Goal: Contribute content: Contribute content

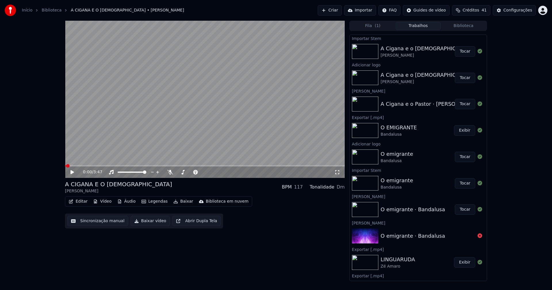
click at [72, 171] on icon at bounding box center [71, 172] width 3 height 4
click at [336, 172] on icon at bounding box center [337, 172] width 6 height 5
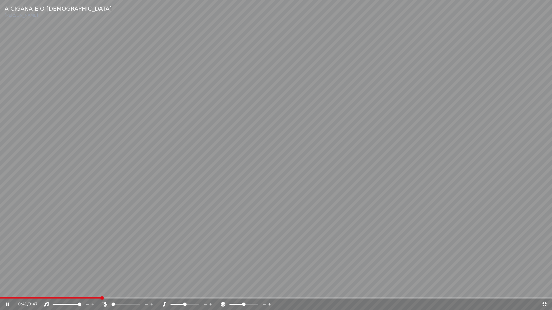
click at [545, 290] on icon at bounding box center [545, 304] width 6 height 5
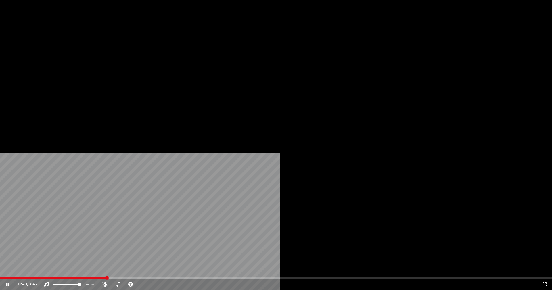
click at [82, 48] on button "Editar" at bounding box center [77, 44] width 23 height 8
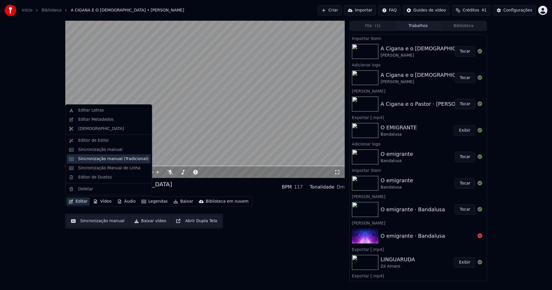
click at [107, 160] on div "Sincronização manual (Tradicional)" at bounding box center [113, 159] width 70 height 6
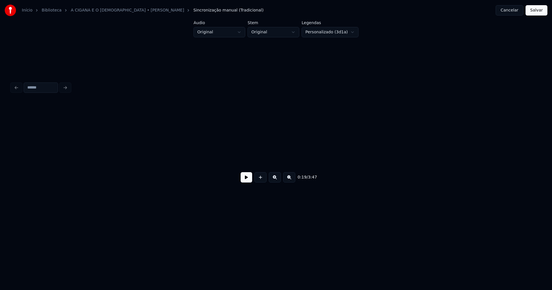
scroll to position [0, 1094]
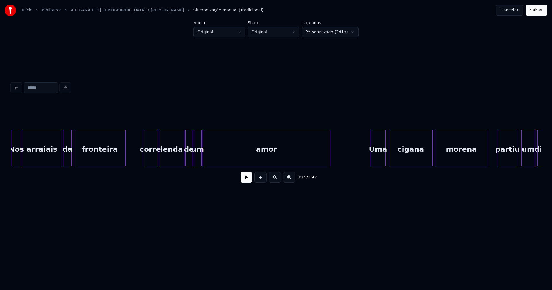
click at [249, 183] on button at bounding box center [246, 177] width 11 height 10
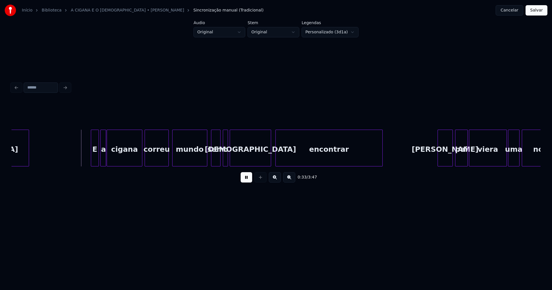
scroll to position [0, 1868]
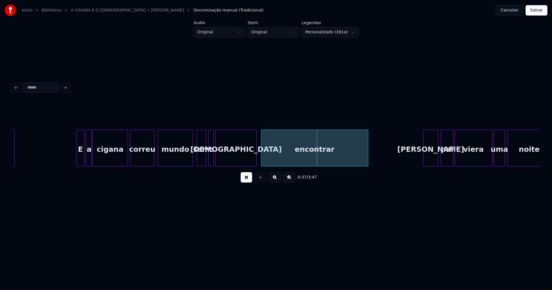
click at [247, 183] on button at bounding box center [246, 177] width 11 height 10
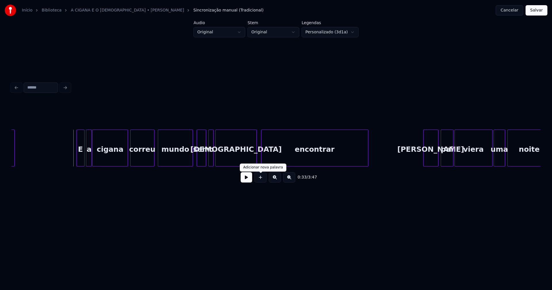
click at [245, 177] on button at bounding box center [246, 177] width 11 height 10
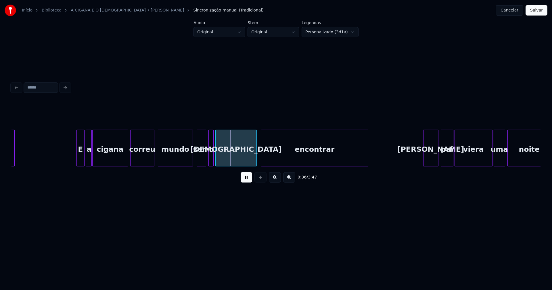
click at [246, 182] on button at bounding box center [246, 177] width 11 height 10
click at [175, 157] on div "mundo" at bounding box center [175, 149] width 34 height 39
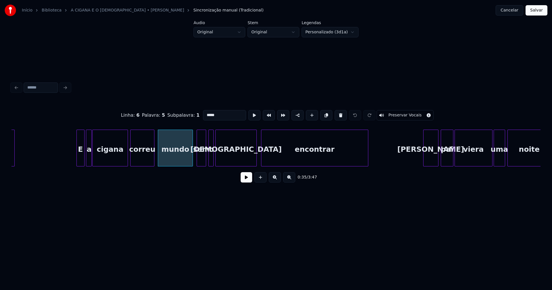
click at [204, 112] on input "*****" at bounding box center [224, 115] width 43 height 10
type input "*******"
click at [245, 181] on button at bounding box center [246, 177] width 11 height 10
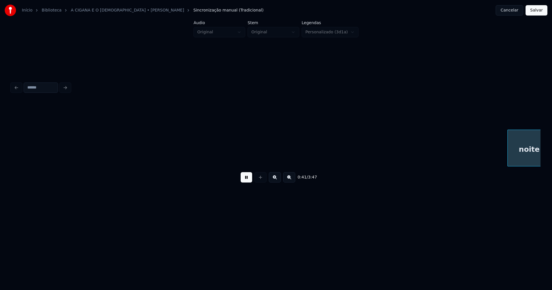
scroll to position [0, 2397]
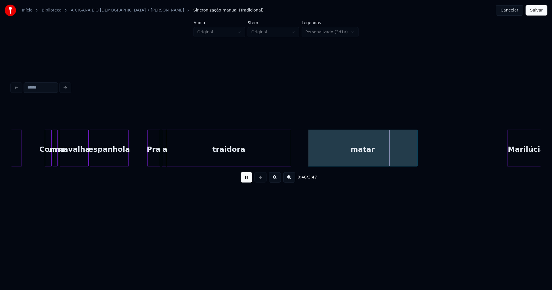
click at [538, 12] on button "Salvar" at bounding box center [536, 10] width 22 height 10
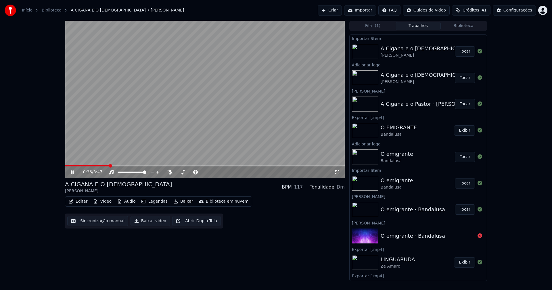
click at [109, 166] on span at bounding box center [205, 165] width 280 height 1
click at [339, 173] on icon at bounding box center [337, 172] width 4 height 4
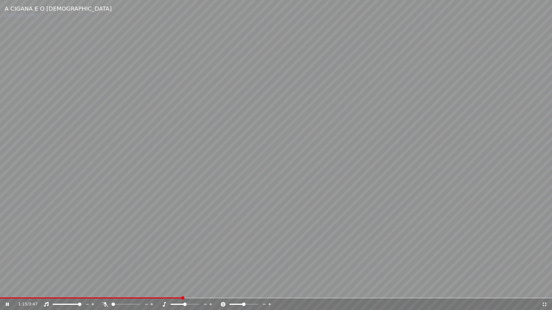
drag, startPoint x: 546, startPoint y: 304, endPoint x: 552, endPoint y: 234, distance: 70.4
click at [545, 290] on icon at bounding box center [544, 305] width 4 height 4
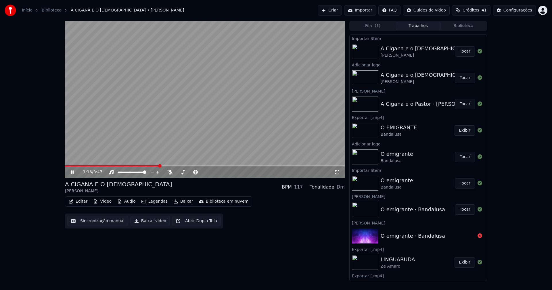
drag, startPoint x: 71, startPoint y: 172, endPoint x: 73, endPoint y: 164, distance: 8.3
click at [72, 171] on icon at bounding box center [72, 171] width 3 height 3
drag, startPoint x: 143, startPoint y: 224, endPoint x: 150, endPoint y: 222, distance: 6.5
click at [144, 223] on button "Baixar vídeo" at bounding box center [149, 221] width 39 height 10
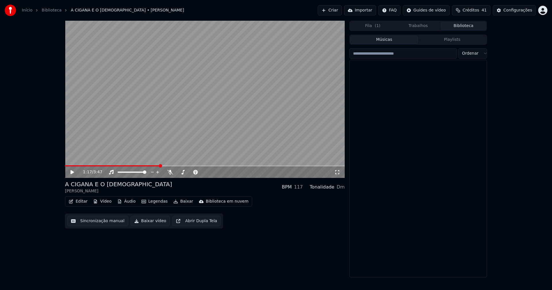
click at [469, 26] on button "Biblioteca" at bounding box center [463, 26] width 45 height 8
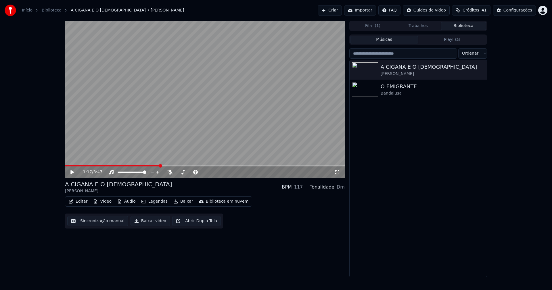
click at [80, 203] on button "Editar" at bounding box center [77, 201] width 23 height 8
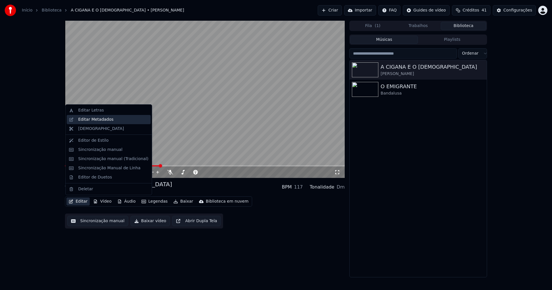
click at [98, 121] on div "Editar Metadados" at bounding box center [95, 120] width 35 height 6
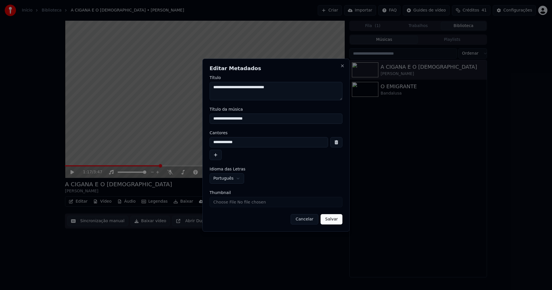
click at [231, 205] on input "Thumbnail" at bounding box center [276, 202] width 133 height 10
type input "**********"
click at [333, 223] on button "Salvar" at bounding box center [331, 219] width 22 height 10
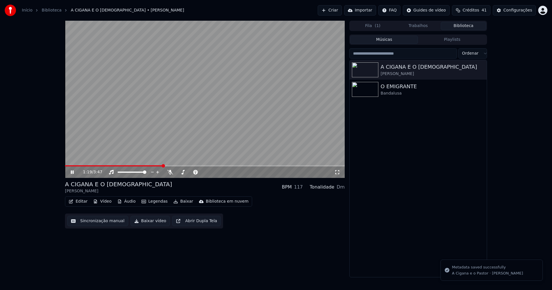
click at [470, 28] on button "Biblioteca" at bounding box center [463, 26] width 45 height 8
click at [75, 173] on icon at bounding box center [77, 172] width 14 height 5
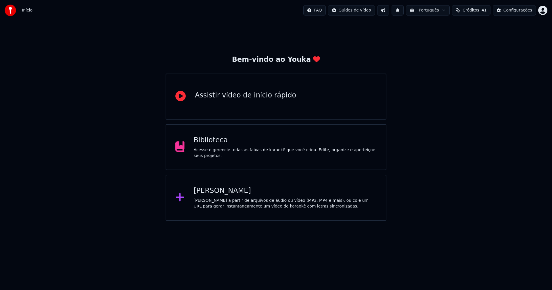
click at [214, 190] on div "[PERSON_NAME]" at bounding box center [285, 190] width 183 height 9
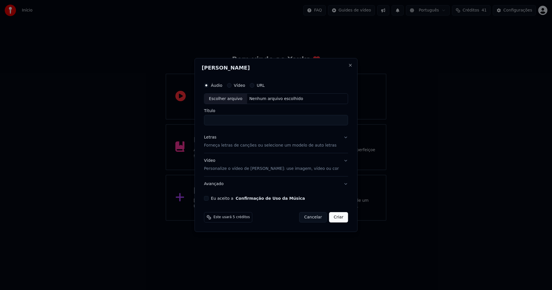
click at [230, 99] on div "Escolher arquivo" at bounding box center [225, 99] width 43 height 10
type input "**********"
click at [211, 138] on div "Letras" at bounding box center [210, 138] width 12 height 6
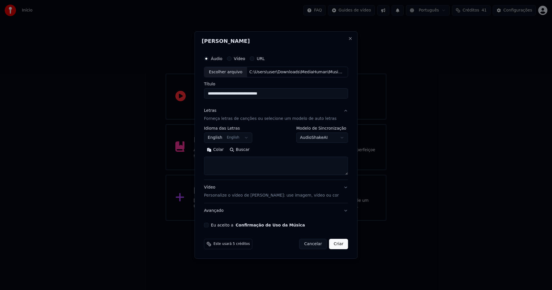
click at [220, 150] on button "Colar" at bounding box center [215, 149] width 23 height 9
type textarea "**********"
click at [209, 224] on button "Eu aceito a Confirmação de Uso da Música" at bounding box center [206, 225] width 5 height 5
click at [335, 246] on button "Criar" at bounding box center [338, 244] width 19 height 10
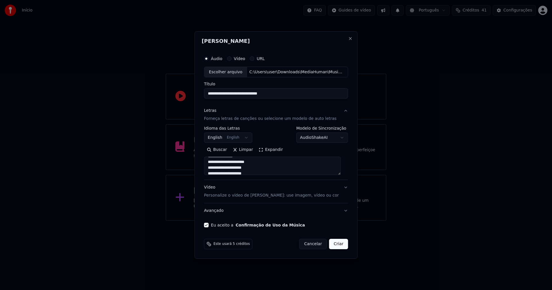
select select "**"
type textarea "**********"
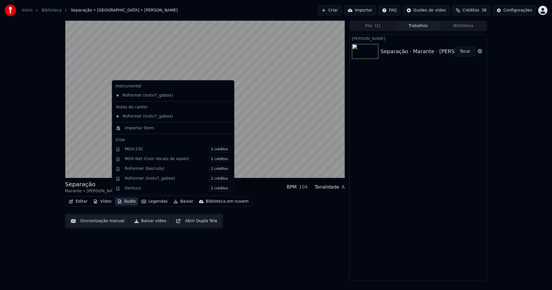
click at [127, 204] on button "Áudio" at bounding box center [126, 201] width 23 height 8
click at [130, 129] on div "Importar Stem" at bounding box center [139, 128] width 29 height 6
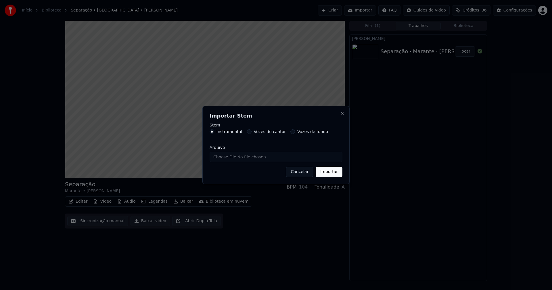
click at [225, 158] on input "Arquivo" at bounding box center [276, 157] width 133 height 10
type input "**********"
click at [329, 175] on button "Importar" at bounding box center [329, 172] width 27 height 10
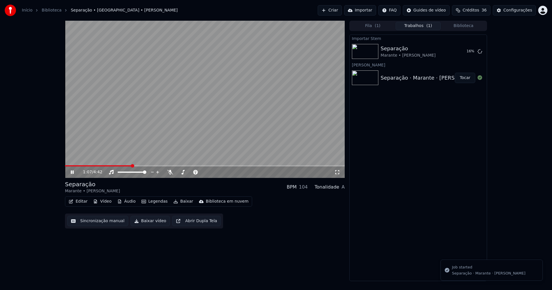
click at [104, 203] on button "Vídeo" at bounding box center [102, 201] width 23 height 8
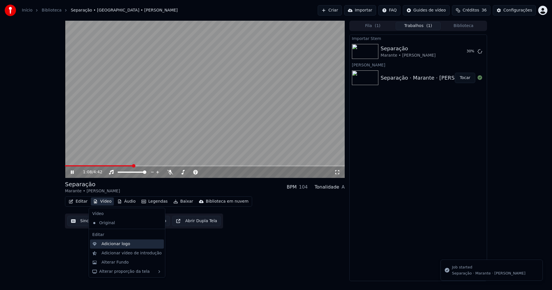
click at [114, 245] on div "Adicionar logo" at bounding box center [115, 244] width 29 height 6
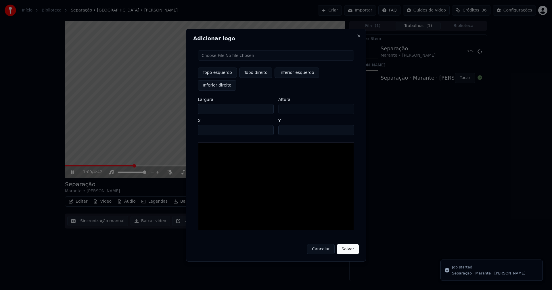
click at [218, 61] on input "file" at bounding box center [276, 55] width 156 height 10
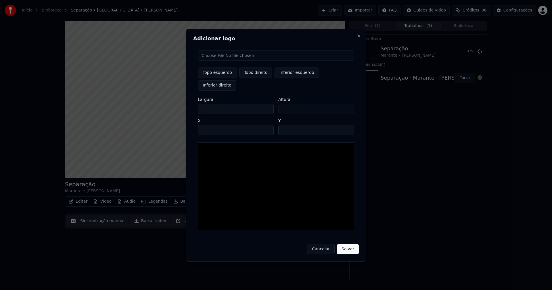
type input "**********"
type input "***"
click at [252, 78] on button "Topo direito" at bounding box center [255, 73] width 33 height 10
type input "****"
drag, startPoint x: 207, startPoint y: 102, endPoint x: 183, endPoint y: 106, distance: 24.8
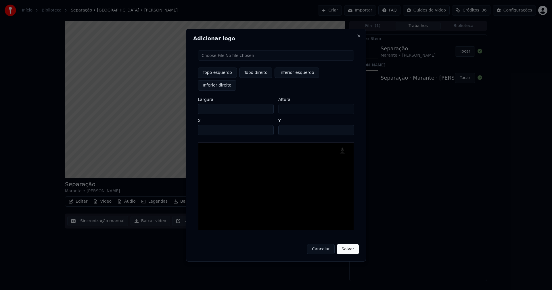
click at [183, 106] on body "Início Biblioteca Separação • Marante • Sílvia Rocha Criar Importar FAQ Guides …" at bounding box center [276, 145] width 552 height 290
type input "**"
type input "***"
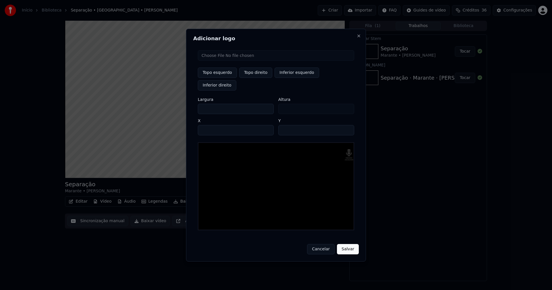
type input "***"
click at [209, 125] on input "****" at bounding box center [236, 130] width 76 height 10
type input "****"
click at [346, 125] on input "**" at bounding box center [316, 130] width 76 height 10
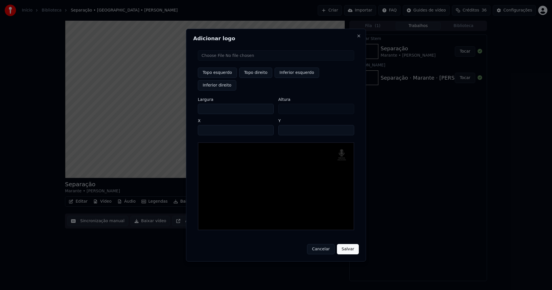
click at [346, 125] on input "**" at bounding box center [316, 130] width 76 height 10
type input "**"
click at [346, 125] on input "**" at bounding box center [316, 130] width 76 height 10
click at [347, 244] on button "Salvar" at bounding box center [348, 249] width 22 height 10
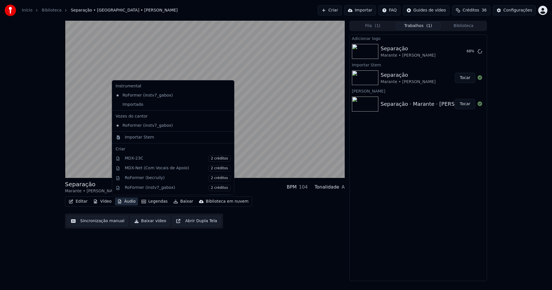
click at [129, 202] on button "Áudio" at bounding box center [126, 201] width 23 height 8
click at [135, 104] on div "Importado" at bounding box center [168, 104] width 111 height 9
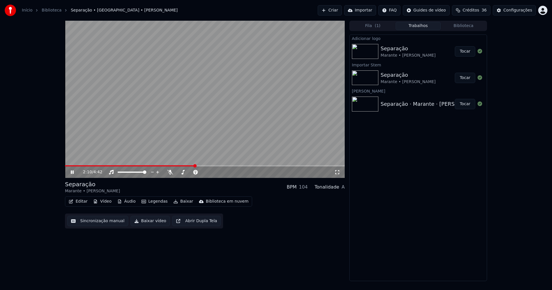
click at [465, 54] on button "Tocar" at bounding box center [465, 51] width 20 height 10
click at [69, 172] on div "0:02 / 4:42" at bounding box center [204, 172] width 275 height 6
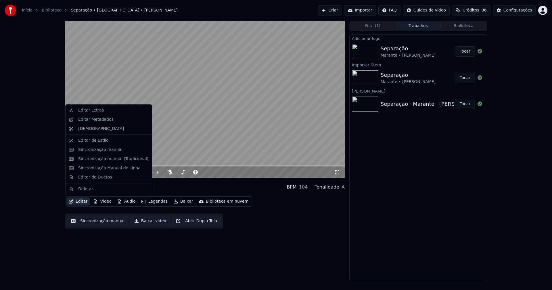
click at [79, 204] on button "Editar" at bounding box center [77, 201] width 23 height 8
click at [93, 123] on div "Editar Metadados" at bounding box center [109, 119] width 84 height 9
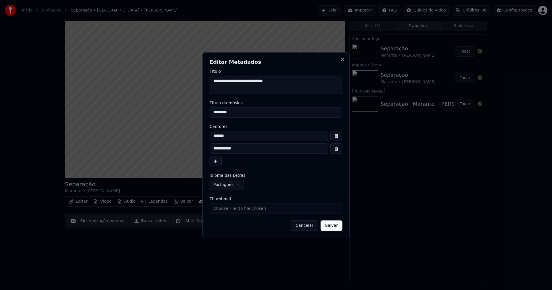
click at [236, 137] on input "*******" at bounding box center [269, 136] width 118 height 10
type input "**********"
click at [337, 149] on button "button" at bounding box center [336, 148] width 12 height 10
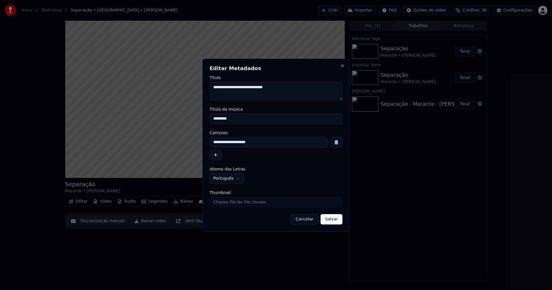
drag, startPoint x: 237, startPoint y: 119, endPoint x: 190, endPoint y: 117, distance: 47.5
click at [190, 117] on body "**********" at bounding box center [276, 145] width 552 height 290
type input "*********"
click at [224, 202] on input "Thumbnail" at bounding box center [276, 202] width 133 height 10
type input "**********"
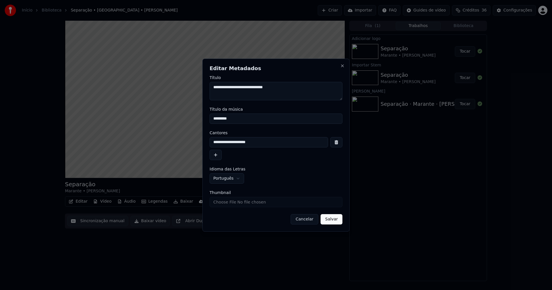
click at [337, 218] on button "Salvar" at bounding box center [331, 219] width 22 height 10
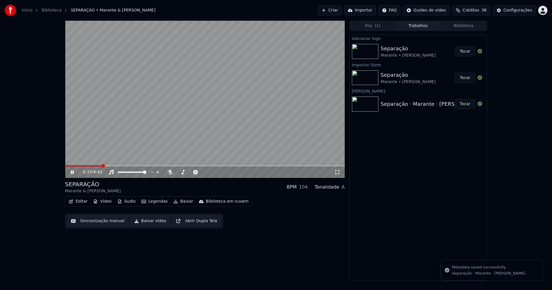
click at [66, 165] on video at bounding box center [205, 99] width 280 height 157
click at [66, 166] on span at bounding box center [83, 165] width 37 height 1
click at [72, 171] on icon at bounding box center [71, 172] width 3 height 4
click at [72, 171] on icon at bounding box center [72, 171] width 3 height 3
click at [517, 12] on div "Configurações" at bounding box center [517, 10] width 29 height 6
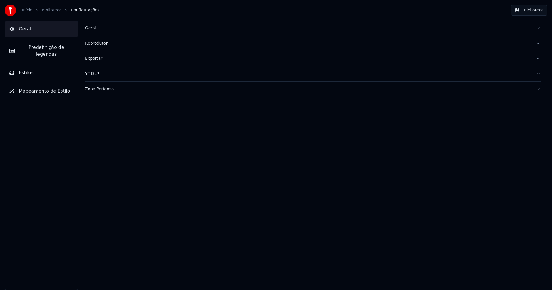
click at [42, 67] on button "Estilos" at bounding box center [41, 73] width 73 height 16
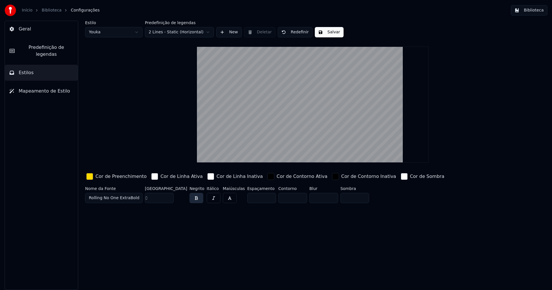
click at [92, 177] on div "button" at bounding box center [89, 176] width 7 height 7
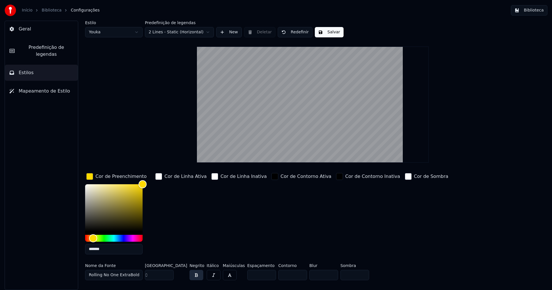
click at [106, 249] on input "*******" at bounding box center [113, 249] width 57 height 10
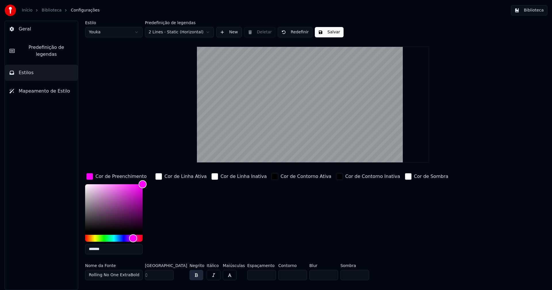
type input "*******"
click at [89, 175] on div "button" at bounding box center [89, 176] width 7 height 7
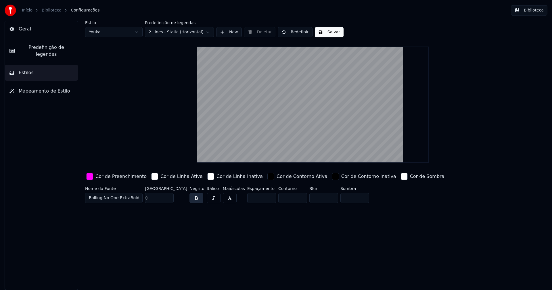
click at [324, 33] on button "Salvar" at bounding box center [329, 32] width 29 height 10
click at [107, 30] on html "Início Biblioteca Configurações Biblioteca Geral Predefinição de legendas Estil…" at bounding box center [276, 145] width 552 height 290
click at [168, 196] on input "**" at bounding box center [159, 198] width 29 height 10
type input "***"
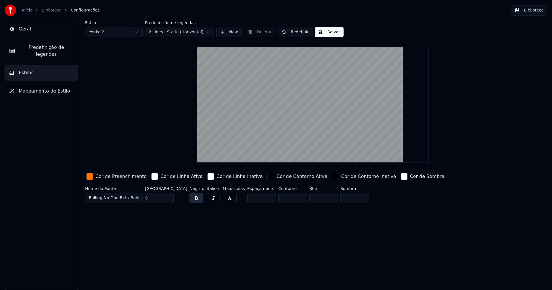
click at [168, 196] on input "***" at bounding box center [159, 198] width 29 height 10
click at [88, 177] on div "button" at bounding box center [89, 176] width 7 height 7
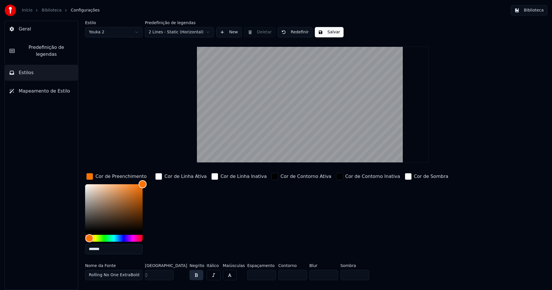
click at [110, 250] on input "*******" at bounding box center [113, 249] width 57 height 10
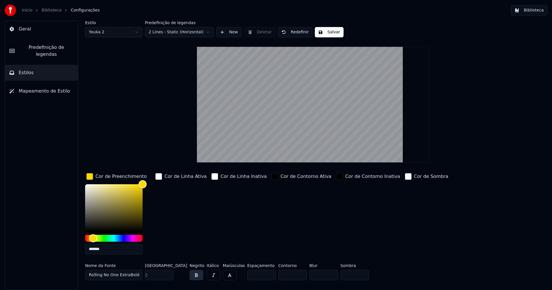
type input "*******"
drag, startPoint x: 89, startPoint y: 176, endPoint x: 173, endPoint y: 117, distance: 102.4
click at [89, 177] on div "button" at bounding box center [89, 176] width 7 height 7
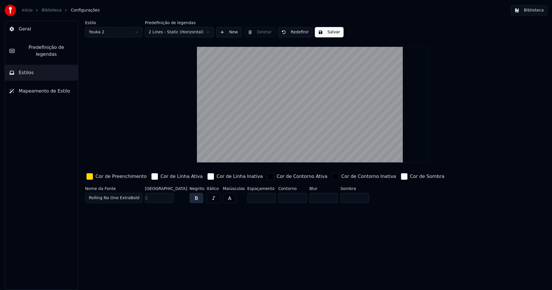
click at [333, 31] on button "Salvar" at bounding box center [329, 32] width 29 height 10
click at [533, 12] on button "Biblioteca" at bounding box center [529, 10] width 37 height 10
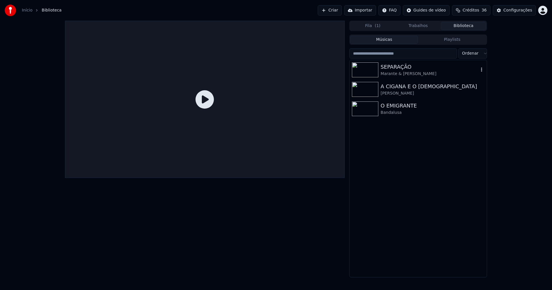
click at [400, 66] on div "SEPARAÇÃO" at bounding box center [430, 67] width 98 height 8
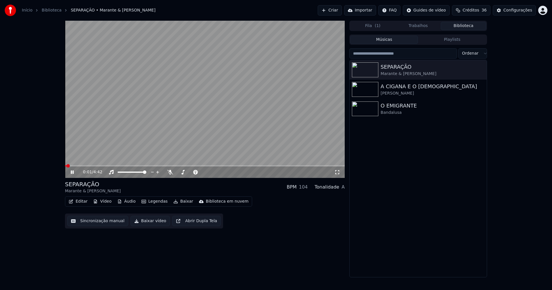
click at [78, 203] on button "Editar" at bounding box center [77, 201] width 23 height 8
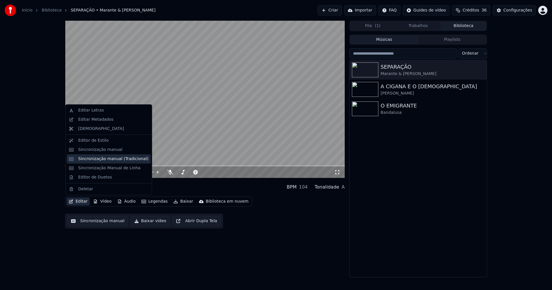
click at [103, 159] on div "Sincronização manual (Tradicional)" at bounding box center [113, 159] width 70 height 6
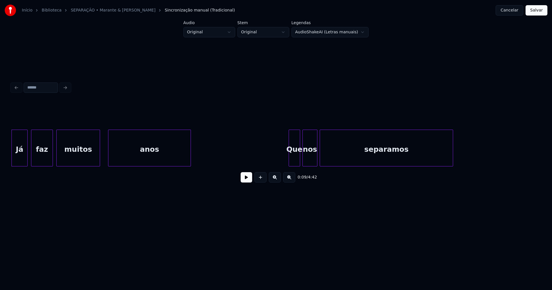
scroll to position [0, 440]
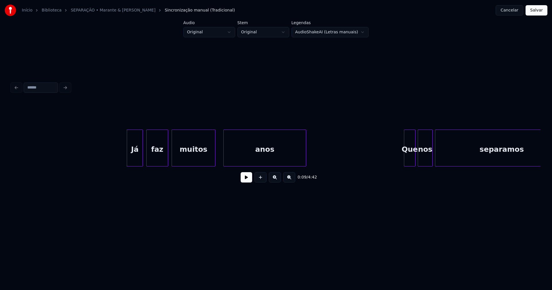
click at [246, 182] on button at bounding box center [246, 177] width 11 height 10
click at [220, 157] on div at bounding box center [221, 148] width 2 height 36
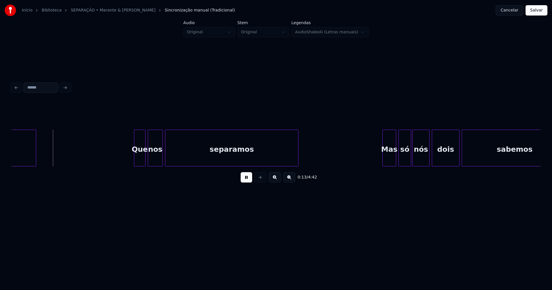
scroll to position [0, 719]
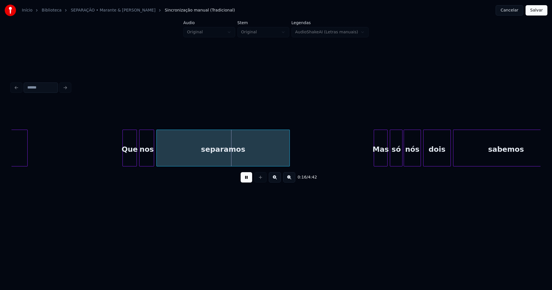
click at [123, 162] on div at bounding box center [124, 148] width 2 height 36
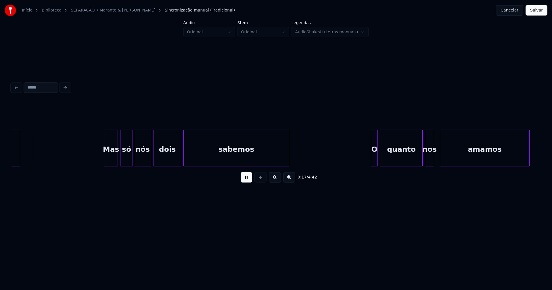
scroll to position [0, 1015]
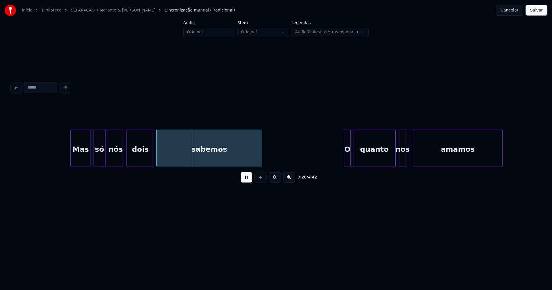
click at [72, 162] on div at bounding box center [72, 148] width 2 height 36
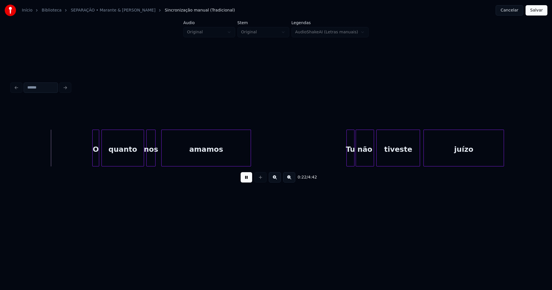
scroll to position [0, 1276]
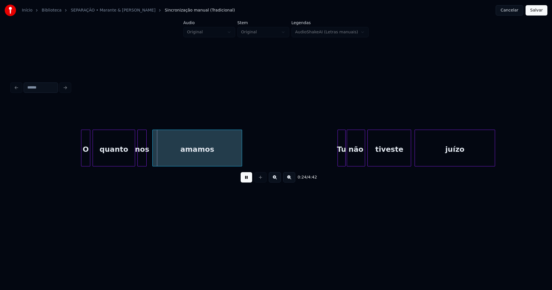
click at [82, 157] on div at bounding box center [82, 148] width 2 height 36
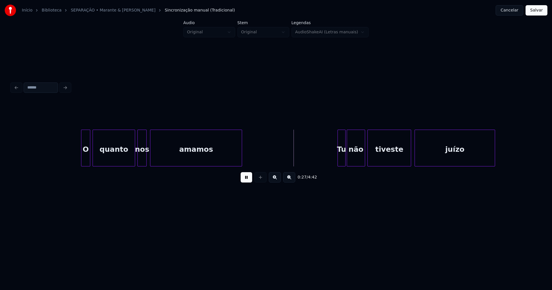
click at [151, 156] on div at bounding box center [151, 148] width 2 height 36
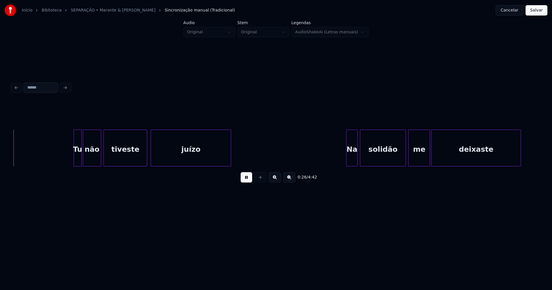
scroll to position [0, 1539]
click at [73, 158] on div at bounding box center [73, 148] width 2 height 36
click at [248, 152] on div at bounding box center [247, 148] width 2 height 36
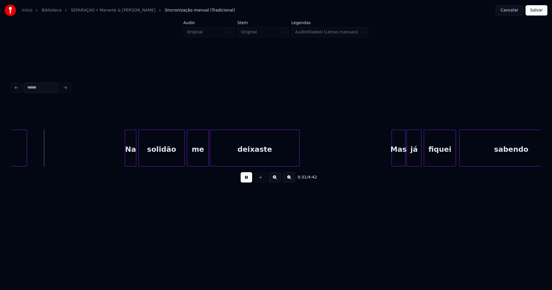
scroll to position [0, 1770]
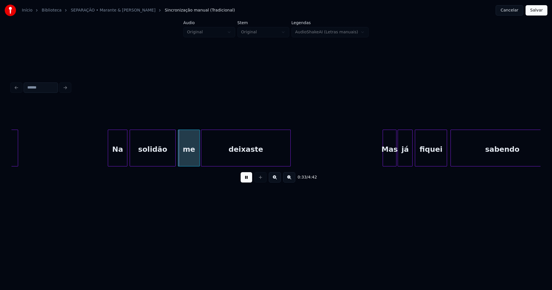
click at [109, 162] on div at bounding box center [109, 148] width 2 height 36
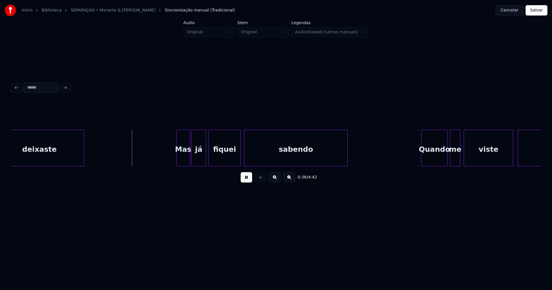
scroll to position [0, 2075]
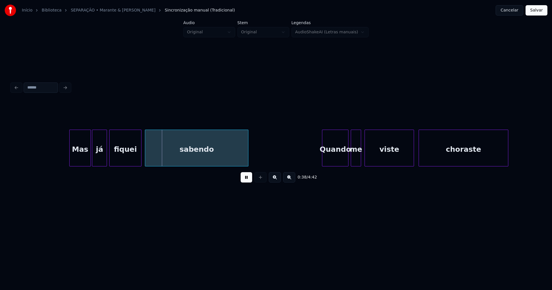
click at [71, 160] on div at bounding box center [71, 148] width 2 height 36
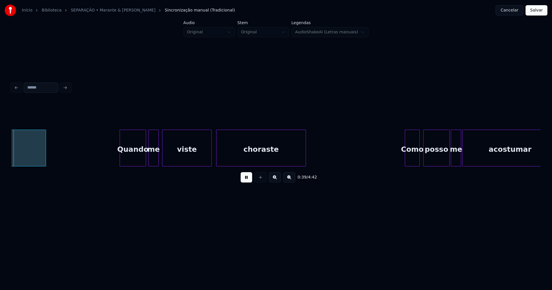
scroll to position [0, 2288]
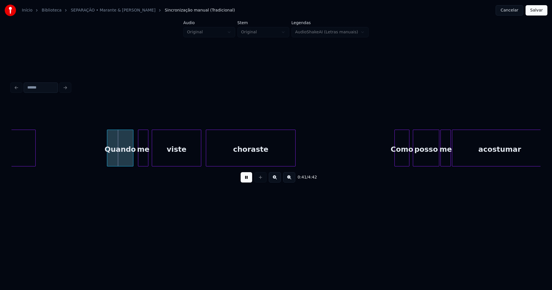
click at [120, 160] on div "Quando" at bounding box center [120, 149] width 26 height 39
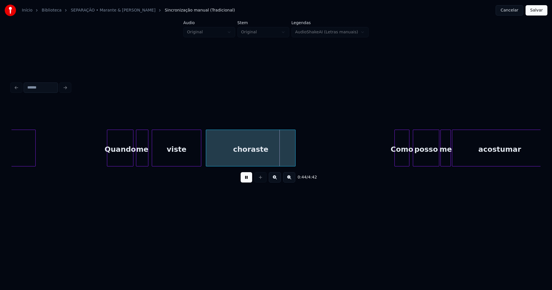
click at [137, 163] on div at bounding box center [137, 148] width 2 height 36
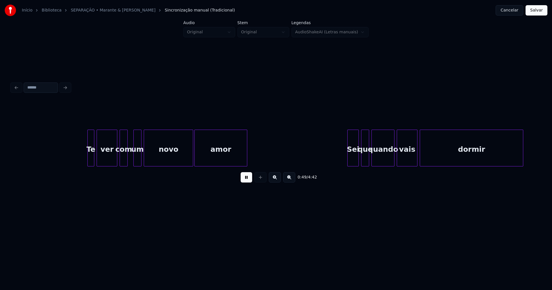
scroll to position [0, 2875]
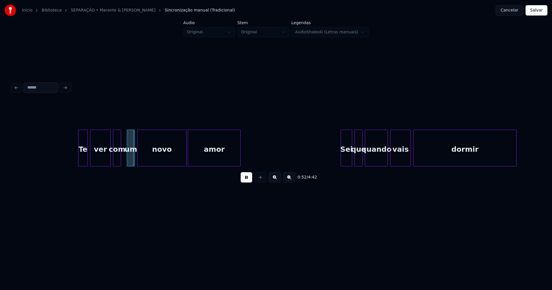
click at [79, 159] on div at bounding box center [79, 148] width 2 height 36
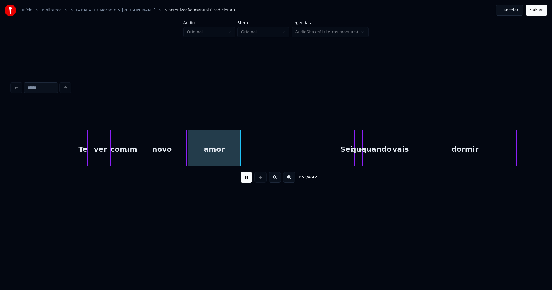
click at [123, 156] on div at bounding box center [123, 148] width 2 height 36
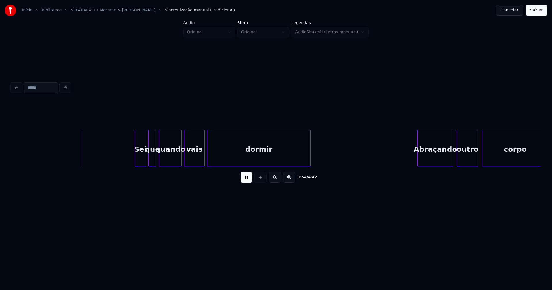
scroll to position [0, 3117]
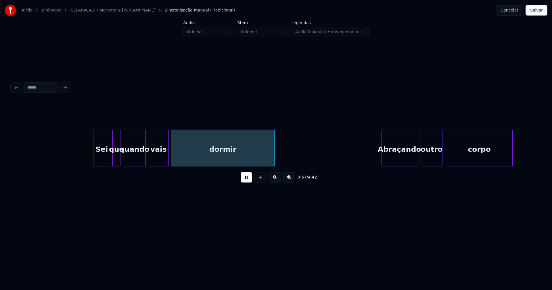
click at [95, 161] on div at bounding box center [94, 148] width 2 height 36
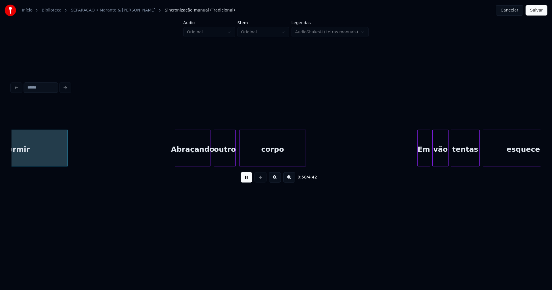
scroll to position [0, 3333]
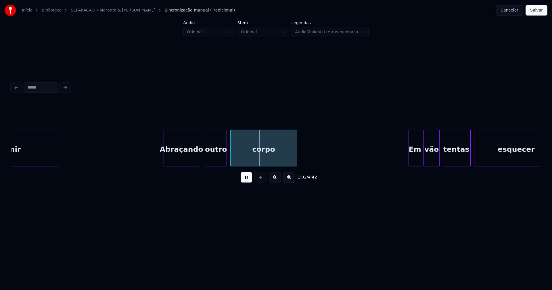
click at [178, 161] on div "Abraçando" at bounding box center [181, 149] width 35 height 39
click at [214, 158] on div "outro" at bounding box center [213, 149] width 21 height 39
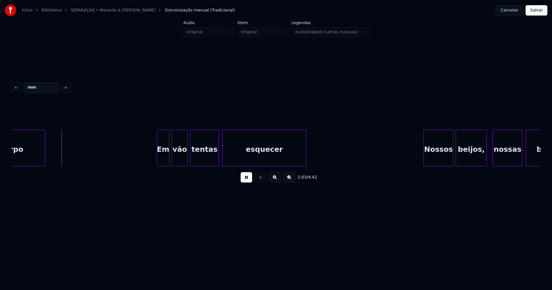
scroll to position [0, 3593]
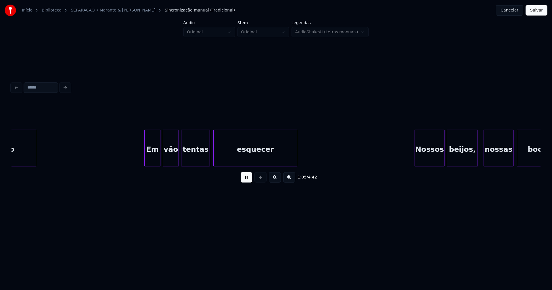
click at [146, 161] on div at bounding box center [146, 148] width 2 height 36
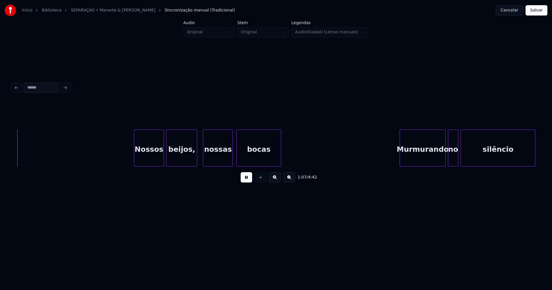
scroll to position [0, 3884]
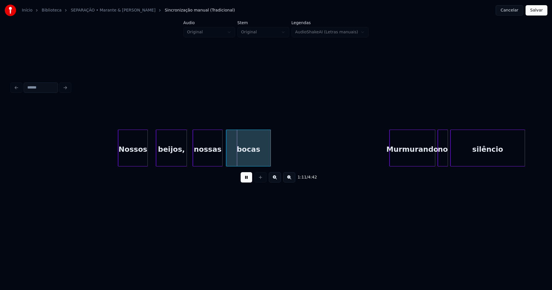
click at [140, 162] on div "Nossos" at bounding box center [132, 149] width 29 height 39
click at [152, 156] on div at bounding box center [152, 148] width 2 height 36
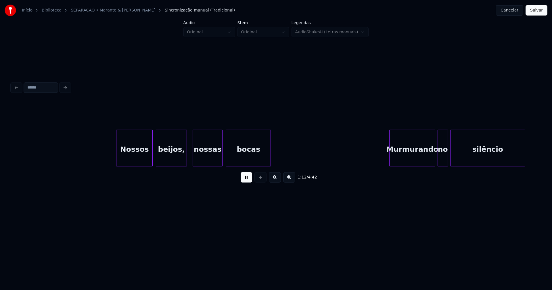
click at [118, 158] on div at bounding box center [117, 148] width 2 height 36
click at [184, 163] on div at bounding box center [183, 148] width 2 height 36
click at [187, 159] on div at bounding box center [188, 148] width 2 height 36
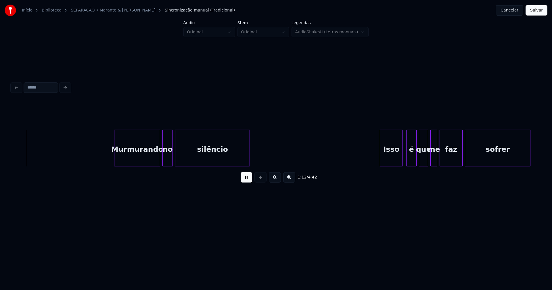
scroll to position [0, 4168]
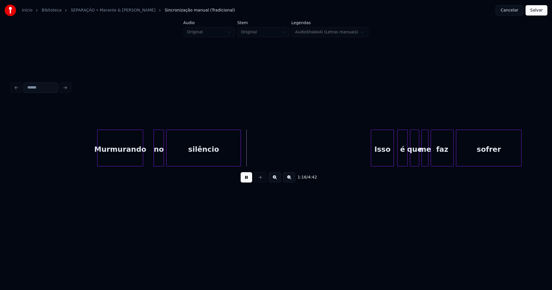
click at [136, 161] on div "Murmurando" at bounding box center [119, 149] width 45 height 39
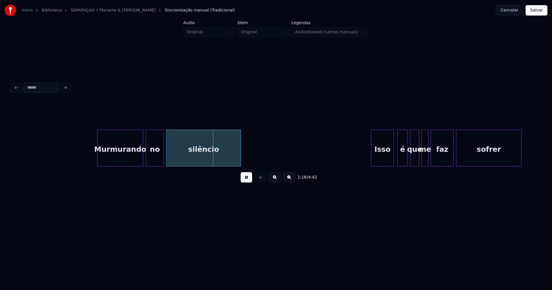
click at [146, 157] on div at bounding box center [147, 148] width 2 height 36
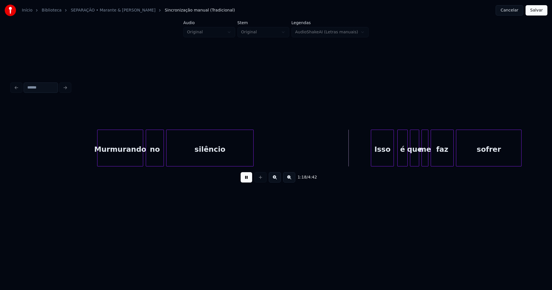
click at [253, 151] on div at bounding box center [252, 148] width 2 height 36
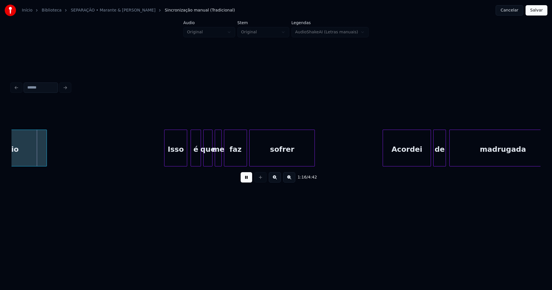
scroll to position [0, 4393]
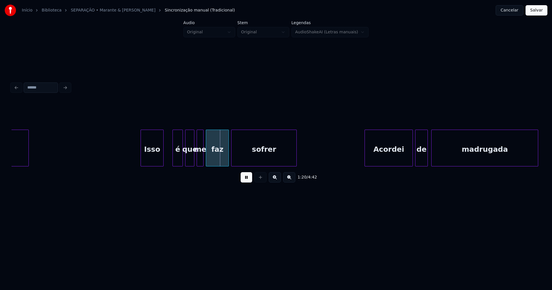
click at [149, 163] on div "Isso" at bounding box center [152, 149] width 22 height 39
click at [161, 158] on div at bounding box center [161, 148] width 2 height 36
click at [169, 157] on div at bounding box center [169, 148] width 2 height 36
click at [173, 157] on div "é" at bounding box center [172, 149] width 14 height 39
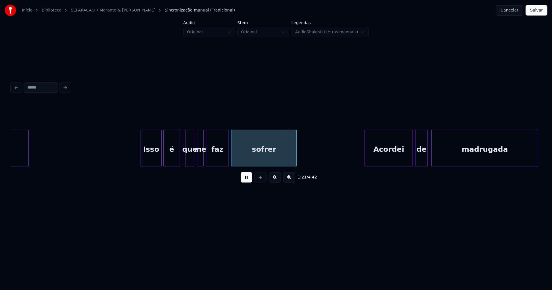
click at [164, 160] on div at bounding box center [165, 148] width 2 height 36
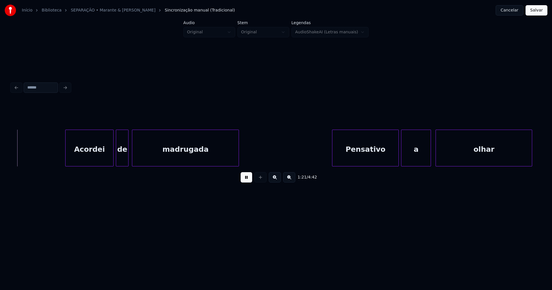
scroll to position [0, 4699]
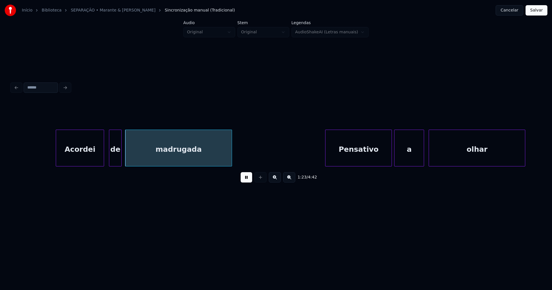
click at [83, 159] on div "Acordei" at bounding box center [80, 149] width 48 height 39
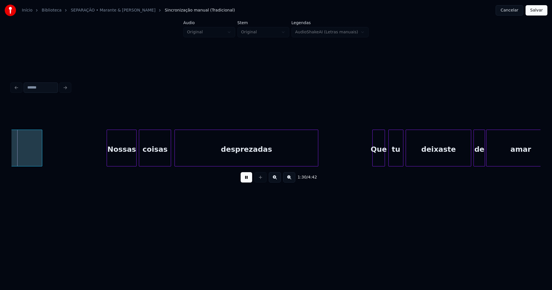
scroll to position [0, 5190]
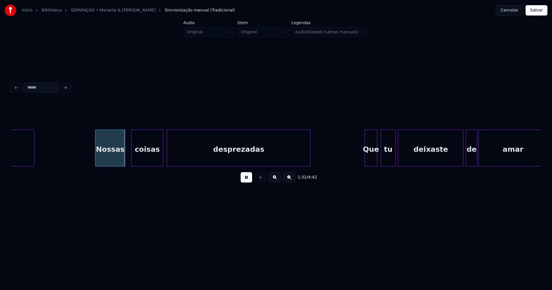
click at [115, 161] on div "Nossas" at bounding box center [109, 149] width 29 height 39
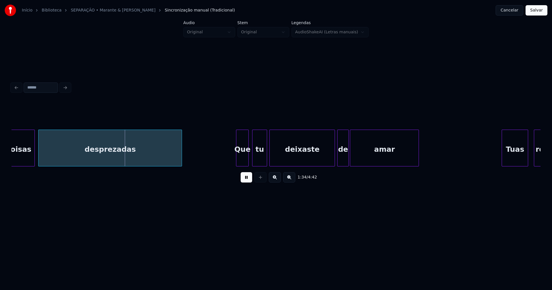
scroll to position [0, 5390]
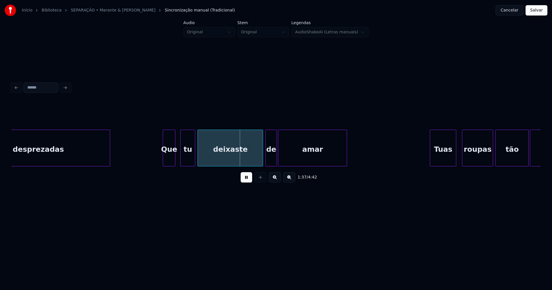
click at [170, 161] on div "Que" at bounding box center [169, 149] width 12 height 39
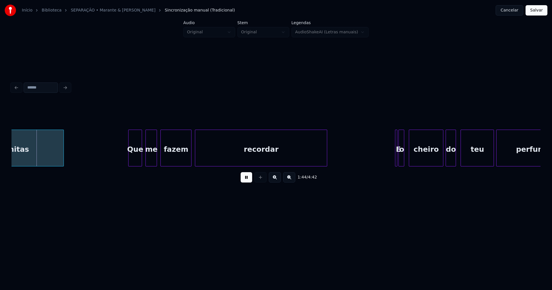
scroll to position [0, 5965]
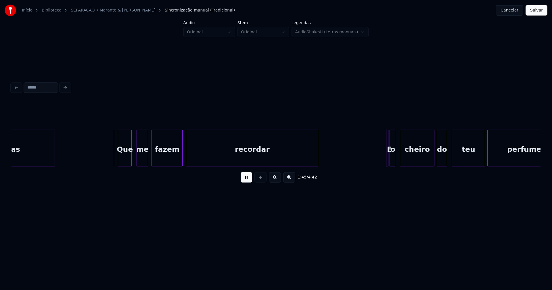
click at [126, 160] on div "Que" at bounding box center [124, 149] width 13 height 39
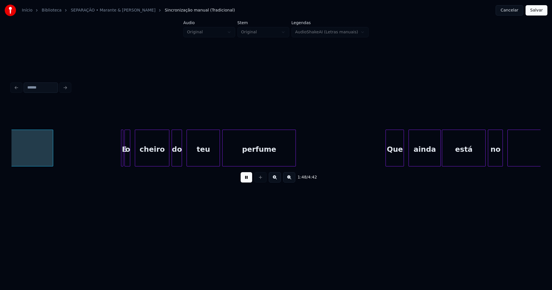
scroll to position [0, 6234]
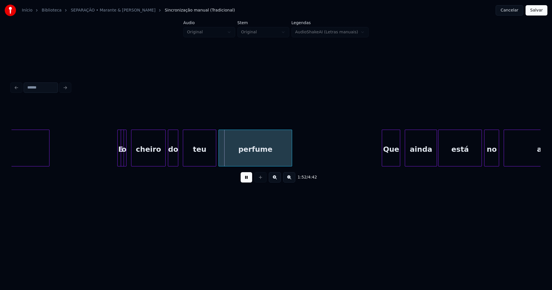
drag, startPoint x: 117, startPoint y: 130, endPoint x: 114, endPoint y: 130, distance: 3.2
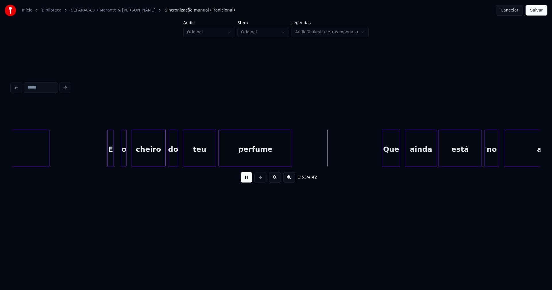
click at [107, 133] on div "E" at bounding box center [110, 148] width 7 height 37
click at [119, 155] on div at bounding box center [118, 148] width 2 height 36
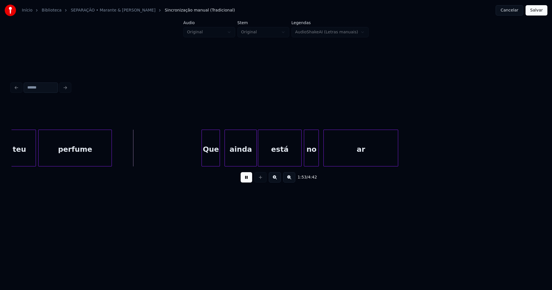
scroll to position [0, 6459]
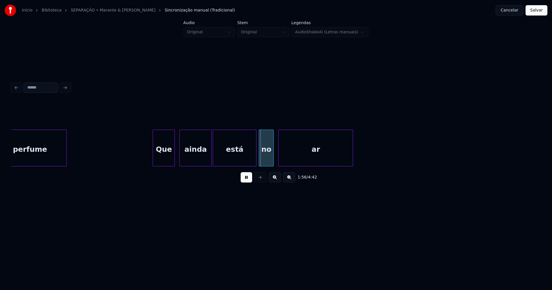
click at [154, 162] on div at bounding box center [154, 148] width 2 height 36
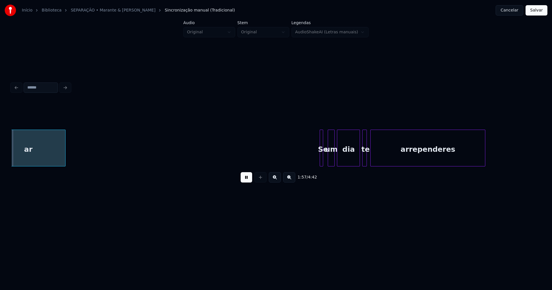
scroll to position [0, 6748]
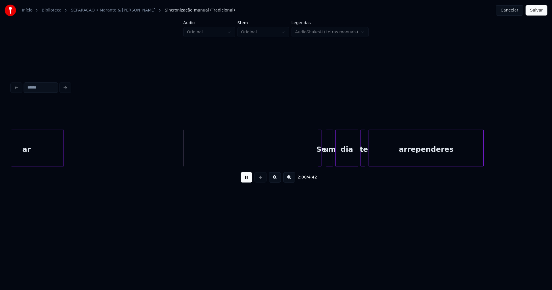
click at [320, 158] on div at bounding box center [320, 148] width 2 height 36
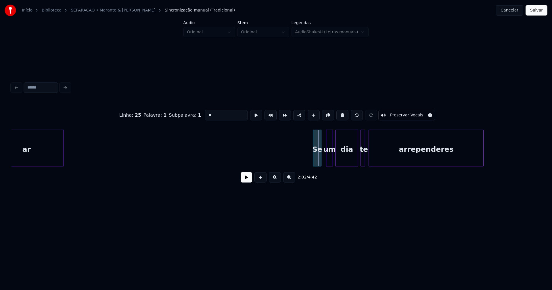
click at [313, 160] on div at bounding box center [314, 148] width 2 height 36
drag, startPoint x: 246, startPoint y: 181, endPoint x: 255, endPoint y: 179, distance: 8.9
click at [247, 181] on button at bounding box center [246, 177] width 11 height 10
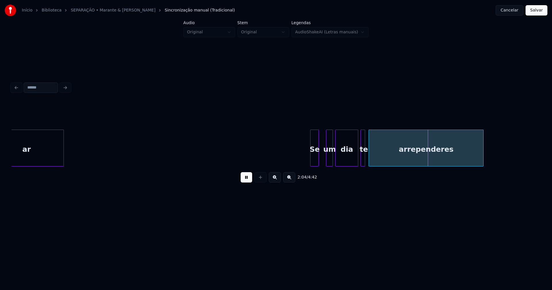
click at [315, 161] on div "Se" at bounding box center [314, 149] width 8 height 39
click at [322, 160] on div at bounding box center [322, 148] width 2 height 36
click at [372, 160] on div at bounding box center [371, 148] width 2 height 36
click at [367, 158] on div at bounding box center [368, 148] width 2 height 36
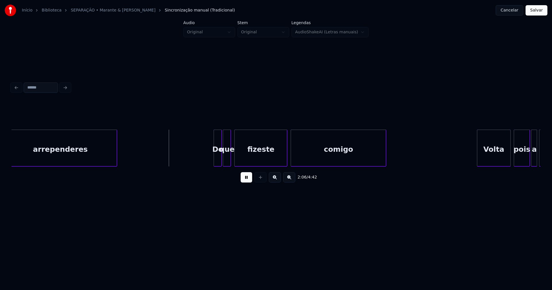
scroll to position [0, 7133]
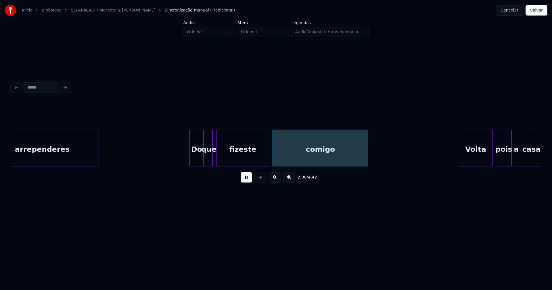
click at [190, 160] on div at bounding box center [191, 148] width 2 height 36
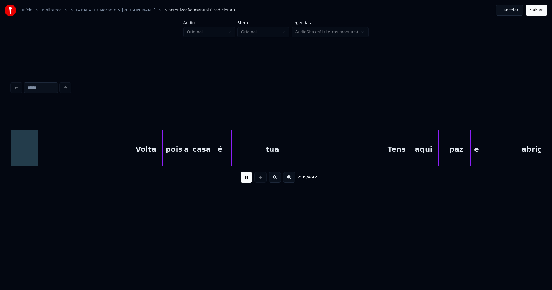
scroll to position [0, 7462]
click at [146, 159] on div "Volta" at bounding box center [144, 149] width 33 height 39
click at [178, 163] on div at bounding box center [178, 148] width 2 height 36
click at [181, 162] on div at bounding box center [182, 148] width 2 height 36
click at [208, 164] on div "casa" at bounding box center [199, 148] width 17 height 37
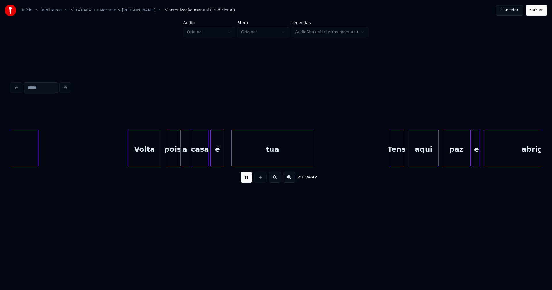
click at [219, 160] on div "é" at bounding box center [217, 149] width 13 height 39
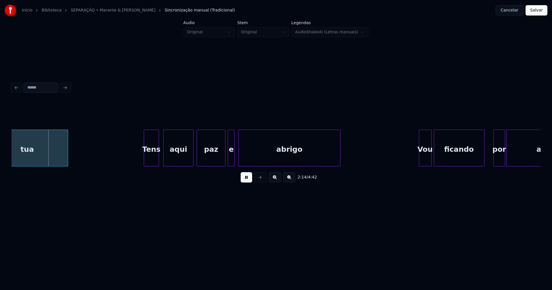
scroll to position [0, 7756]
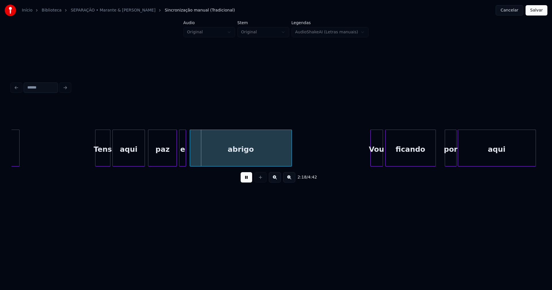
click at [114, 163] on div at bounding box center [114, 148] width 2 height 36
click at [198, 158] on div at bounding box center [199, 148] width 2 height 36
click at [194, 158] on div at bounding box center [195, 148] width 2 height 36
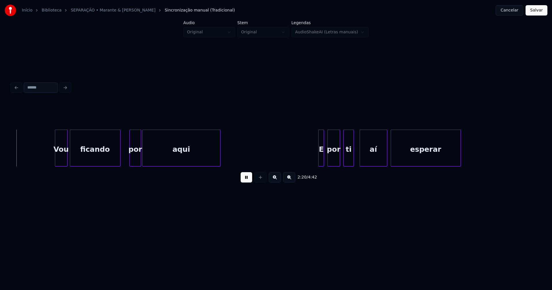
scroll to position [0, 8077]
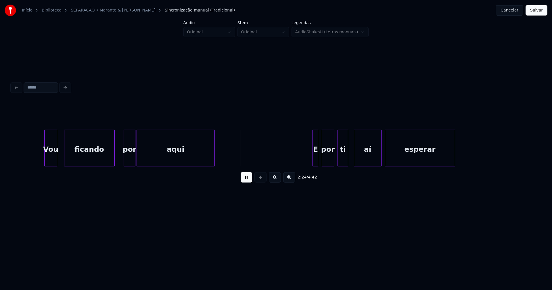
click at [51, 163] on div "Vou" at bounding box center [51, 149] width 12 height 39
click at [44, 158] on div at bounding box center [44, 148] width 2 height 36
click at [149, 156] on div at bounding box center [149, 148] width 2 height 36
click at [140, 156] on div at bounding box center [141, 148] width 2 height 36
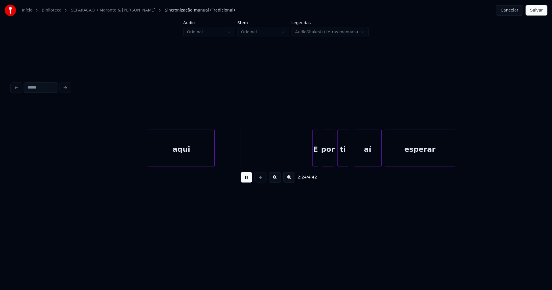
scroll to position [0, 8229]
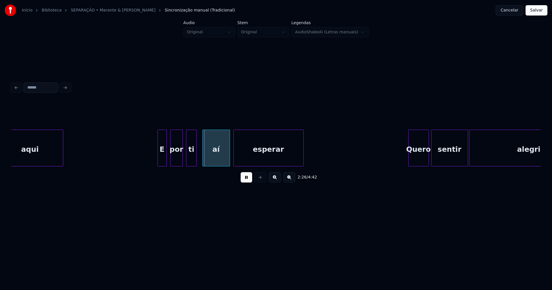
click at [159, 156] on div at bounding box center [159, 148] width 2 height 36
click at [220, 157] on div "aí" at bounding box center [214, 149] width 27 height 39
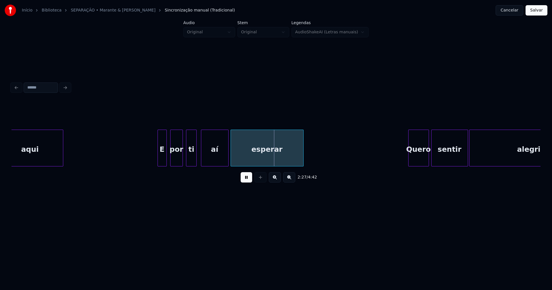
click at [231, 154] on div at bounding box center [232, 148] width 2 height 36
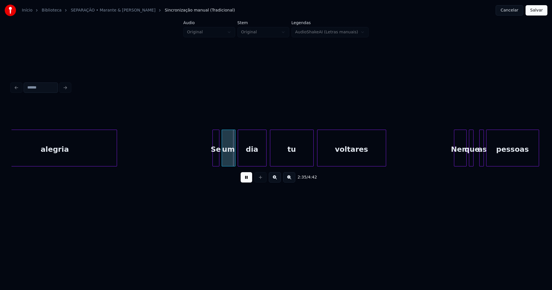
scroll to position [0, 8723]
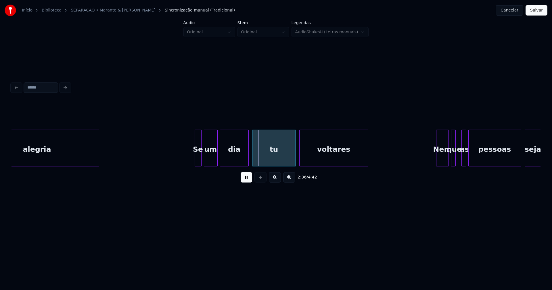
click at [187, 160] on div at bounding box center [188, 148] width 2 height 36
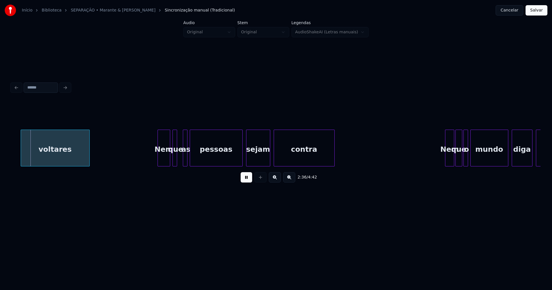
scroll to position [0, 9019]
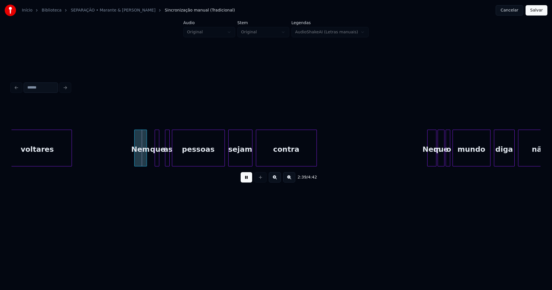
click at [143, 164] on div "Nem" at bounding box center [141, 149] width 12 height 39
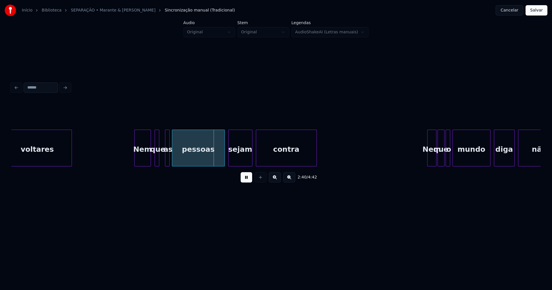
click at [149, 157] on div at bounding box center [150, 148] width 2 height 36
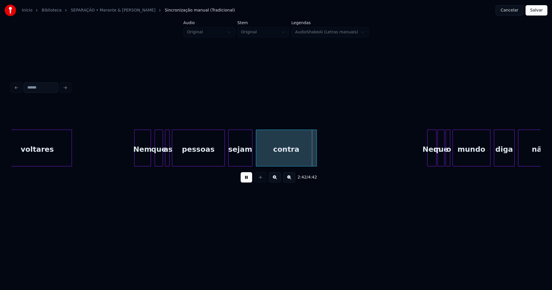
click at [162, 157] on div at bounding box center [162, 148] width 2 height 36
click at [185, 153] on div at bounding box center [185, 148] width 2 height 36
click at [175, 154] on div at bounding box center [175, 148] width 2 height 36
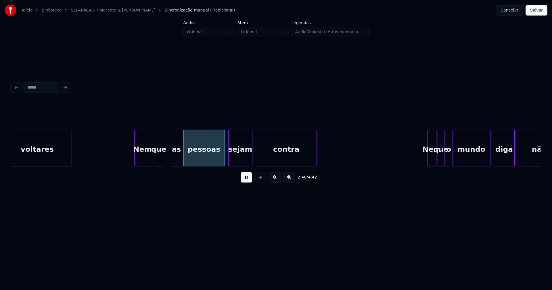
click at [176, 159] on div "as" at bounding box center [176, 149] width 10 height 39
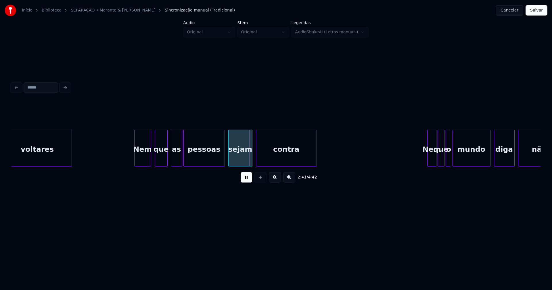
click at [167, 156] on div at bounding box center [167, 148] width 2 height 36
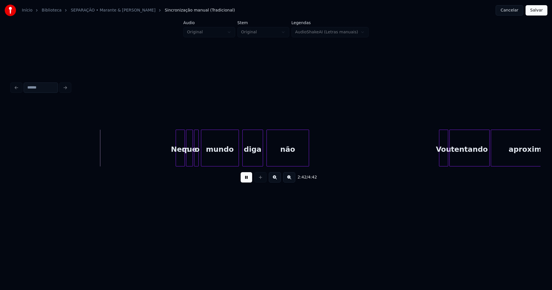
scroll to position [0, 9334]
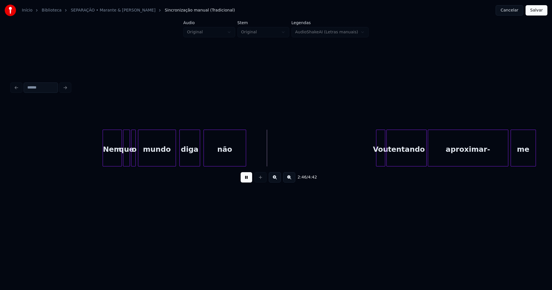
click at [104, 164] on div at bounding box center [104, 148] width 2 height 36
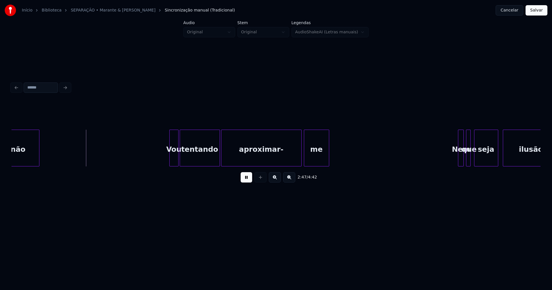
scroll to position [0, 9576]
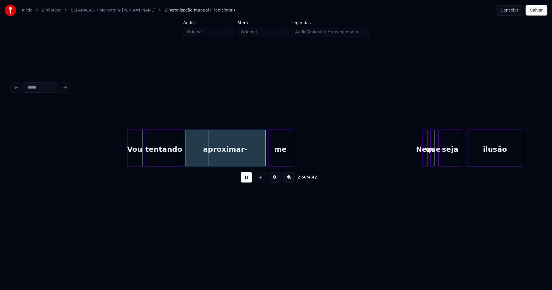
click at [128, 162] on div at bounding box center [128, 148] width 2 height 36
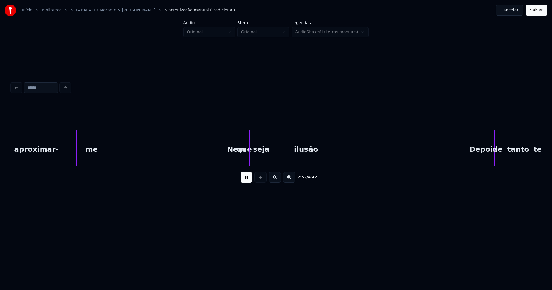
scroll to position [0, 9792]
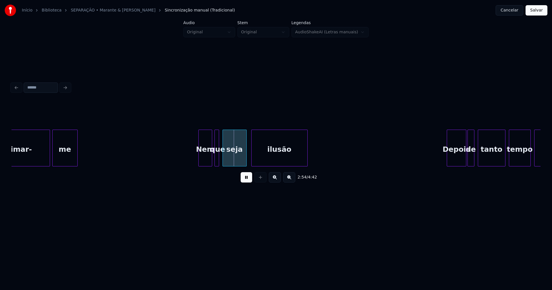
click at [199, 159] on div at bounding box center [200, 148] width 2 height 36
click at [221, 160] on div at bounding box center [221, 148] width 2 height 36
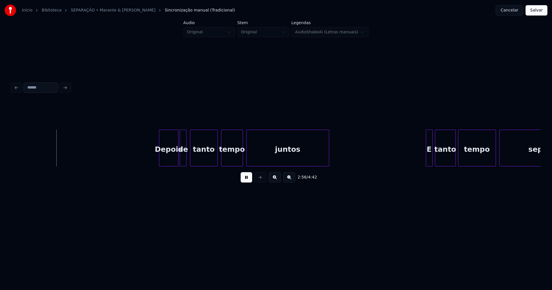
scroll to position [0, 10097]
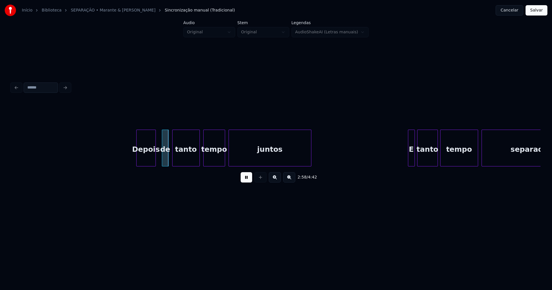
click at [148, 160] on div "Depois" at bounding box center [146, 149] width 19 height 39
click at [160, 158] on div at bounding box center [160, 148] width 2 height 36
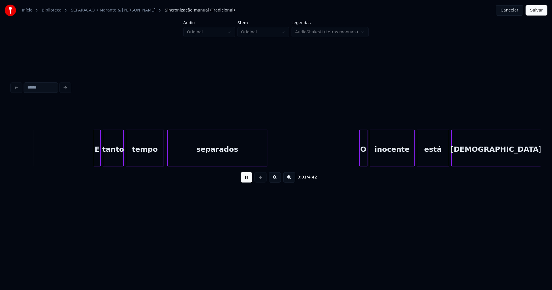
scroll to position [0, 10439]
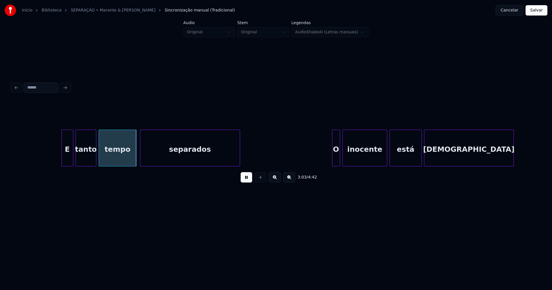
click at [63, 163] on div at bounding box center [63, 148] width 2 height 36
click at [143, 157] on div at bounding box center [144, 148] width 2 height 36
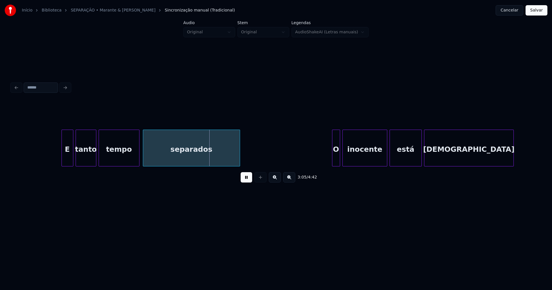
click at [139, 156] on div at bounding box center [138, 148] width 2 height 36
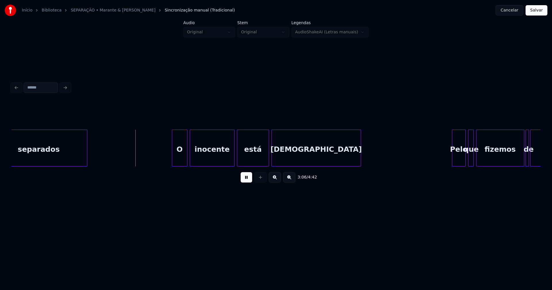
click at [172, 162] on div at bounding box center [173, 148] width 2 height 36
click at [249, 156] on div at bounding box center [249, 148] width 2 height 36
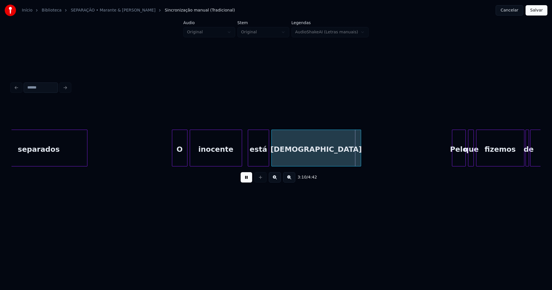
click at [241, 153] on div at bounding box center [241, 148] width 2 height 36
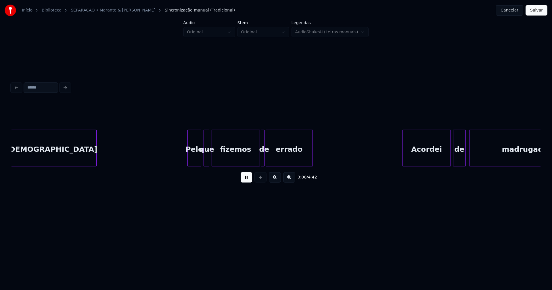
scroll to position [0, 10858]
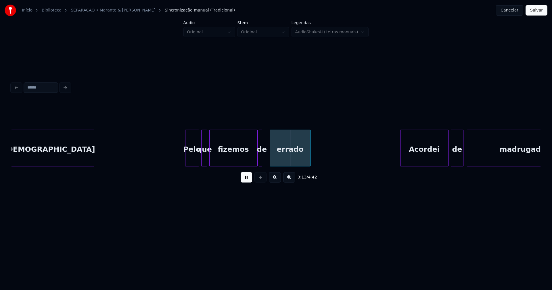
click at [271, 158] on div at bounding box center [271, 148] width 2 height 36
click at [262, 162] on div "de" at bounding box center [262, 149] width 6 height 39
click at [267, 158] on div at bounding box center [267, 148] width 2 height 36
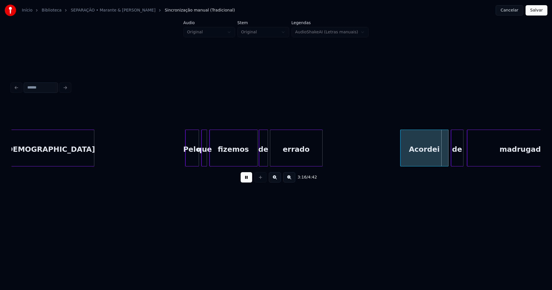
click at [321, 154] on div at bounding box center [321, 148] width 2 height 36
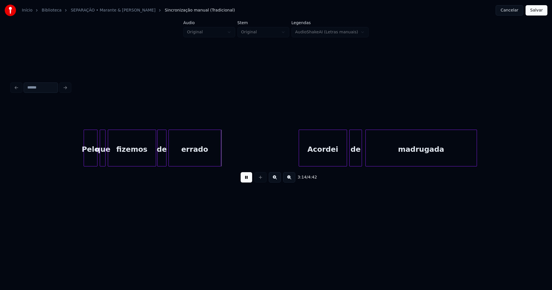
scroll to position [0, 11148]
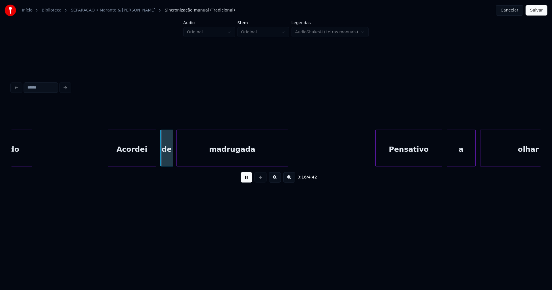
click at [143, 160] on div "Acordei" at bounding box center [132, 149] width 48 height 39
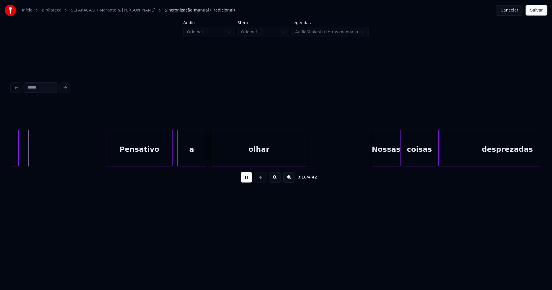
scroll to position [0, 11444]
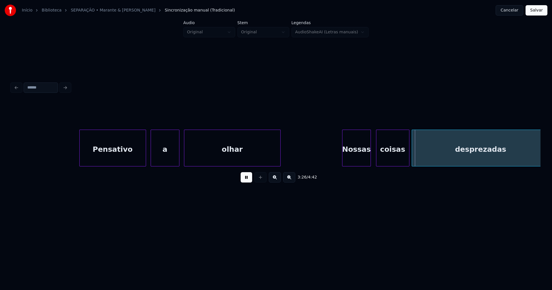
click at [361, 158] on div "Nossas" at bounding box center [356, 149] width 28 height 39
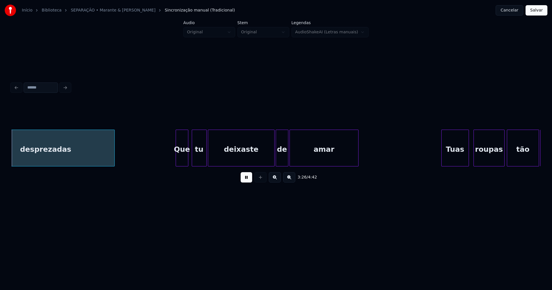
scroll to position [0, 11723]
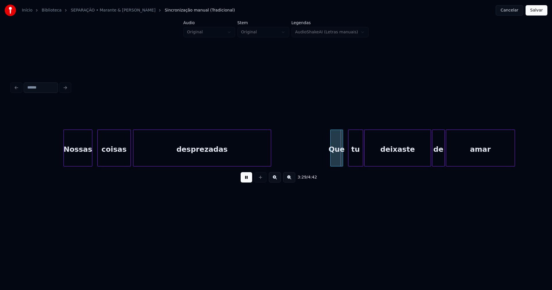
click at [336, 162] on div "Que" at bounding box center [337, 149] width 12 height 39
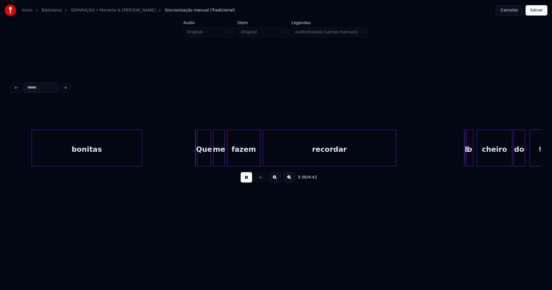
scroll to position [0, 12433]
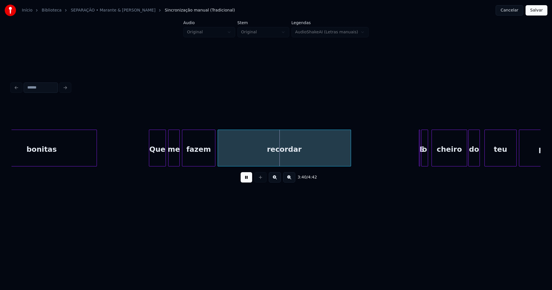
click at [150, 162] on div at bounding box center [150, 148] width 2 height 36
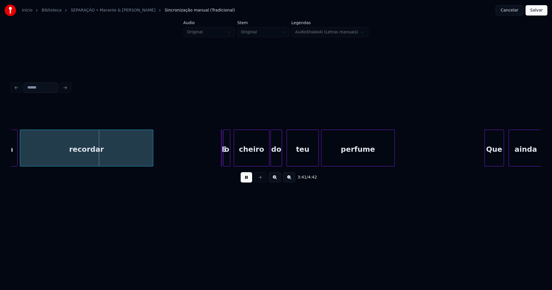
scroll to position [0, 12612]
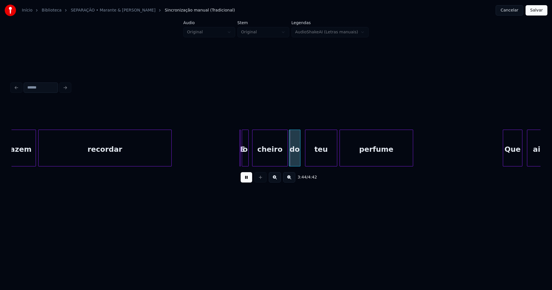
click at [239, 154] on div at bounding box center [240, 148] width 2 height 36
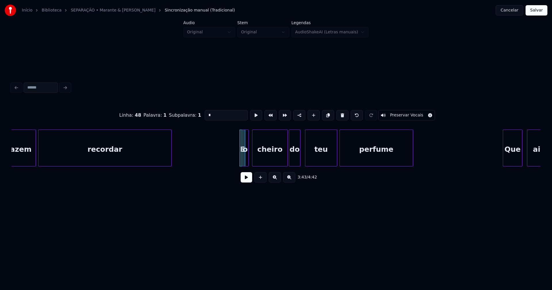
click at [228, 133] on div "E" at bounding box center [231, 148] width 6 height 37
click at [239, 158] on div at bounding box center [240, 148] width 2 height 36
click at [248, 181] on button at bounding box center [246, 177] width 11 height 10
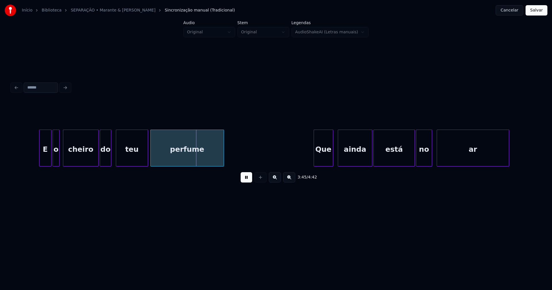
scroll to position [0, 12927]
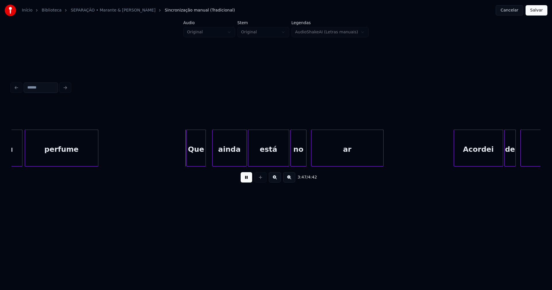
click at [201, 162] on div "Que" at bounding box center [196, 149] width 19 height 39
click at [226, 159] on div "ainda" at bounding box center [228, 149] width 34 height 39
click at [255, 158] on div at bounding box center [255, 148] width 2 height 36
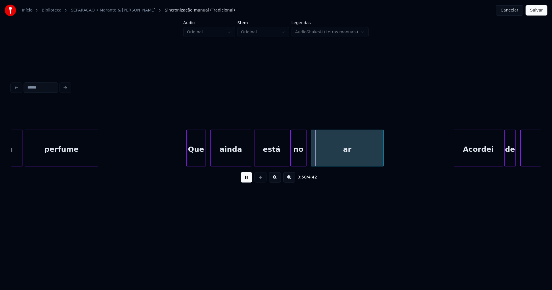
click at [250, 155] on div at bounding box center [250, 148] width 2 height 36
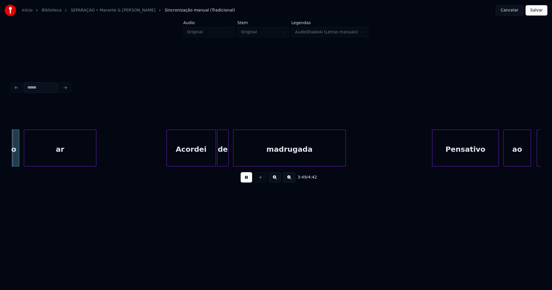
scroll to position [0, 13226]
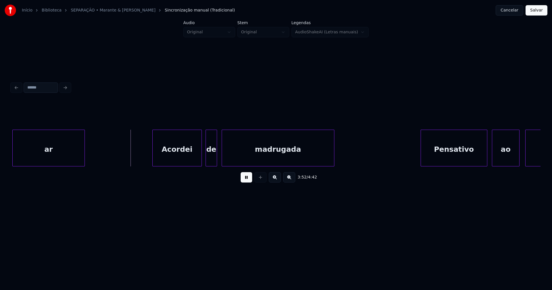
click at [188, 158] on div "Acordei" at bounding box center [177, 149] width 49 height 39
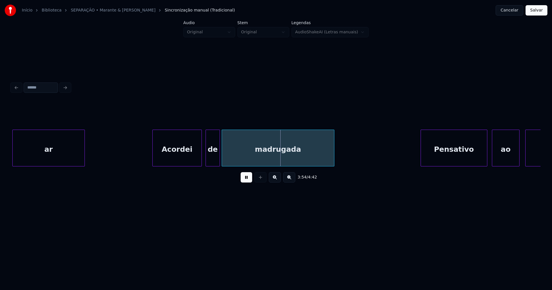
click at [220, 154] on div at bounding box center [219, 148] width 2 height 36
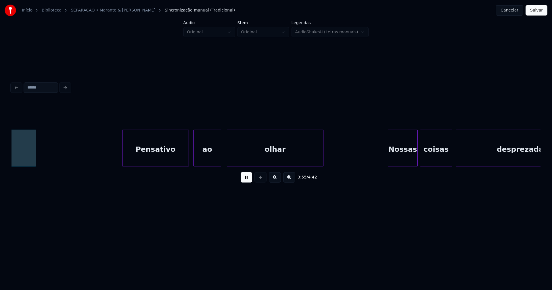
scroll to position [0, 13529]
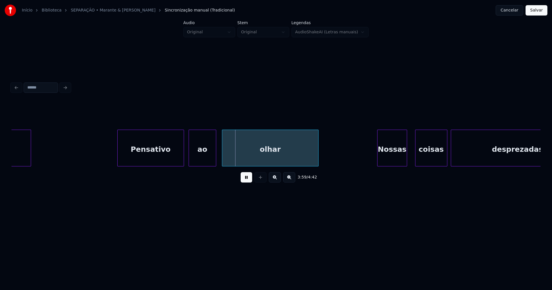
click at [390, 161] on div "Nossas" at bounding box center [391, 149] width 29 height 39
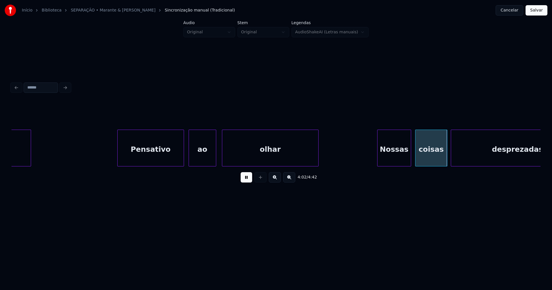
click at [409, 153] on div at bounding box center [410, 148] width 2 height 36
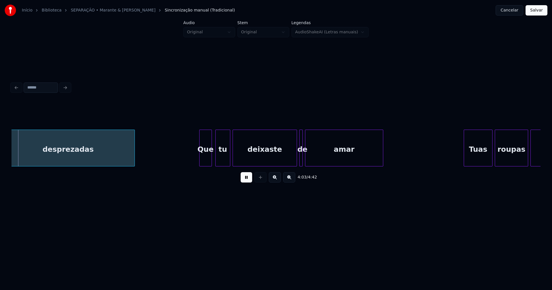
scroll to position [0, 13987]
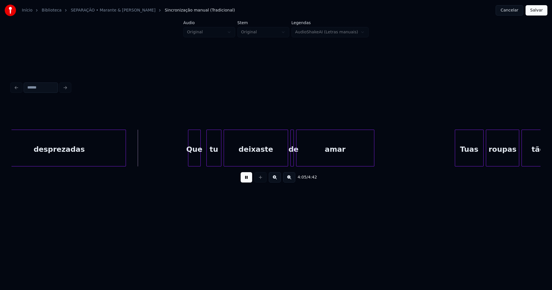
click at [196, 160] on div "Que" at bounding box center [194, 149] width 12 height 39
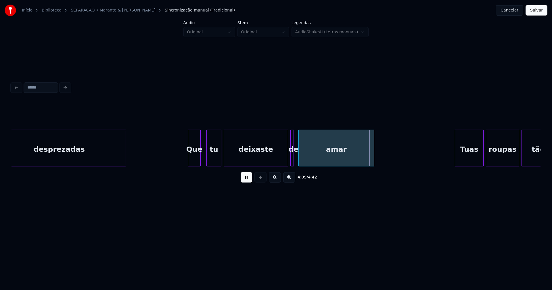
click at [299, 158] on div at bounding box center [300, 148] width 2 height 36
click at [297, 158] on div at bounding box center [297, 148] width 2 height 36
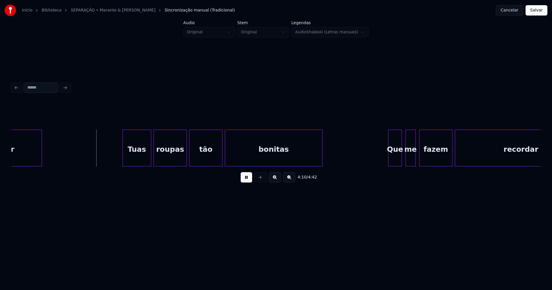
scroll to position [0, 14337]
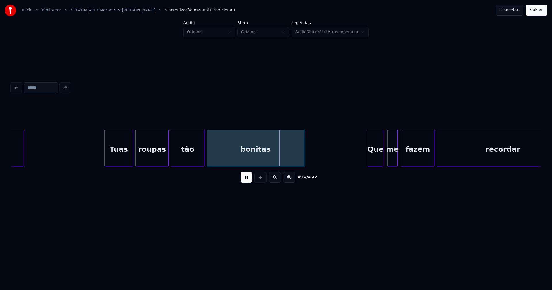
click at [367, 161] on div at bounding box center [368, 148] width 2 height 36
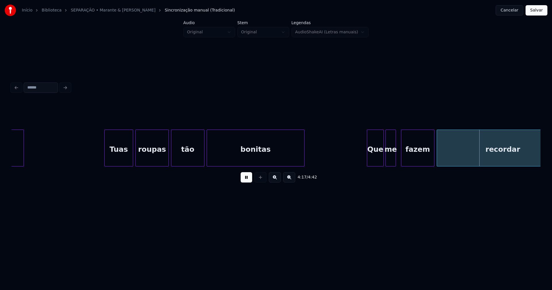
click at [390, 164] on div "amar Tuas roupas tão bonitas Que me fazem recordar" at bounding box center [275, 148] width 529 height 37
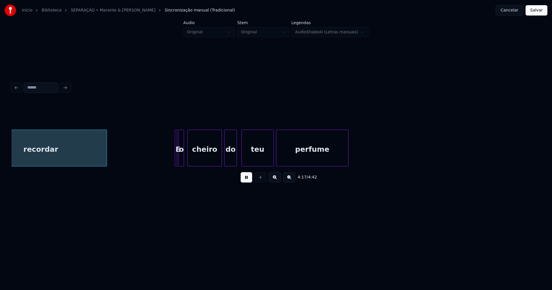
scroll to position [0, 14805]
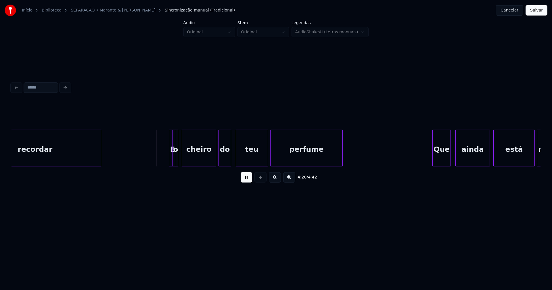
click at [158, 137] on div "E" at bounding box center [161, 148] width 7 height 37
click at [170, 155] on div at bounding box center [170, 148] width 2 height 36
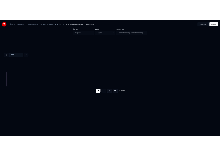
scroll to position [0, 15508]
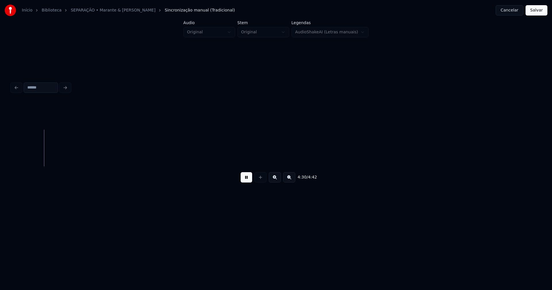
click at [537, 13] on button "Salvar" at bounding box center [536, 10] width 22 height 10
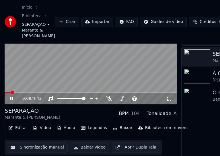
scroll to position [47, 0]
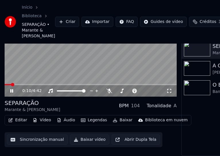
click at [11, 89] on icon at bounding box center [11, 90] width 3 height 3
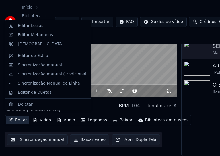
click at [20, 119] on button "Editar" at bounding box center [17, 120] width 23 height 8
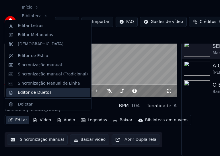
click at [28, 94] on div "Editor de Duetos" at bounding box center [35, 93] width 34 height 6
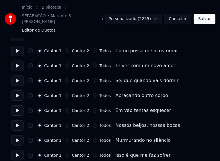
scroll to position [172, 0]
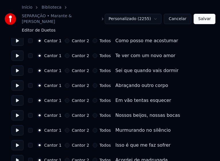
click at [65, 39] on button "Cantor 2" at bounding box center [67, 41] width 5 height 5
click at [67, 53] on button "Cantor 2" at bounding box center [67, 55] width 5 height 5
click at [67, 68] on button "Cantor 2" at bounding box center [67, 70] width 5 height 5
click at [66, 83] on button "Cantor 2" at bounding box center [67, 85] width 5 height 5
click at [65, 98] on button "Cantor 2" at bounding box center [67, 100] width 5 height 5
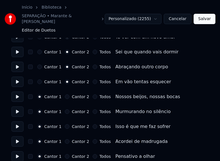
scroll to position [201, 0]
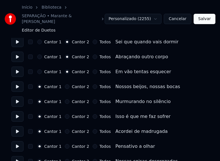
click at [66, 85] on button "Cantor 2" at bounding box center [67, 87] width 5 height 5
click at [65, 99] on button "Cantor 2" at bounding box center [67, 101] width 5 height 5
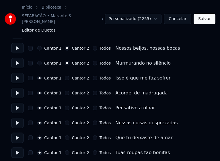
scroll to position [230, 0]
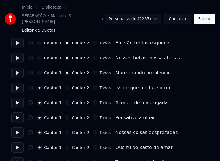
click at [65, 86] on button "Cantor 2" at bounding box center [67, 88] width 5 height 5
click at [93, 101] on button "Todos" at bounding box center [95, 103] width 5 height 5
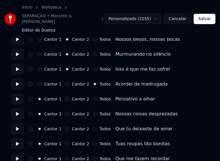
scroll to position [259, 0]
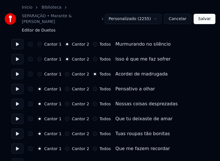
click at [93, 87] on button "Todos" at bounding box center [95, 89] width 5 height 5
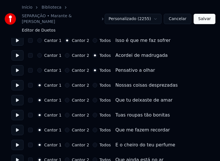
scroll to position [287, 0]
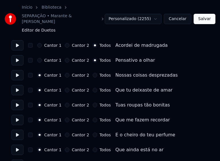
click at [93, 73] on button "Todos" at bounding box center [95, 75] width 5 height 5
click at [93, 88] on button "Todos" at bounding box center [95, 90] width 5 height 5
click at [93, 103] on button "Todos" at bounding box center [95, 105] width 5 height 5
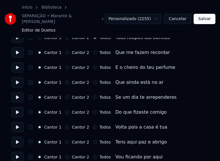
scroll to position [345, 0]
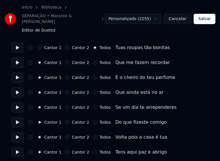
click at [93, 60] on button "Todos" at bounding box center [95, 62] width 5 height 5
click at [93, 75] on button "Todos" at bounding box center [95, 77] width 5 height 5
click at [93, 90] on button "Todos" at bounding box center [95, 92] width 5 height 5
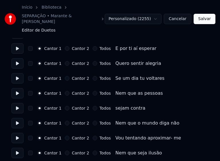
scroll to position [489, 0]
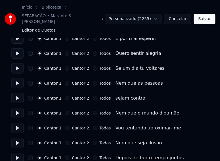
click at [65, 81] on button "Cantor 2" at bounding box center [67, 83] width 5 height 5
click at [66, 96] on button "Cantor 2" at bounding box center [67, 98] width 5 height 5
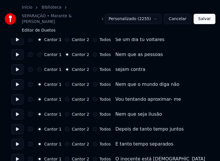
click at [65, 82] on button "Cantor 2" at bounding box center [67, 84] width 5 height 5
click at [65, 97] on button "Cantor 2" at bounding box center [67, 99] width 5 height 5
click at [66, 112] on button "Cantor 2" at bounding box center [67, 114] width 5 height 5
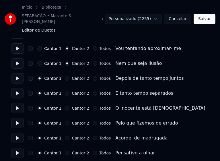
scroll to position [575, 0]
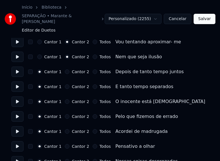
click at [66, 70] on button "Cantor 2" at bounding box center [67, 72] width 5 height 5
click at [65, 85] on button "Cantor 2" at bounding box center [67, 87] width 5 height 5
click at [65, 99] on button "Cantor 2" at bounding box center [67, 101] width 5 height 5
click at [66, 114] on button "Cantor 2" at bounding box center [67, 116] width 5 height 5
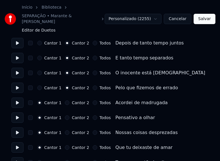
click at [93, 101] on button "Todos" at bounding box center [95, 103] width 5 height 5
drag, startPoint x: 91, startPoint y: 112, endPoint x: 91, endPoint y: 122, distance: 9.8
click at [93, 116] on button "Todos" at bounding box center [95, 118] width 5 height 5
click at [93, 130] on button "Todos" at bounding box center [95, 132] width 5 height 5
click at [93, 145] on button "Todos" at bounding box center [95, 147] width 5 height 5
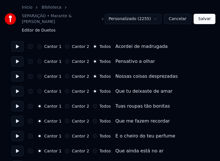
scroll to position [661, 0]
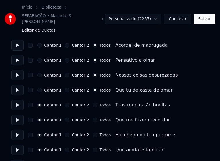
click at [93, 103] on button "Todos" at bounding box center [95, 105] width 5 height 5
click at [93, 118] on button "Todos" at bounding box center [95, 120] width 5 height 5
click at [93, 133] on button "Todos" at bounding box center [95, 135] width 5 height 5
click at [93, 148] on button "Todos" at bounding box center [95, 150] width 5 height 5
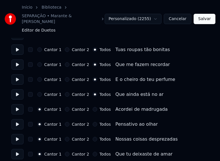
scroll to position [719, 0]
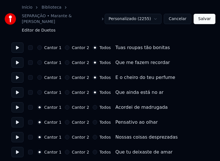
drag, startPoint x: 90, startPoint y: 103, endPoint x: 92, endPoint y: 112, distance: 9.0
click at [93, 105] on button "Todos" at bounding box center [95, 107] width 5 height 5
click at [93, 120] on button "Todos" at bounding box center [95, 122] width 5 height 5
drag, startPoint x: 92, startPoint y: 131, endPoint x: 90, endPoint y: 145, distance: 13.4
click at [93, 135] on button "Todos" at bounding box center [95, 137] width 5 height 5
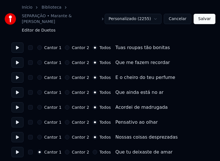
click at [93, 150] on button "Todos" at bounding box center [95, 152] width 5 height 5
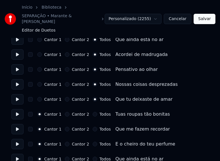
scroll to position [775, 0]
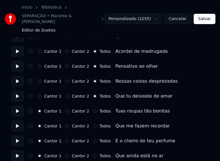
click at [93, 109] on button "Todos" at bounding box center [95, 111] width 5 height 5
click at [93, 124] on button "Todos" at bounding box center [95, 126] width 5 height 5
click at [93, 139] on button "Todos" at bounding box center [95, 141] width 5 height 5
drag, startPoint x: 91, startPoint y: 151, endPoint x: 109, endPoint y: 140, distance: 21.1
click at [93, 154] on button "Todos" at bounding box center [95, 156] width 5 height 5
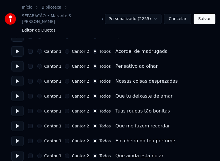
click at [203, 17] on button "Salvar" at bounding box center [205, 19] width 22 height 10
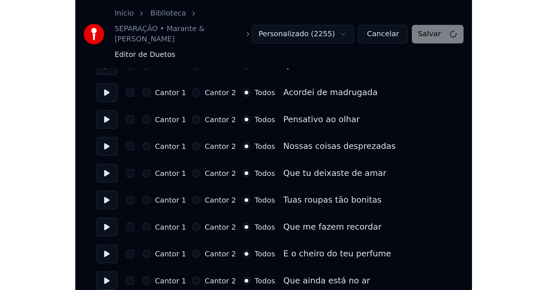
scroll to position [634, 0]
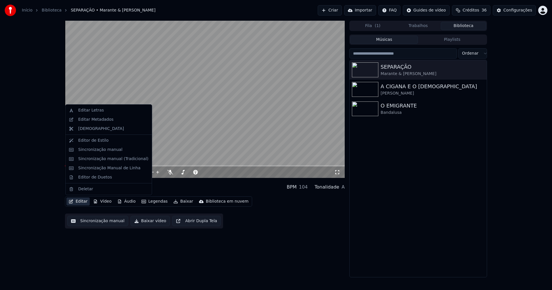
click at [84, 201] on button "Editar" at bounding box center [77, 201] width 23 height 8
click at [92, 157] on div "Sincronização manual (Tradicional)" at bounding box center [113, 159] width 70 height 6
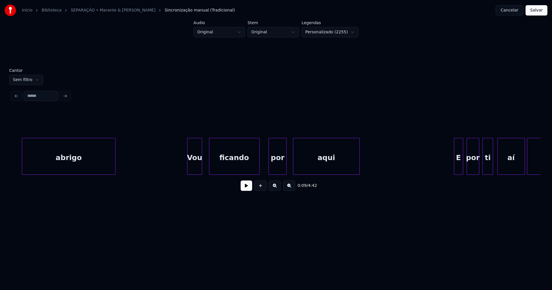
scroll to position [0, 8040]
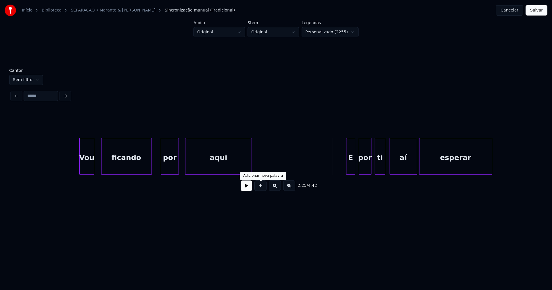
click at [247, 189] on button at bounding box center [246, 186] width 11 height 10
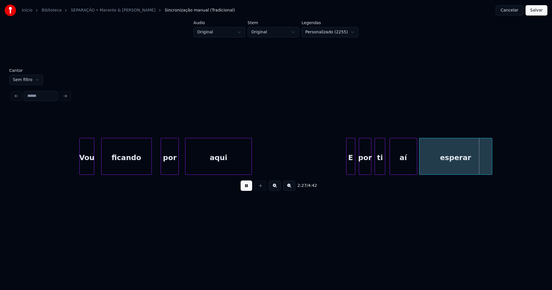
click at [406, 167] on div "aí" at bounding box center [403, 157] width 27 height 39
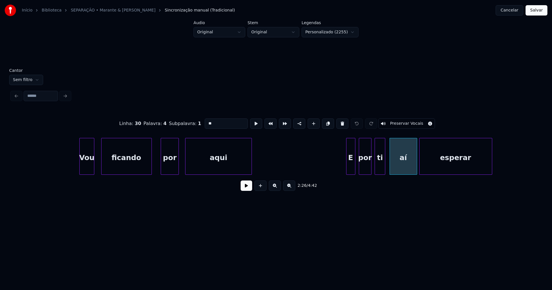
click at [219, 123] on input "**" at bounding box center [226, 123] width 43 height 10
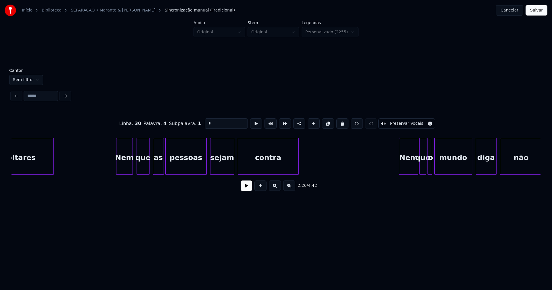
scroll to position [0, 9028]
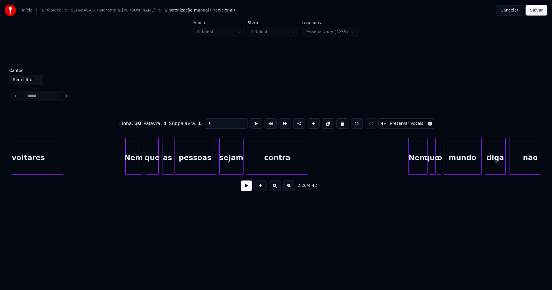
type input "*"
click at [532, 12] on button "Salvar" at bounding box center [536, 10] width 22 height 10
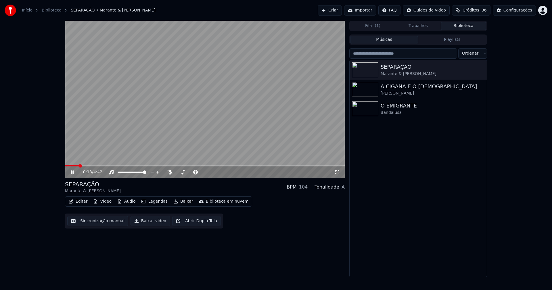
click at [339, 171] on icon at bounding box center [337, 172] width 4 height 4
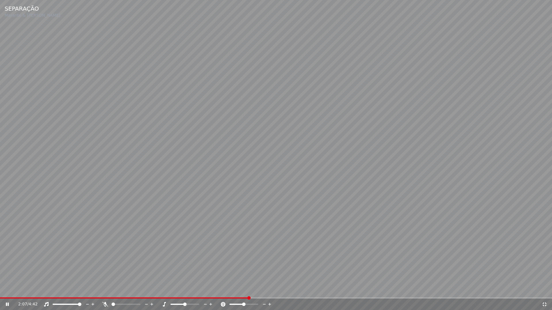
click at [544, 290] on icon at bounding box center [545, 304] width 6 height 5
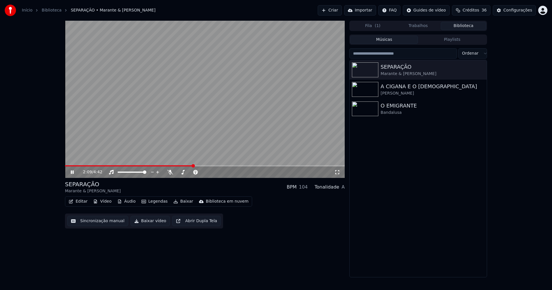
click at [70, 172] on icon at bounding box center [77, 172] width 14 height 5
click at [125, 201] on button "Áudio" at bounding box center [126, 201] width 23 height 8
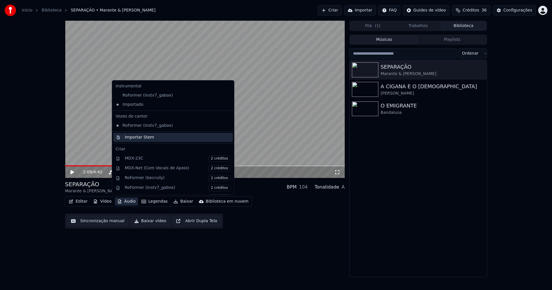
click at [137, 139] on div "Importar Stem" at bounding box center [139, 138] width 29 height 6
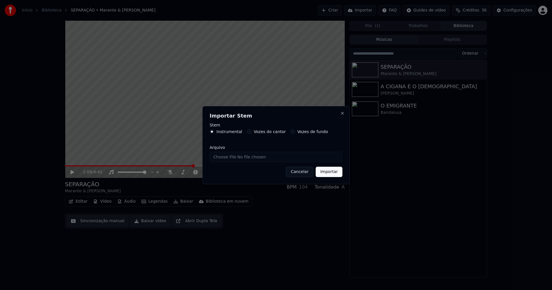
click at [225, 157] on input "Arquivo" at bounding box center [276, 157] width 133 height 10
type input "**********"
click at [328, 171] on button "Importar" at bounding box center [329, 172] width 27 height 10
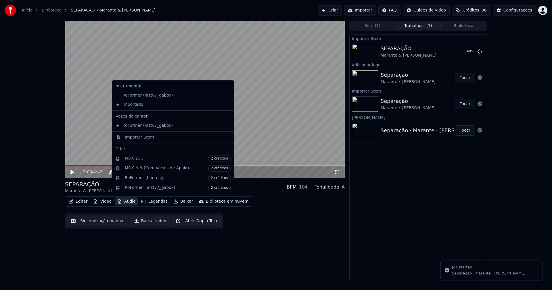
click at [124, 204] on button "Áudio" at bounding box center [126, 201] width 23 height 8
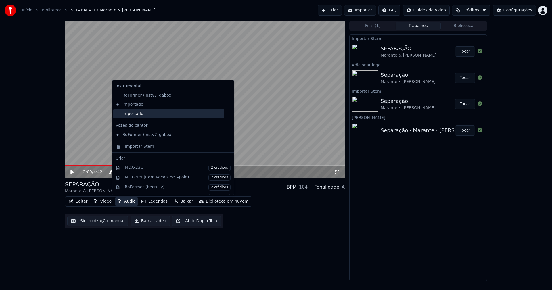
click at [146, 112] on div "Importado" at bounding box center [168, 113] width 111 height 9
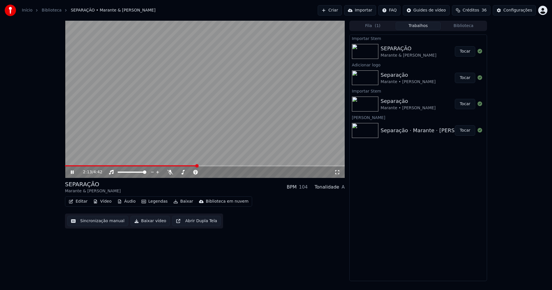
click at [157, 166] on span at bounding box center [131, 165] width 132 height 1
click at [516, 6] on button "Configurações" at bounding box center [514, 10] width 43 height 10
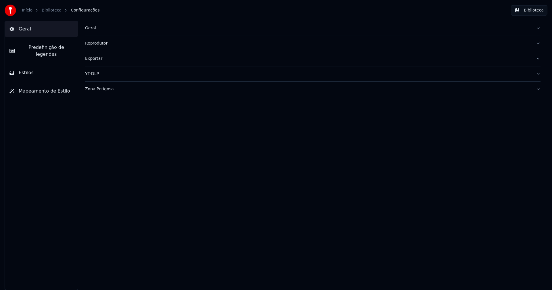
click at [29, 69] on span "Estilos" at bounding box center [26, 72] width 15 height 7
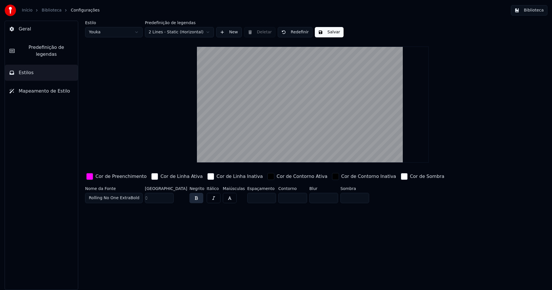
click at [109, 33] on html "Início Biblioteca Configurações Biblioteca Geral Predefinição de legendas Estil…" at bounding box center [276, 145] width 552 height 290
click at [168, 197] on input "***" at bounding box center [159, 198] width 29 height 10
type input "***"
click at [168, 197] on input "***" at bounding box center [159, 198] width 29 height 10
click at [326, 32] on button "Salvar" at bounding box center [329, 32] width 29 height 10
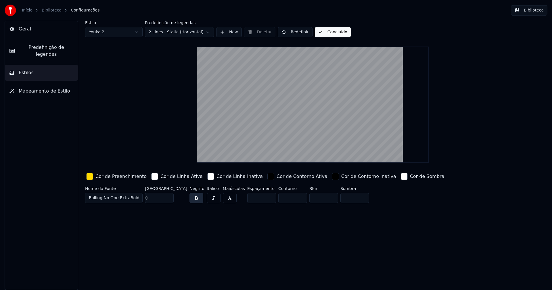
click at [529, 11] on button "Biblioteca" at bounding box center [529, 10] width 37 height 10
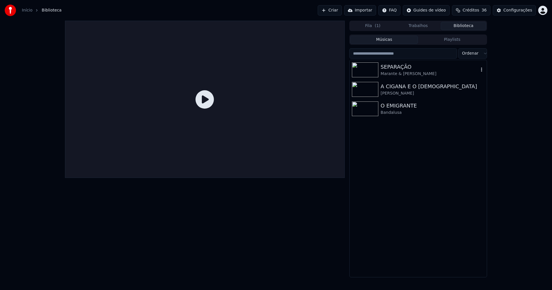
click at [395, 72] on div "Marante & Sílvia Rocha" at bounding box center [430, 74] width 98 height 6
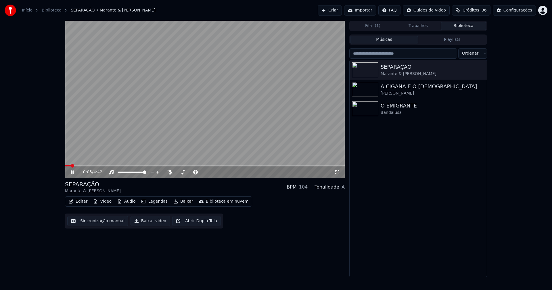
click at [170, 166] on span at bounding box center [205, 165] width 280 height 1
click at [339, 171] on icon at bounding box center [337, 172] width 4 height 4
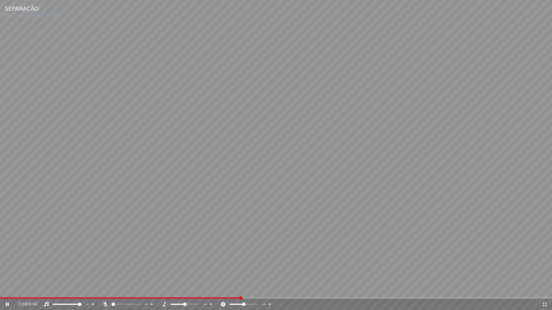
click at [401, 290] on div "2:03 / 4:42" at bounding box center [276, 304] width 552 height 11
click at [413, 290] on div "2:04 / 4:42" at bounding box center [276, 304] width 552 height 11
click at [413, 290] on span at bounding box center [276, 298] width 552 height 1
click at [544, 290] on icon at bounding box center [545, 304] width 6 height 5
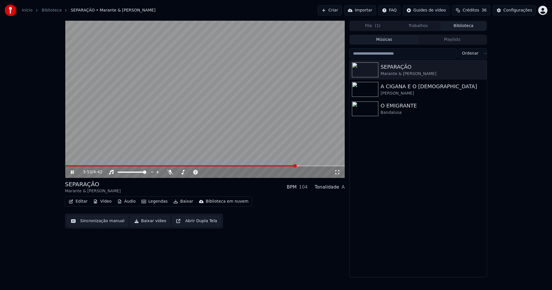
click at [72, 172] on icon at bounding box center [72, 171] width 3 height 3
click at [148, 222] on button "Baixar vídeo" at bounding box center [149, 221] width 39 height 10
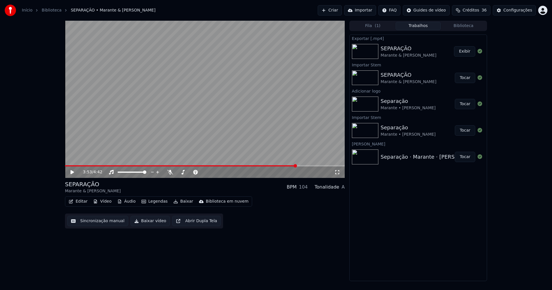
click at [337, 173] on icon at bounding box center [337, 172] width 6 height 5
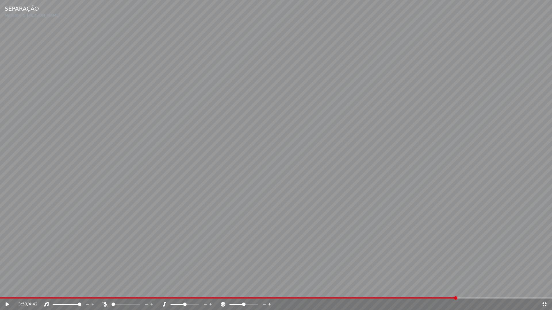
click at [9, 290] on icon at bounding box center [7, 305] width 3 height 4
drag, startPoint x: 10, startPoint y: 305, endPoint x: 13, endPoint y: 302, distance: 4.9
click at [10, 290] on icon at bounding box center [12, 304] width 14 height 5
click at [546, 290] on icon at bounding box center [544, 305] width 4 height 4
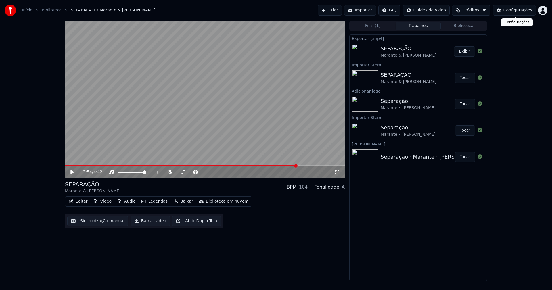
click at [518, 14] on button "Configurações" at bounding box center [514, 10] width 43 height 10
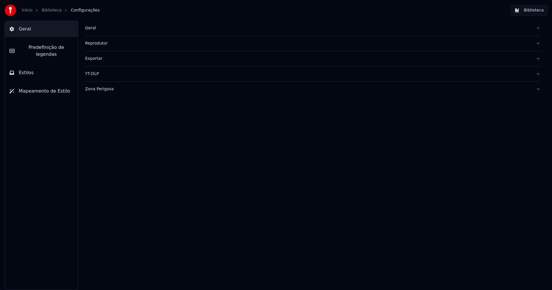
click at [33, 67] on button "Estilos" at bounding box center [41, 73] width 73 height 16
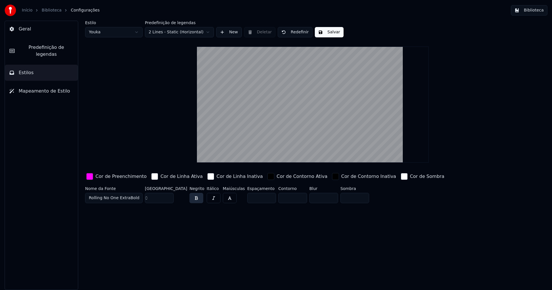
click at [168, 199] on input "***" at bounding box center [159, 198] width 29 height 10
click at [328, 32] on button "Salvar" at bounding box center [329, 32] width 29 height 10
click at [36, 67] on button "Estilos" at bounding box center [41, 73] width 73 height 16
click at [111, 31] on html "Início Biblioteca Configurações Biblioteca Geral Predefinição de legendas Estil…" at bounding box center [276, 145] width 552 height 290
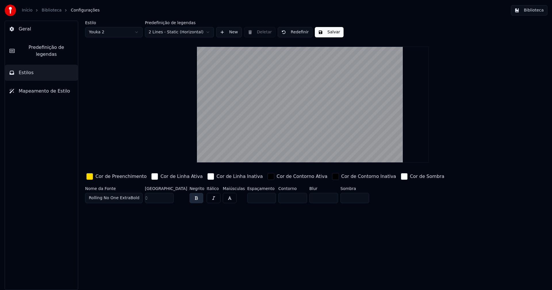
click at [169, 200] on input "***" at bounding box center [159, 198] width 29 height 10
type input "***"
click at [169, 200] on input "***" at bounding box center [159, 198] width 29 height 10
drag, startPoint x: 328, startPoint y: 34, endPoint x: 337, endPoint y: 31, distance: 9.1
click at [328, 34] on button "Salvar" at bounding box center [329, 32] width 29 height 10
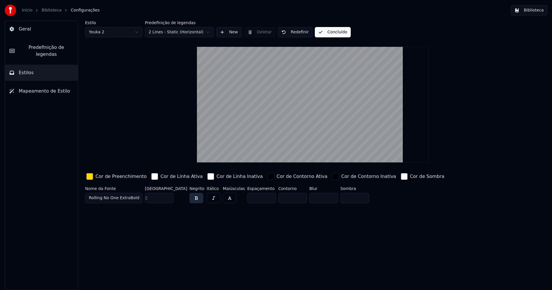
click at [538, 9] on button "Biblioteca" at bounding box center [529, 10] width 37 height 10
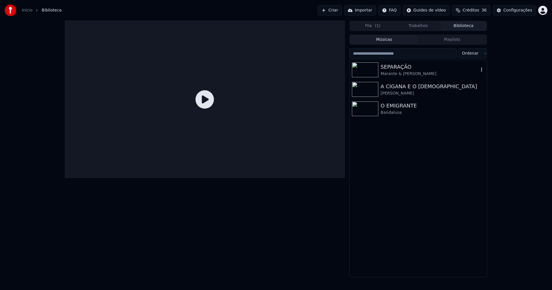
click at [400, 71] on div "Marante & Sílvia Rocha" at bounding box center [430, 74] width 98 height 6
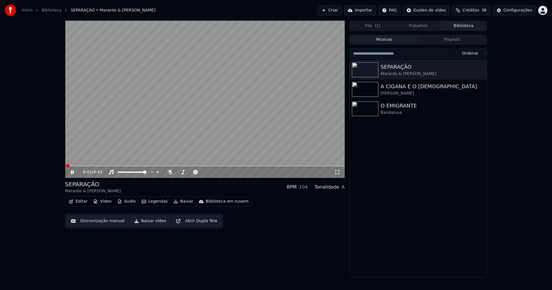
click at [155, 166] on span at bounding box center [205, 165] width 280 height 1
drag, startPoint x: 337, startPoint y: 173, endPoint x: 335, endPoint y: 178, distance: 5.7
click at [337, 173] on icon at bounding box center [337, 172] width 6 height 5
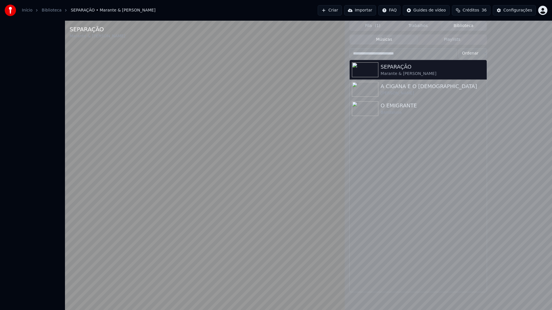
drag, startPoint x: 7, startPoint y: 304, endPoint x: 149, endPoint y: 300, distance: 142.0
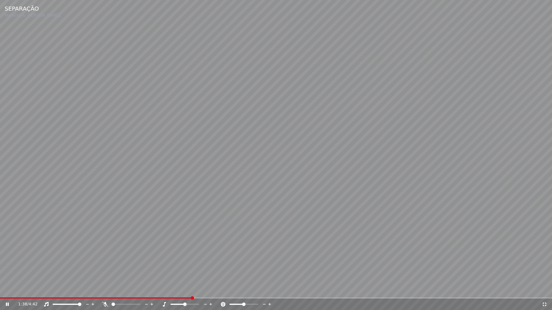
click at [7, 290] on icon at bounding box center [12, 304] width 14 height 5
click at [546, 290] on icon at bounding box center [544, 305] width 4 height 4
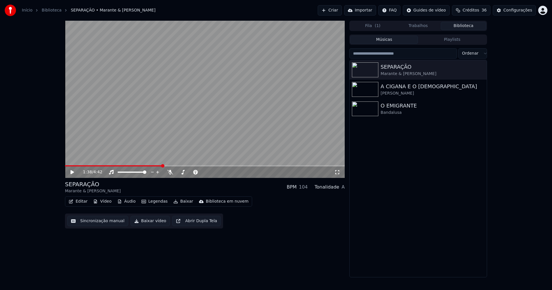
click at [143, 223] on button "Baixar vídeo" at bounding box center [149, 221] width 39 height 10
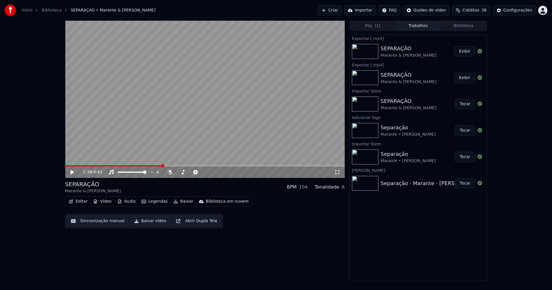
click at [24, 11] on link "Início" at bounding box center [27, 10] width 11 height 6
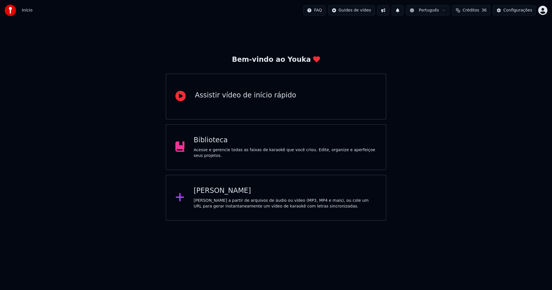
click at [210, 191] on div "[PERSON_NAME]" at bounding box center [285, 190] width 183 height 9
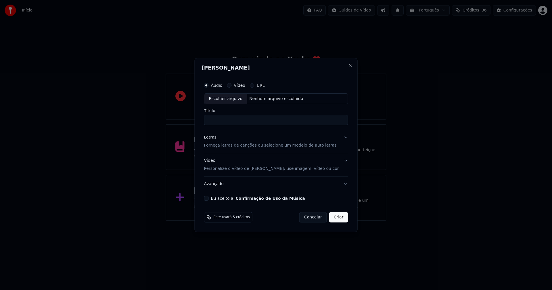
click at [235, 99] on div "Escolher arquivo" at bounding box center [225, 99] width 43 height 10
type input "**********"
click at [212, 138] on div "Letras" at bounding box center [210, 138] width 12 height 6
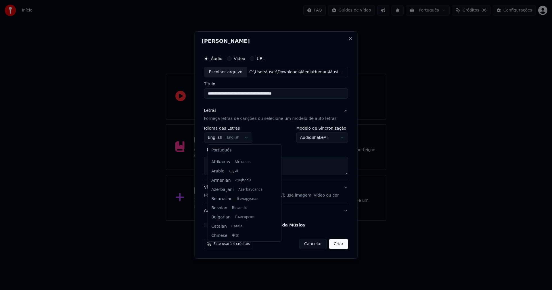
click at [230, 139] on body "**********" at bounding box center [276, 110] width 552 height 221
select select "**"
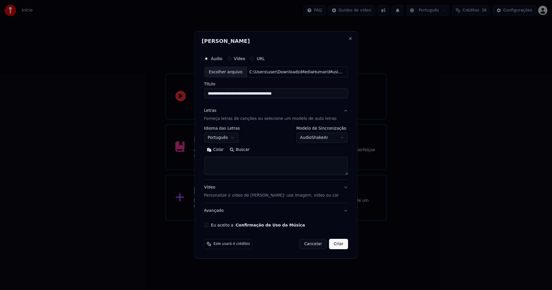
click at [219, 149] on button "Colar" at bounding box center [215, 149] width 23 height 9
click at [209, 226] on button "Eu aceito a Confirmação de Uso da Música" at bounding box center [206, 225] width 5 height 5
click at [337, 245] on button "Criar" at bounding box center [338, 244] width 19 height 10
type textarea "**********"
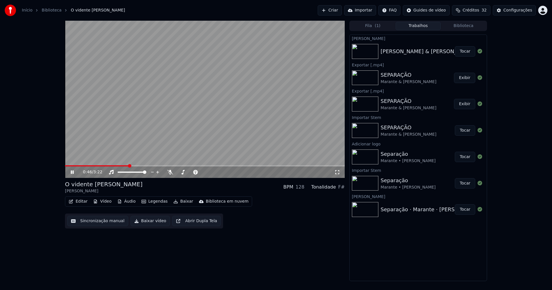
click at [104, 203] on button "Vídeo" at bounding box center [102, 201] width 23 height 8
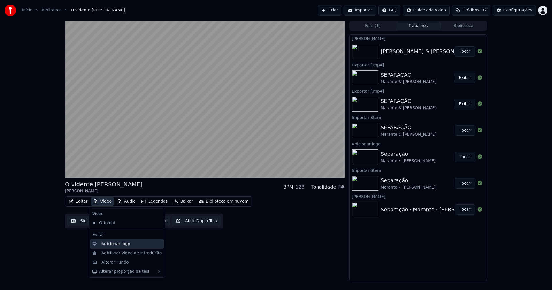
click at [112, 245] on div "Adicionar logo" at bounding box center [115, 244] width 29 height 6
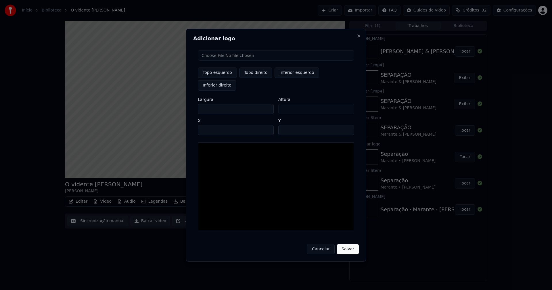
click at [228, 61] on input "file" at bounding box center [276, 55] width 156 height 10
type input "**********"
type input "***"
drag, startPoint x: 260, startPoint y: 78, endPoint x: 214, endPoint y: 105, distance: 53.1
click at [260, 78] on button "Topo direito" at bounding box center [255, 73] width 33 height 10
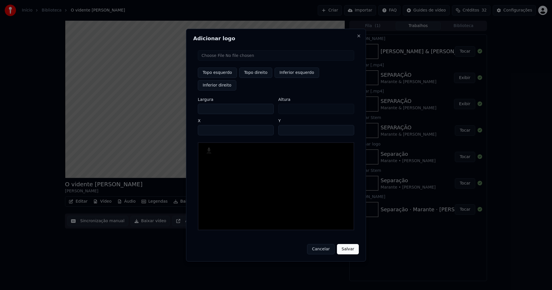
type input "****"
drag, startPoint x: 207, startPoint y: 103, endPoint x: 175, endPoint y: 103, distance: 32.5
click at [176, 104] on body "Início Biblioteca O vidente João • João Claro • Benvinda Costa Criar Importar F…" at bounding box center [276, 145] width 552 height 290
type input "**"
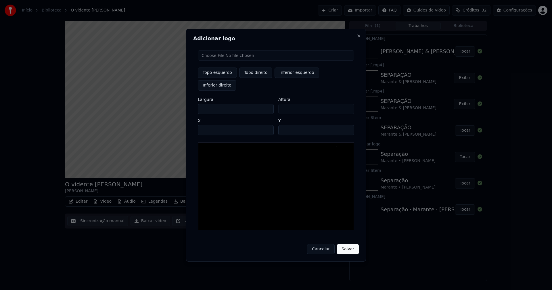
type input "***"
click at [210, 125] on input "****" at bounding box center [236, 130] width 76 height 10
type input "****"
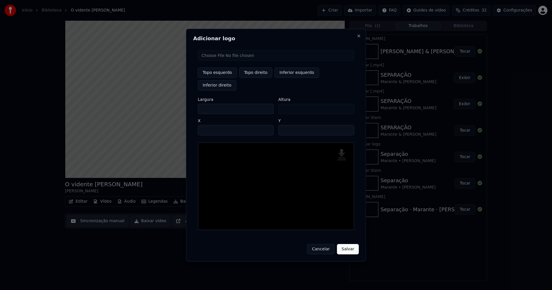
click at [285, 125] on input "**" at bounding box center [316, 130] width 76 height 10
click at [348, 125] on input "**" at bounding box center [316, 130] width 76 height 10
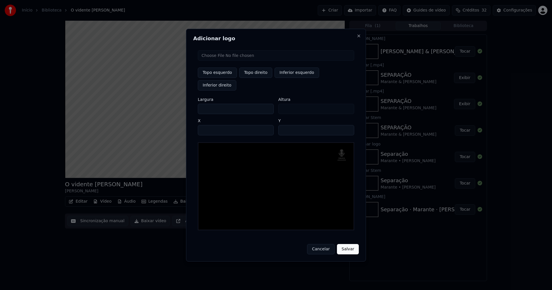
type input "**"
click at [348, 125] on input "**" at bounding box center [316, 130] width 76 height 10
click at [349, 244] on button "Salvar" at bounding box center [348, 249] width 22 height 10
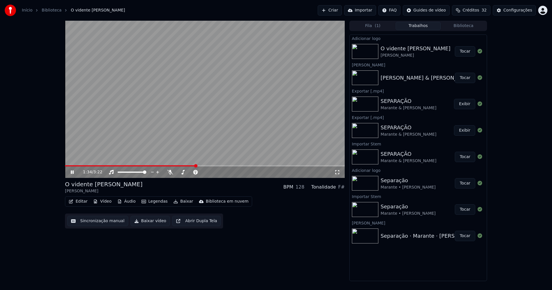
click at [466, 50] on button "Tocar" at bounding box center [465, 51] width 20 height 10
click at [72, 172] on icon at bounding box center [77, 172] width 14 height 5
click at [78, 203] on button "Editar" at bounding box center [77, 201] width 23 height 8
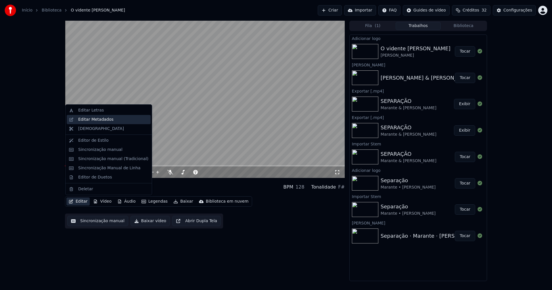
click at [96, 120] on div "Editar Metadados" at bounding box center [95, 120] width 35 height 6
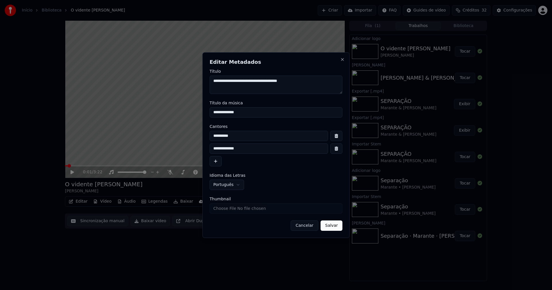
click at [236, 135] on input "**********" at bounding box center [269, 136] width 118 height 10
type input "**********"
click at [334, 149] on button "button" at bounding box center [336, 148] width 12 height 10
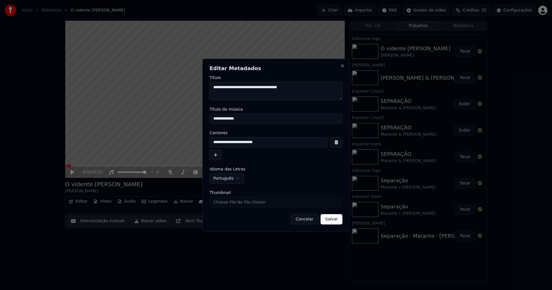
drag, startPoint x: 244, startPoint y: 119, endPoint x: 178, endPoint y: 118, distance: 65.8
click at [178, 118] on body "**********" at bounding box center [276, 145] width 552 height 290
type input "**********"
click at [234, 205] on input "Thumbnail" at bounding box center [276, 202] width 133 height 10
type input "**********"
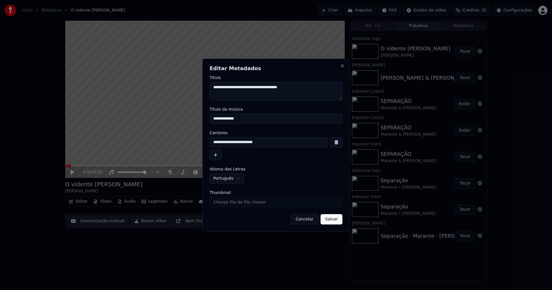
click at [332, 220] on button "Salvar" at bounding box center [331, 219] width 22 height 10
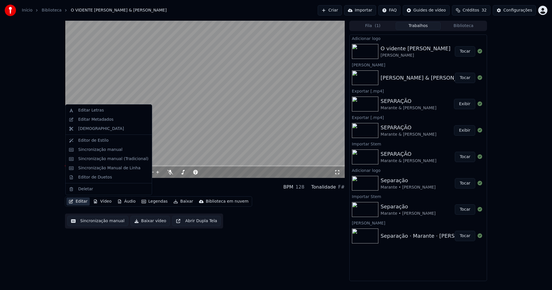
click at [82, 202] on button "Editar" at bounding box center [77, 201] width 23 height 8
click at [100, 161] on div "Sincronização manual (Tradicional)" at bounding box center [113, 159] width 70 height 6
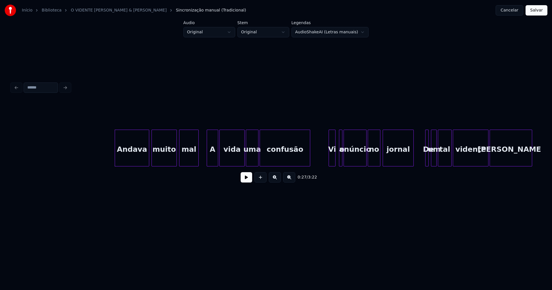
scroll to position [0, 1474]
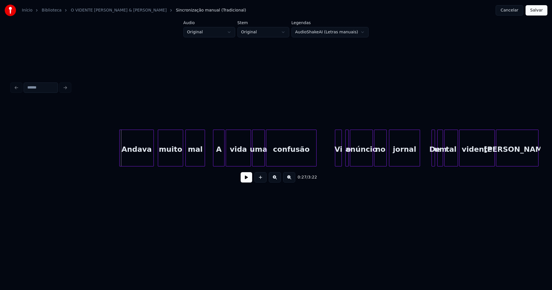
click at [145, 154] on div "Andava" at bounding box center [137, 149] width 34 height 39
click at [245, 181] on button at bounding box center [246, 177] width 11 height 10
click at [244, 181] on button at bounding box center [246, 177] width 11 height 10
click at [220, 155] on div "A" at bounding box center [218, 149] width 11 height 39
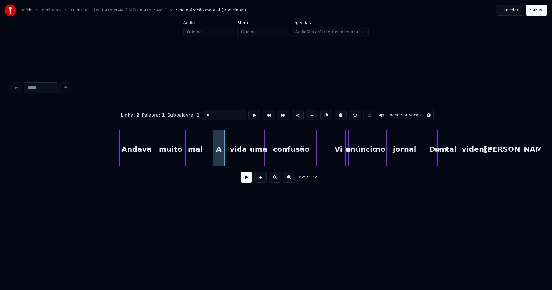
click at [207, 114] on input "*" at bounding box center [224, 115] width 43 height 10
type input "*"
click at [243, 181] on button at bounding box center [246, 177] width 11 height 10
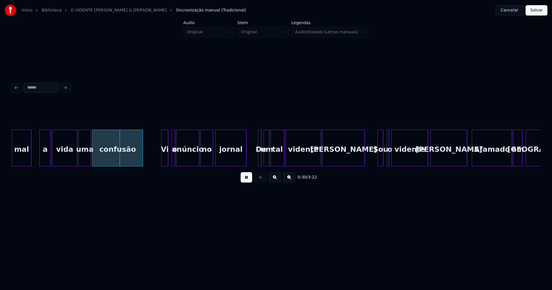
scroll to position [0, 1660]
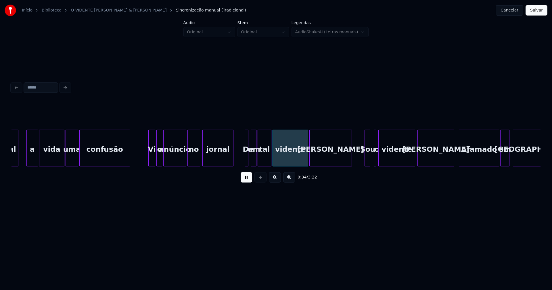
click at [157, 160] on div at bounding box center [158, 148] width 2 height 36
click at [249, 160] on div at bounding box center [248, 148] width 2 height 36
drag, startPoint x: 247, startPoint y: 181, endPoint x: 248, endPoint y: 164, distance: 17.0
click at [247, 181] on button at bounding box center [246, 177] width 11 height 10
click at [247, 159] on div "De" at bounding box center [248, 149] width 6 height 39
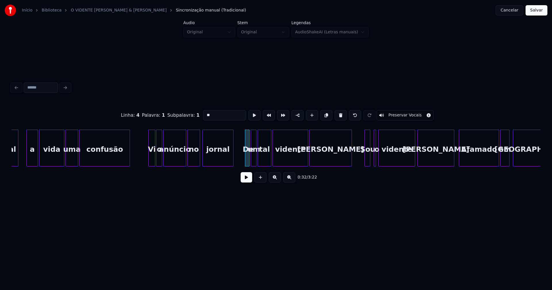
click at [205, 112] on input "**" at bounding box center [224, 115] width 43 height 10
type input "**"
drag, startPoint x: 247, startPoint y: 183, endPoint x: 164, endPoint y: 159, distance: 86.8
click at [247, 183] on button at bounding box center [246, 177] width 11 height 10
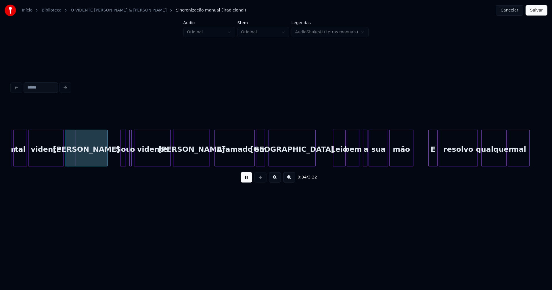
scroll to position [0, 1917]
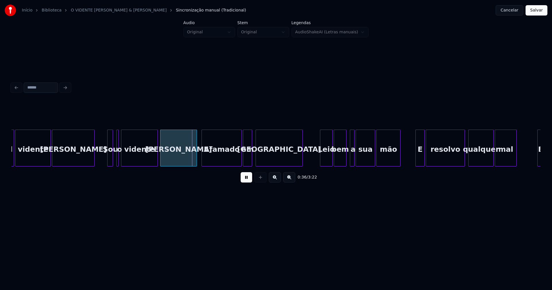
click at [244, 181] on button at bounding box center [246, 177] width 11 height 10
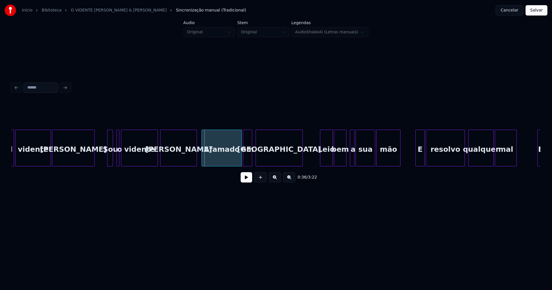
click at [118, 160] on div at bounding box center [118, 148] width 2 height 36
click at [114, 160] on div at bounding box center [115, 148] width 2 height 36
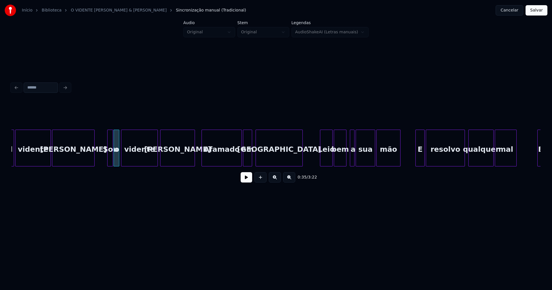
click at [194, 161] on div at bounding box center [194, 148] width 2 height 36
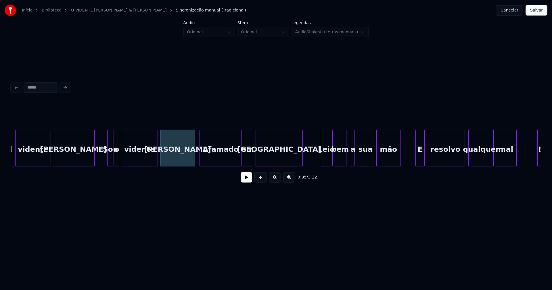
click at [200, 161] on div at bounding box center [201, 148] width 2 height 36
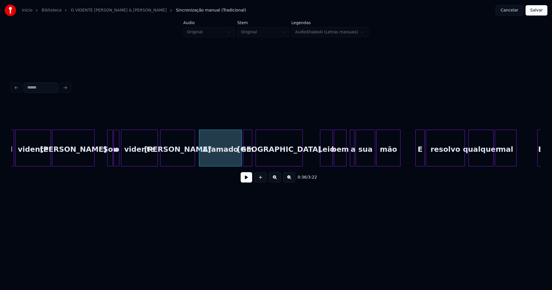
click at [211, 159] on div "Afamado" at bounding box center [220, 149] width 42 height 39
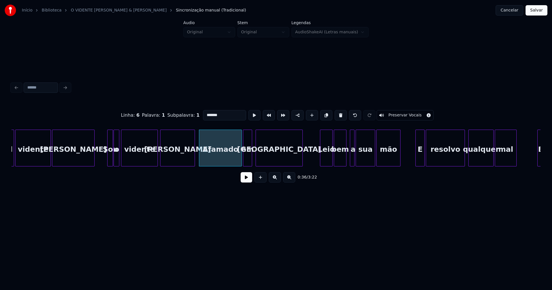
click at [205, 112] on input "*******" at bounding box center [224, 115] width 43 height 10
type input "*******"
click at [243, 182] on button at bounding box center [246, 177] width 11 height 10
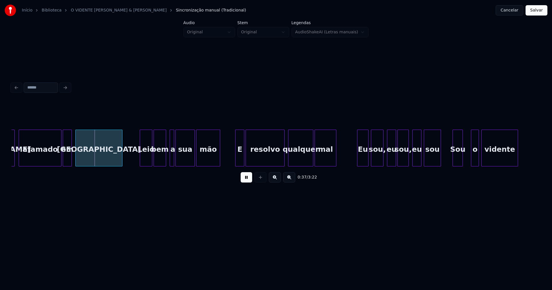
scroll to position [0, 2162]
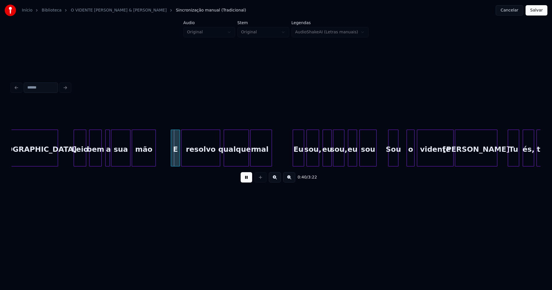
click at [82, 162] on div "Leio" at bounding box center [80, 149] width 12 height 39
click at [104, 160] on div at bounding box center [105, 148] width 2 height 36
click at [170, 159] on div at bounding box center [170, 148] width 2 height 36
click at [177, 161] on div "E" at bounding box center [174, 149] width 10 height 39
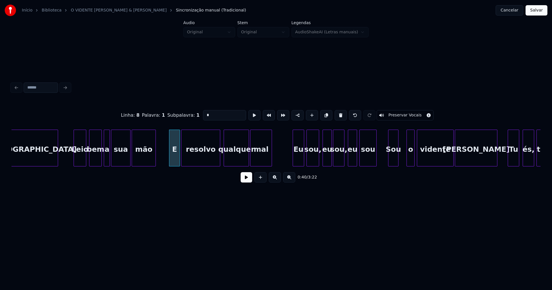
drag, startPoint x: 210, startPoint y: 114, endPoint x: 190, endPoint y: 119, distance: 20.3
click at [190, 119] on div "Linha : 8 Palavra : 1 Subpalavra : 1 * Preservar Vocais" at bounding box center [275, 115] width 529 height 29
type input "*"
click at [246, 181] on button at bounding box center [246, 177] width 11 height 10
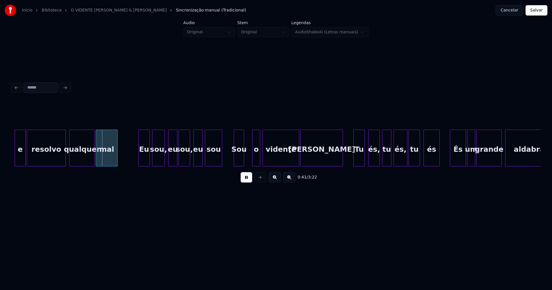
scroll to position [0, 2323]
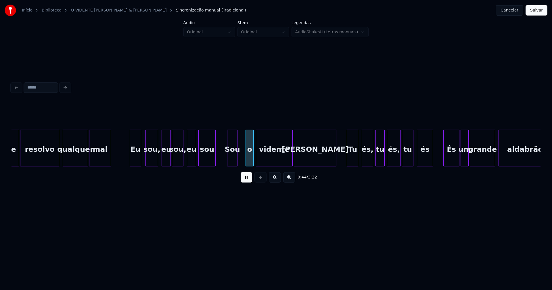
click at [135, 161] on div "Eu" at bounding box center [135, 149] width 11 height 39
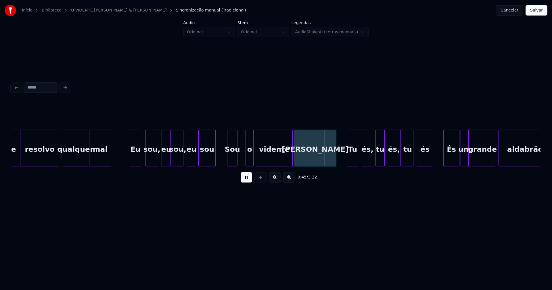
click at [247, 181] on button at bounding box center [246, 177] width 11 height 10
click at [247, 155] on div at bounding box center [247, 148] width 2 height 36
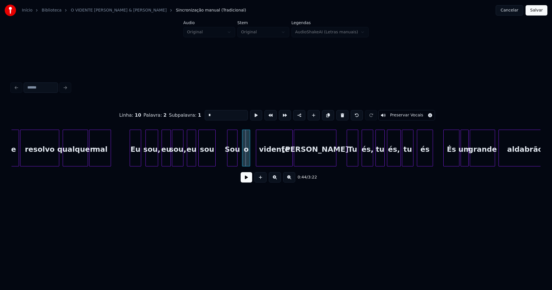
click at [246, 160] on div "o" at bounding box center [245, 149] width 7 height 39
click at [240, 164] on div "o" at bounding box center [245, 148] width 10 height 37
click at [259, 162] on div "vidente" at bounding box center [272, 149] width 36 height 39
click at [233, 159] on div "Sou" at bounding box center [232, 149] width 10 height 39
click at [206, 112] on input "***" at bounding box center [226, 115] width 43 height 10
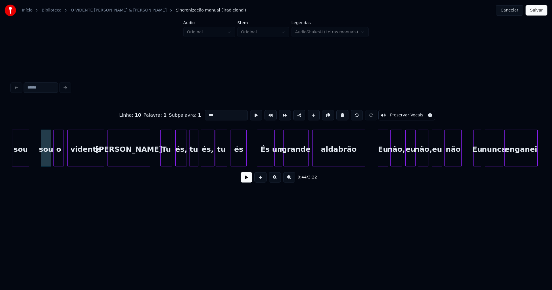
scroll to position [0, 2510]
click at [166, 158] on div "Tu" at bounding box center [164, 149] width 11 height 39
click at [178, 158] on div "és," at bounding box center [178, 149] width 11 height 39
click at [191, 161] on div "tu" at bounding box center [191, 149] width 9 height 39
click at [204, 159] on div "és," at bounding box center [205, 149] width 13 height 39
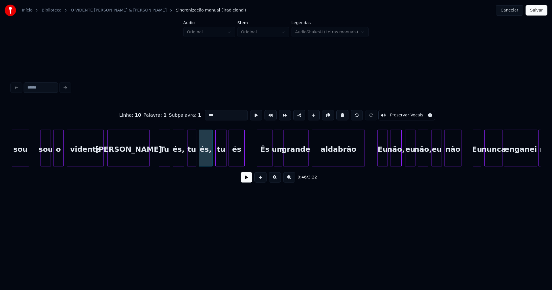
click at [236, 159] on div "és" at bounding box center [237, 149] width 16 height 39
click at [263, 158] on div "És" at bounding box center [262, 149] width 16 height 39
click at [276, 159] on div "um" at bounding box center [275, 149] width 7 height 39
click at [266, 159] on div "És" at bounding box center [262, 149] width 16 height 39
click at [206, 112] on input "**" at bounding box center [226, 115] width 43 height 10
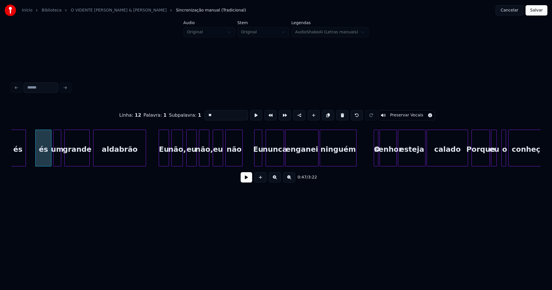
scroll to position [0, 2735]
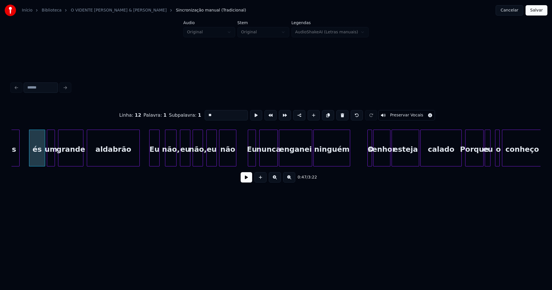
click at [154, 161] on div "Eu" at bounding box center [154, 149] width 10 height 39
click at [169, 162] on div "não," at bounding box center [168, 149] width 11 height 39
click at [180, 163] on div "eu" at bounding box center [181, 149] width 10 height 39
click at [196, 162] on div "não," at bounding box center [196, 149] width 10 height 39
click at [207, 162] on div "eu" at bounding box center [208, 149] width 10 height 39
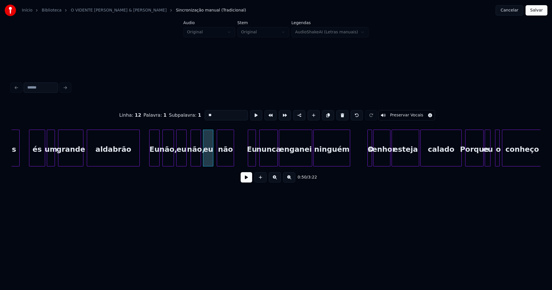
click at [226, 162] on div "não" at bounding box center [225, 149] width 17 height 39
click at [246, 162] on div at bounding box center [246, 148] width 2 height 36
click at [250, 158] on div "Eu" at bounding box center [250, 149] width 10 height 39
click at [206, 114] on input "**" at bounding box center [226, 115] width 43 height 10
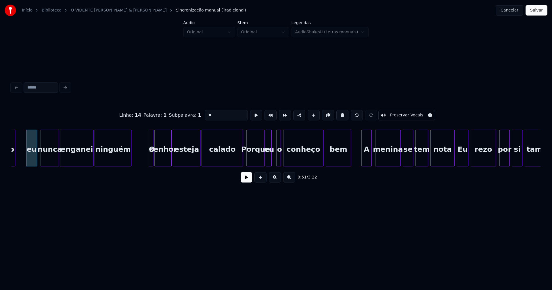
scroll to position [0, 2966]
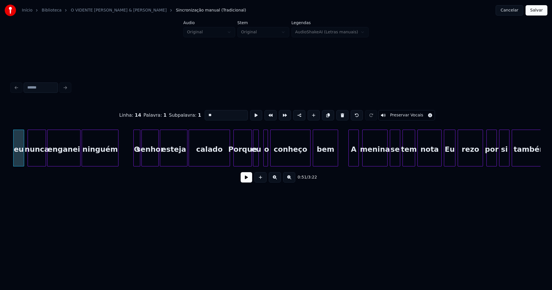
click at [135, 158] on div at bounding box center [135, 148] width 2 height 36
click at [224, 160] on div at bounding box center [225, 148] width 2 height 36
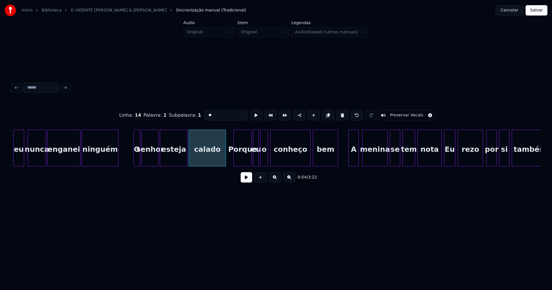
click at [262, 160] on div at bounding box center [261, 148] width 2 height 36
click at [245, 160] on div "Porque" at bounding box center [243, 149] width 18 height 39
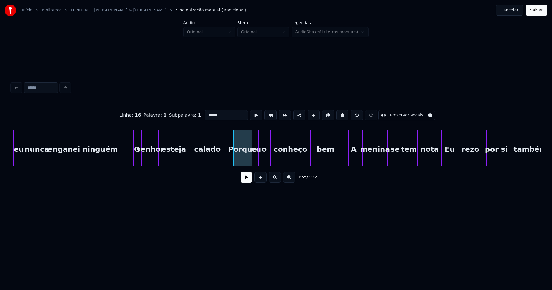
click at [206, 114] on input "******" at bounding box center [226, 115] width 43 height 10
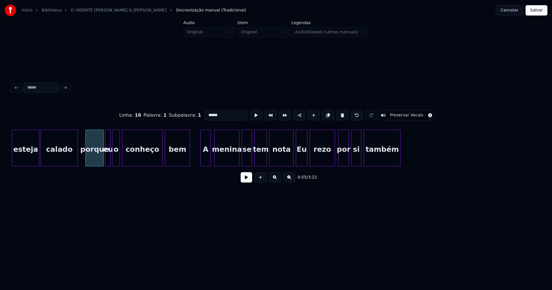
scroll to position [0, 3127]
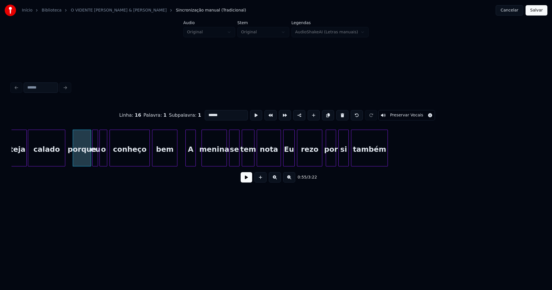
click at [191, 159] on div "A" at bounding box center [191, 149] width 10 height 39
click at [219, 162] on div "menina" at bounding box center [212, 149] width 25 height 39
type input "******"
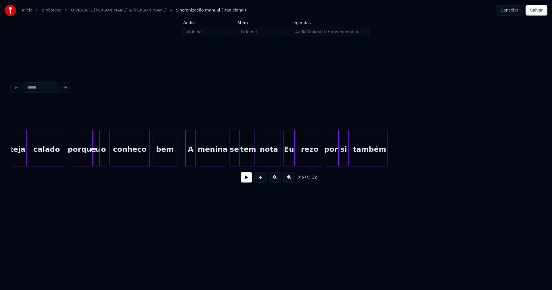
click at [249, 180] on button at bounding box center [246, 177] width 11 height 10
click at [245, 181] on button at bounding box center [246, 177] width 11 height 10
click at [277, 163] on div at bounding box center [277, 148] width 2 height 36
click at [290, 159] on div "Eu" at bounding box center [288, 149] width 11 height 39
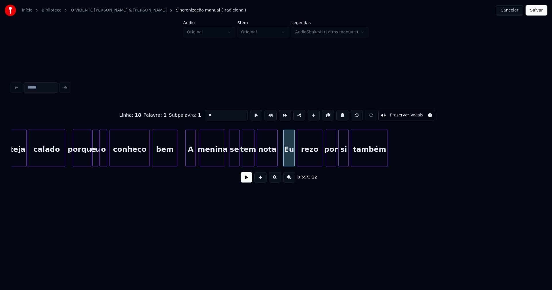
click at [206, 112] on input "**" at bounding box center [226, 115] width 43 height 10
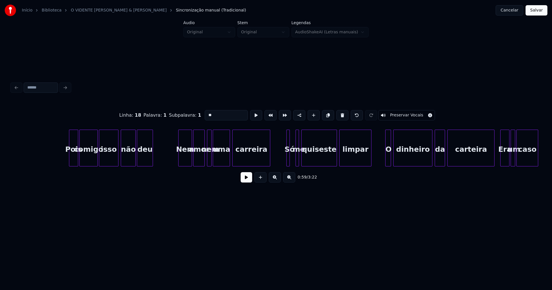
scroll to position [0, 4343]
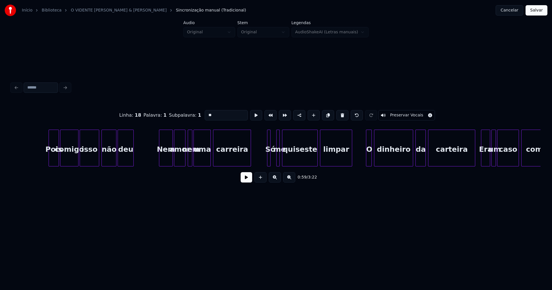
click at [50, 159] on div at bounding box center [50, 148] width 2 height 36
click at [164, 158] on div "Nem" at bounding box center [164, 149] width 13 height 39
click at [149, 160] on div at bounding box center [150, 148] width 2 height 36
click at [157, 160] on div "Nem" at bounding box center [160, 149] width 22 height 39
click at [207, 113] on input "***" at bounding box center [226, 115] width 43 height 10
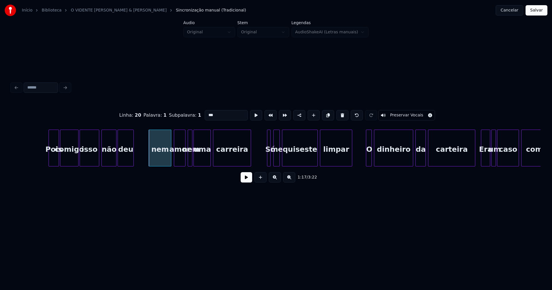
click at [274, 158] on div at bounding box center [275, 148] width 2 height 36
click at [268, 157] on div at bounding box center [268, 148] width 2 height 36
click at [271, 159] on div at bounding box center [271, 148] width 2 height 36
click at [364, 159] on div at bounding box center [364, 148] width 2 height 36
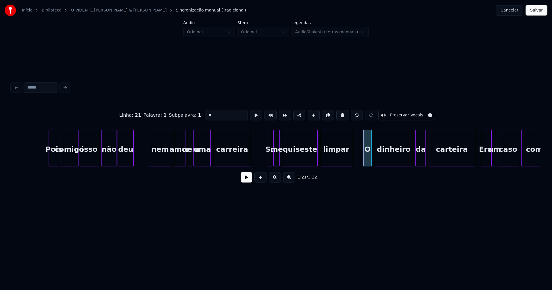
click at [367, 159] on div "O" at bounding box center [367, 149] width 8 height 39
drag, startPoint x: 211, startPoint y: 114, endPoint x: 176, endPoint y: 116, distance: 34.9
click at [179, 116] on div "Linha : 22 Palavra : 1 Subpalavra : 1 * Preservar Vocais" at bounding box center [275, 115] width 529 height 29
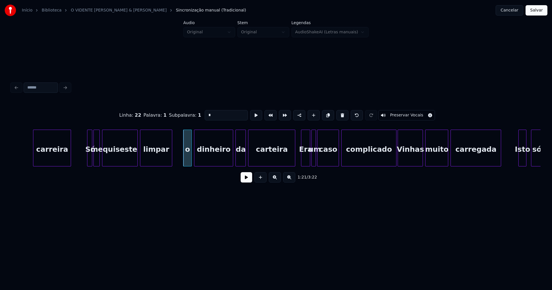
scroll to position [0, 4543]
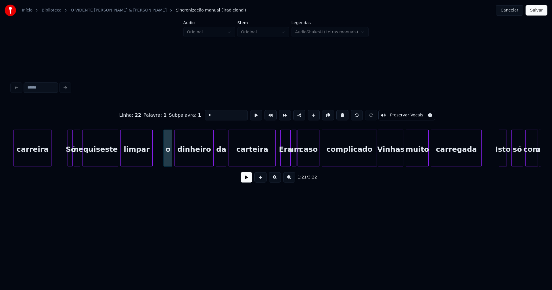
click at [281, 160] on div at bounding box center [282, 148] width 2 height 36
click at [372, 161] on div at bounding box center [373, 148] width 2 height 36
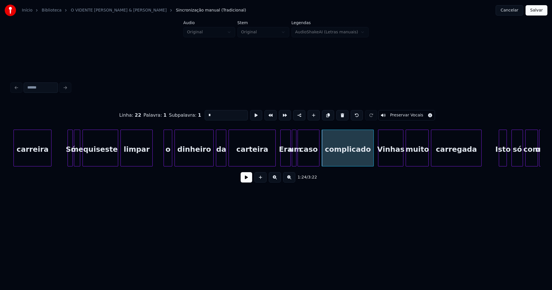
click at [388, 160] on div "Vinhas" at bounding box center [390, 149] width 25 height 39
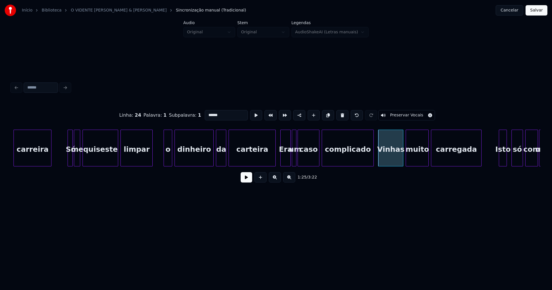
click at [206, 113] on input "******" at bounding box center [226, 115] width 43 height 10
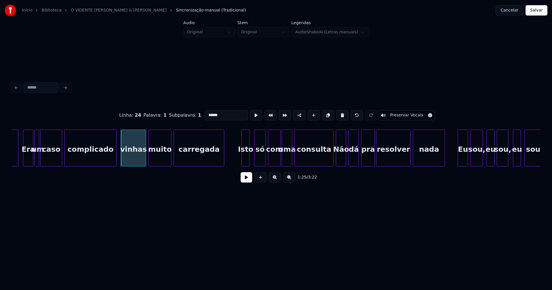
scroll to position [0, 4832]
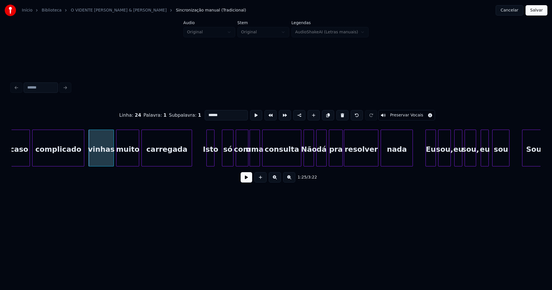
click at [211, 159] on div "Isto" at bounding box center [210, 149] width 7 height 39
click at [218, 158] on div at bounding box center [218, 148] width 2 height 36
click at [298, 161] on div at bounding box center [298, 148] width 2 height 36
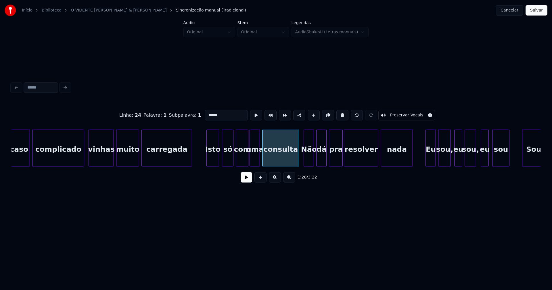
click at [309, 160] on div "Não" at bounding box center [309, 149] width 10 height 39
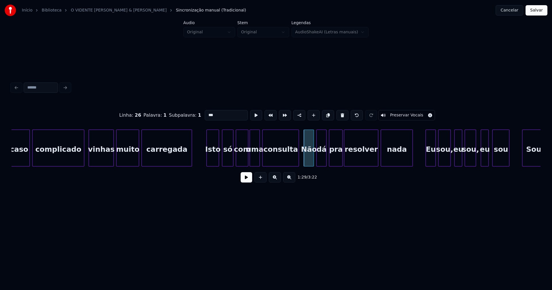
click at [207, 112] on input "***" at bounding box center [226, 115] width 43 height 10
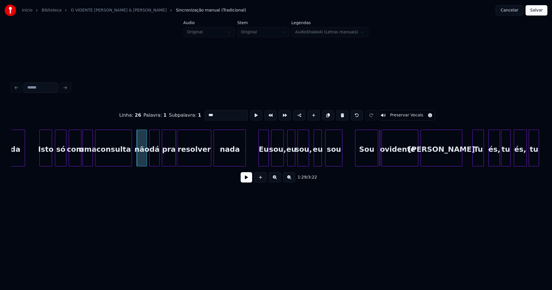
scroll to position [0, 5025]
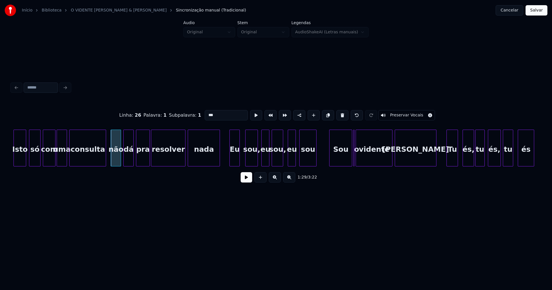
click at [235, 160] on div "Eu" at bounding box center [235, 149] width 10 height 39
click at [264, 162] on div "eu" at bounding box center [263, 149] width 7 height 39
click at [338, 162] on div "Sou" at bounding box center [337, 149] width 22 height 39
click at [347, 161] on div at bounding box center [346, 148] width 2 height 36
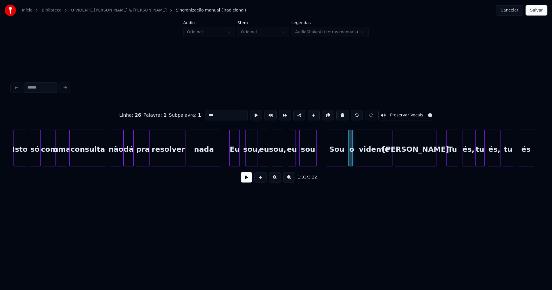
click at [348, 135] on div "o" at bounding box center [350, 148] width 4 height 37
click at [337, 162] on div "Sou" at bounding box center [336, 149] width 21 height 39
click at [206, 113] on input "***" at bounding box center [226, 115] width 43 height 10
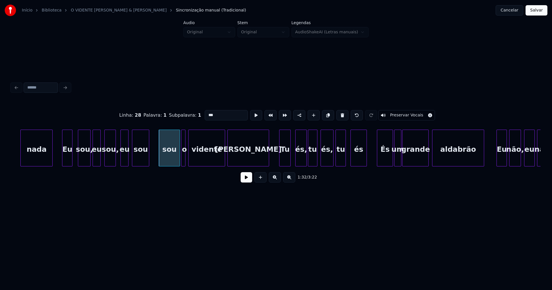
scroll to position [0, 5205]
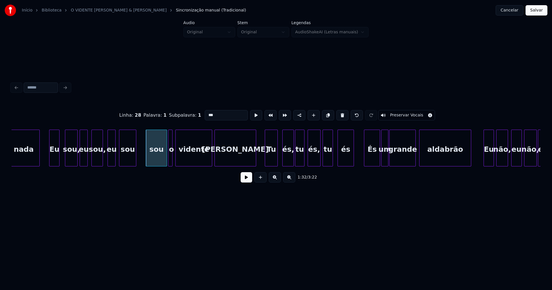
click at [265, 158] on div at bounding box center [266, 148] width 2 height 36
click at [285, 160] on div "és," at bounding box center [285, 149] width 11 height 39
click at [297, 165] on div "nada Eu sou, eu sou, eu sou sou o vidente João Tu és, tu és, tu és És um grande…" at bounding box center [275, 148] width 529 height 37
click at [310, 162] on div "és," at bounding box center [310, 149] width 12 height 39
click at [327, 163] on div "tu" at bounding box center [326, 149] width 10 height 39
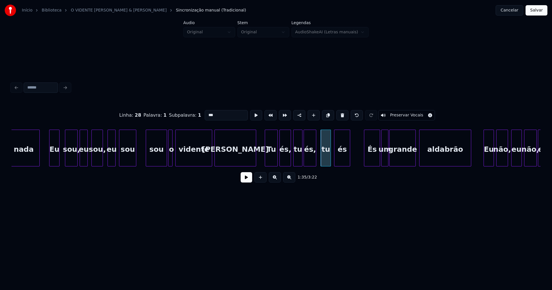
click at [340, 163] on div "és" at bounding box center [342, 149] width 16 height 39
click at [350, 156] on div at bounding box center [351, 148] width 2 height 36
click at [373, 158] on div "És" at bounding box center [370, 149] width 16 height 39
click at [382, 164] on div "um" at bounding box center [382, 149] width 6 height 39
click at [399, 162] on div "grande" at bounding box center [400, 149] width 26 height 39
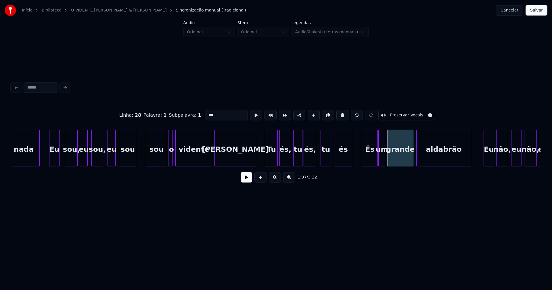
click at [417, 162] on div at bounding box center [417, 148] width 2 height 36
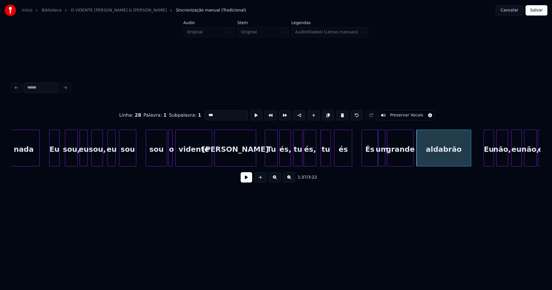
click at [373, 160] on div "És" at bounding box center [370, 149] width 16 height 39
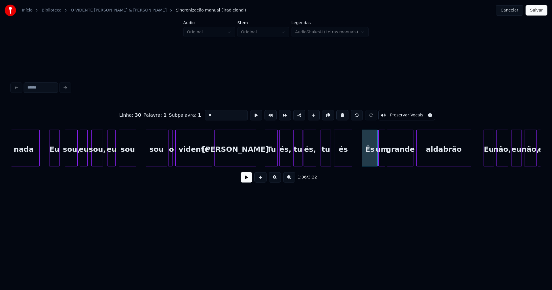
click at [206, 112] on input "**" at bounding box center [226, 115] width 43 height 10
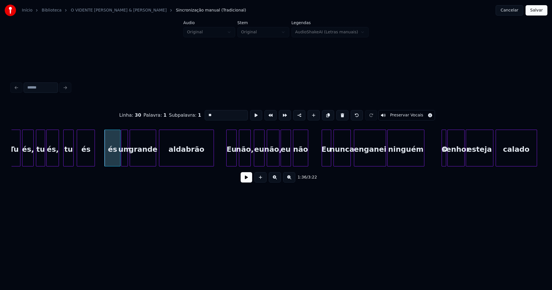
scroll to position [0, 5501]
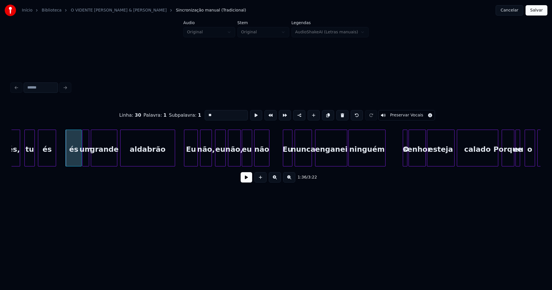
click at [186, 162] on div at bounding box center [185, 148] width 2 height 36
click at [282, 162] on div at bounding box center [281, 148] width 2 height 36
click at [286, 160] on div "Eu" at bounding box center [286, 149] width 12 height 39
click at [206, 113] on input "**" at bounding box center [226, 115] width 43 height 10
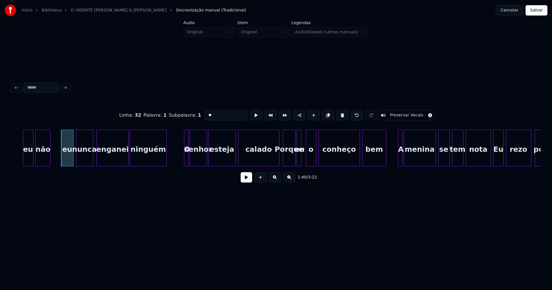
scroll to position [0, 5739]
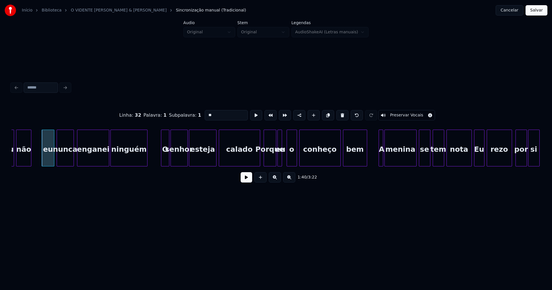
click at [162, 157] on div at bounding box center [162, 148] width 2 height 36
click at [254, 159] on div at bounding box center [254, 148] width 2 height 36
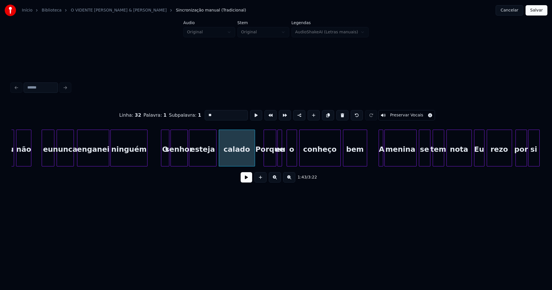
click at [271, 159] on div "Porque" at bounding box center [270, 149] width 12 height 39
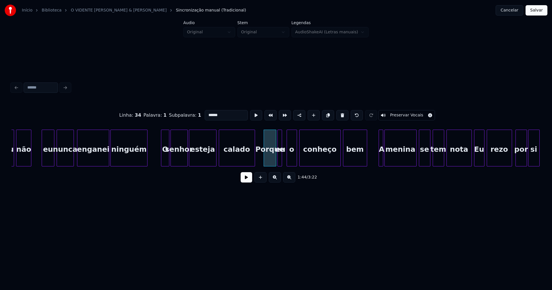
click at [205, 113] on input "******" at bounding box center [226, 115] width 43 height 10
click at [206, 112] on input "******" at bounding box center [226, 115] width 43 height 10
click at [285, 161] on div at bounding box center [285, 148] width 2 height 36
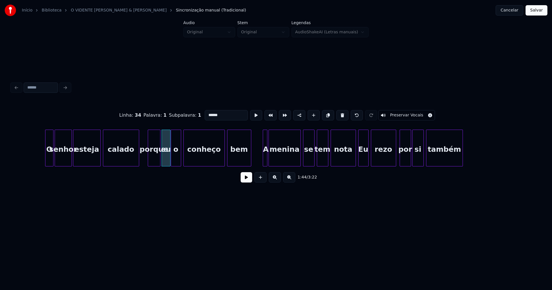
scroll to position [0, 5894]
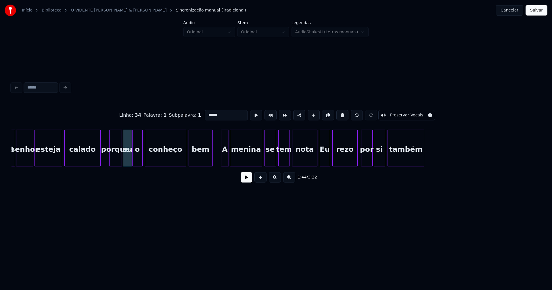
click at [222, 160] on div at bounding box center [222, 148] width 2 height 36
click at [313, 158] on div at bounding box center [313, 148] width 2 height 36
click at [325, 158] on div "Eu" at bounding box center [325, 149] width 10 height 39
click at [206, 112] on input "**" at bounding box center [226, 115] width 43 height 10
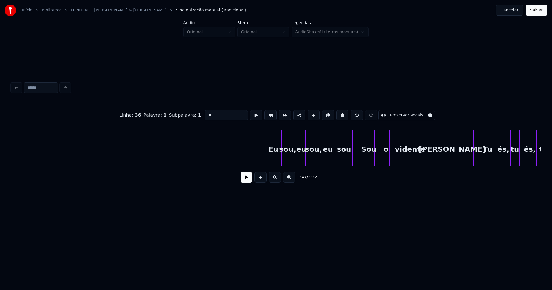
scroll to position [0, 6994]
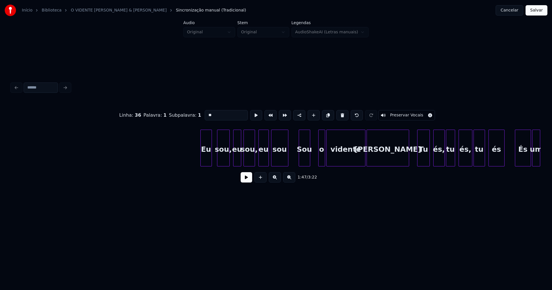
click at [207, 161] on div "Eu" at bounding box center [206, 149] width 11 height 39
click at [225, 160] on div "sou," at bounding box center [222, 149] width 12 height 39
click at [236, 162] on div "eu" at bounding box center [235, 149] width 7 height 39
click at [249, 160] on div "sou," at bounding box center [247, 149] width 11 height 39
click at [259, 161] on div "eu" at bounding box center [260, 149] width 10 height 39
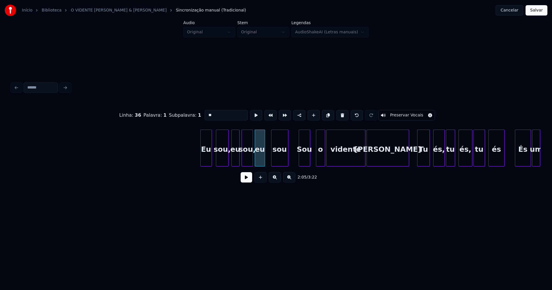
click at [317, 158] on div at bounding box center [317, 148] width 2 height 36
click at [319, 159] on div "o" at bounding box center [318, 149] width 9 height 39
click at [339, 158] on div "vidente" at bounding box center [344, 149] width 39 height 39
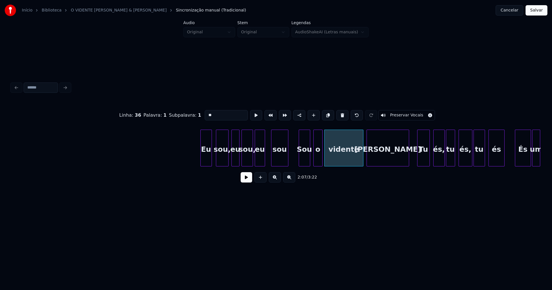
click at [303, 158] on div "Sou" at bounding box center [304, 149] width 11 height 39
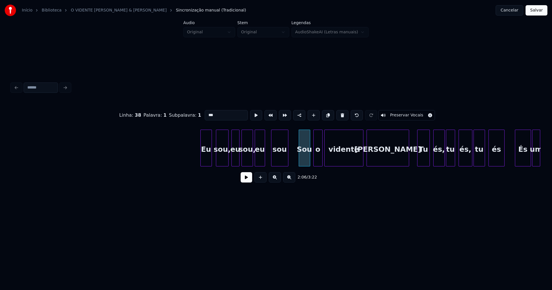
click at [206, 111] on input "***" at bounding box center [226, 115] width 43 height 10
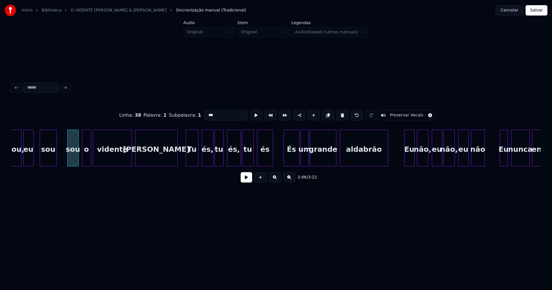
scroll to position [0, 7245]
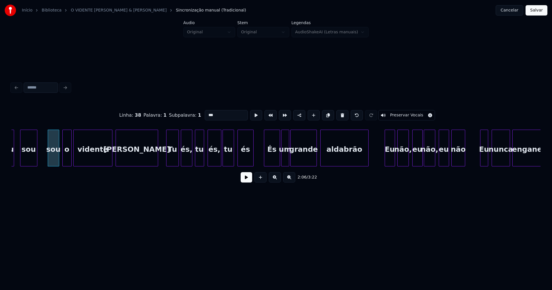
click at [189, 161] on div "és," at bounding box center [186, 149] width 11 height 39
click at [213, 161] on div "és," at bounding box center [212, 149] width 13 height 39
click at [245, 161] on div "és" at bounding box center [244, 149] width 16 height 39
click at [270, 158] on div "És" at bounding box center [269, 149] width 16 height 39
click at [283, 160] on div "um" at bounding box center [281, 149] width 7 height 39
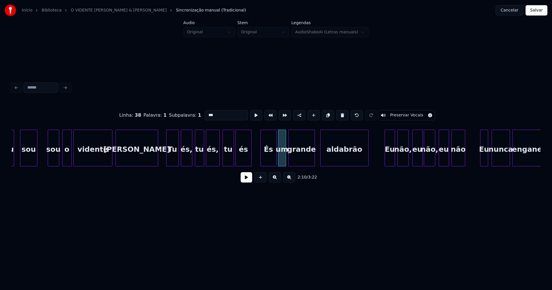
click at [298, 160] on div "grande" at bounding box center [302, 149] width 26 height 39
click at [320, 161] on div at bounding box center [320, 148] width 2 height 36
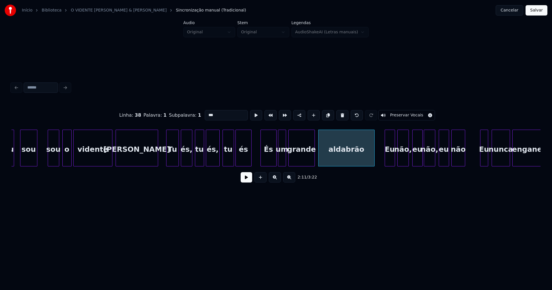
click at [373, 155] on div at bounding box center [374, 148] width 2 height 36
click at [268, 158] on div "És" at bounding box center [269, 149] width 16 height 39
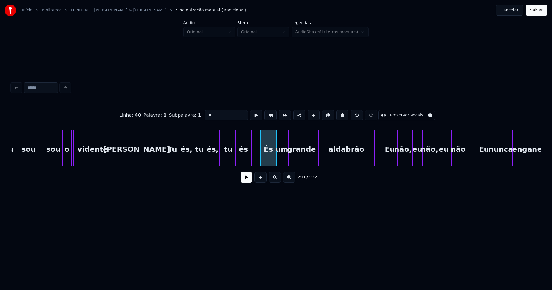
click at [206, 112] on input "**" at bounding box center [226, 115] width 43 height 10
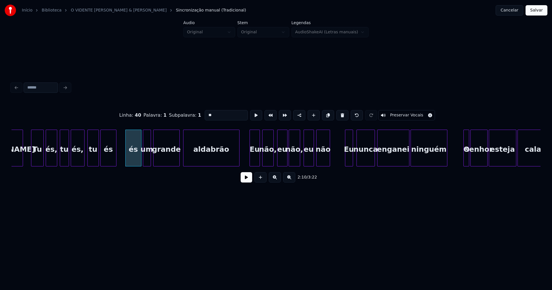
scroll to position [0, 7438]
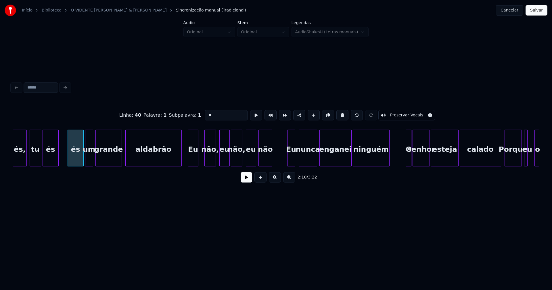
click at [194, 162] on div "Eu" at bounding box center [193, 149] width 10 height 39
click at [208, 162] on div "não," at bounding box center [208, 149] width 11 height 39
click at [222, 164] on div "eu" at bounding box center [221, 149] width 10 height 39
click at [235, 165] on div "és, tu és és um grande aldabrão Eu não, eu não, eu não Eu nunca enganei ninguém…" at bounding box center [275, 148] width 529 height 37
click at [247, 162] on div "eu" at bounding box center [247, 149] width 10 height 39
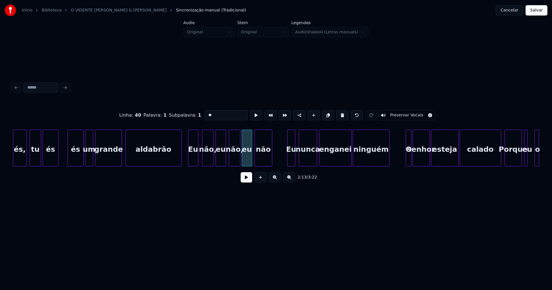
click at [256, 162] on div at bounding box center [256, 148] width 2 height 36
click at [284, 160] on div at bounding box center [285, 148] width 2 height 36
click at [288, 158] on div "Eu" at bounding box center [289, 149] width 11 height 39
click at [206, 112] on input "**" at bounding box center [226, 115] width 43 height 10
click at [325, 158] on div at bounding box center [325, 148] width 2 height 36
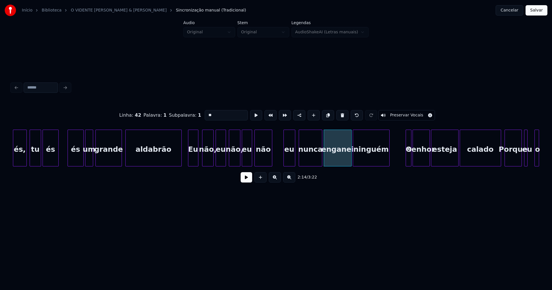
click at [321, 157] on div at bounding box center [321, 148] width 2 height 36
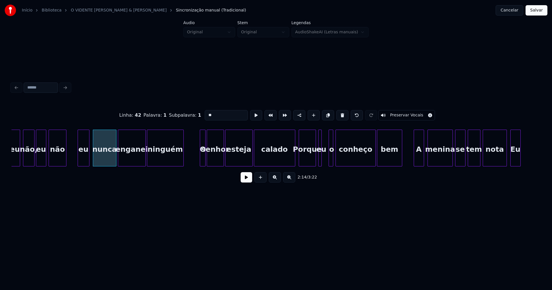
scroll to position [0, 7657]
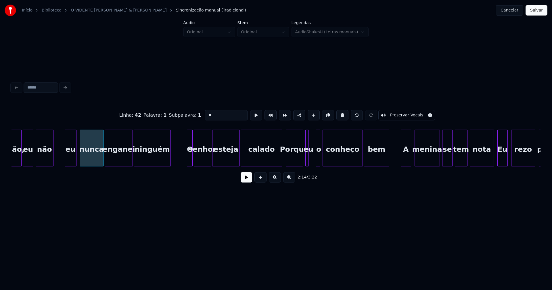
click at [189, 156] on div "O" at bounding box center [190, 149] width 6 height 39
click at [185, 159] on div at bounding box center [185, 148] width 2 height 36
click at [276, 160] on div at bounding box center [276, 148] width 2 height 36
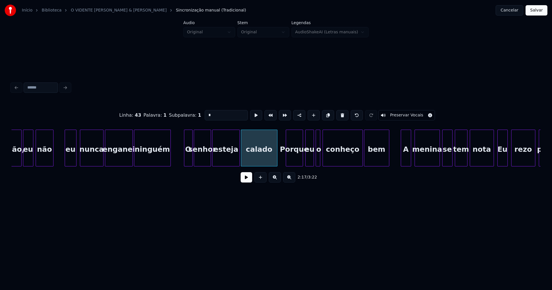
click at [313, 156] on div at bounding box center [313, 148] width 2 height 36
click at [292, 156] on div "Porque" at bounding box center [294, 149] width 17 height 39
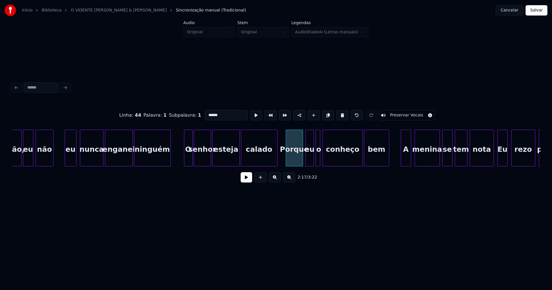
click at [206, 111] on input "******" at bounding box center [226, 115] width 43 height 10
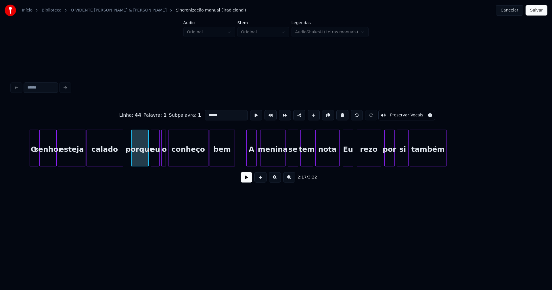
scroll to position [0, 7818]
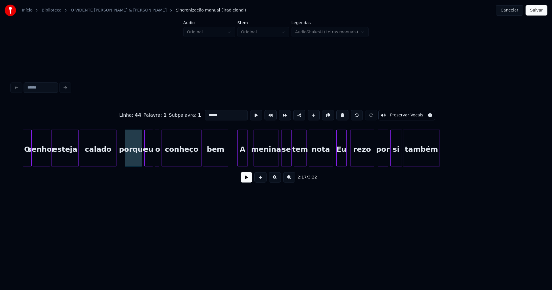
click at [242, 161] on div "A" at bounding box center [243, 149] width 10 height 39
click at [264, 160] on div "menina" at bounding box center [264, 149] width 25 height 39
click at [329, 162] on div at bounding box center [329, 148] width 2 height 36
click at [343, 160] on div "Eu" at bounding box center [342, 149] width 10 height 39
click at [206, 112] on input "**" at bounding box center [226, 115] width 43 height 10
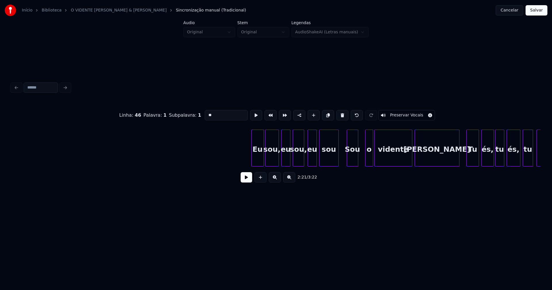
scroll to position [0, 8989]
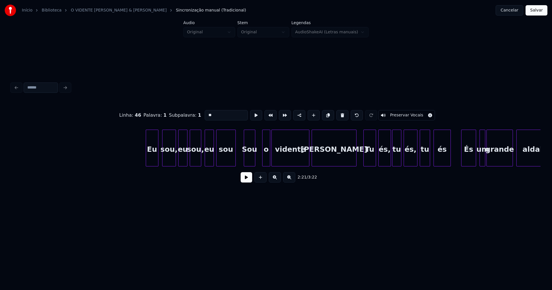
click at [154, 165] on div "Eu sou, eu sou, eu sou Sou o vidente João Tu és, tu és, tu és És um grande alda…" at bounding box center [275, 148] width 529 height 37
click at [259, 162] on div "o" at bounding box center [260, 149] width 7 height 39
click at [266, 159] on div at bounding box center [267, 148] width 2 height 36
click at [278, 160] on div "vidente" at bounding box center [288, 149] width 37 height 39
click at [248, 158] on div "Sou" at bounding box center [249, 149] width 11 height 39
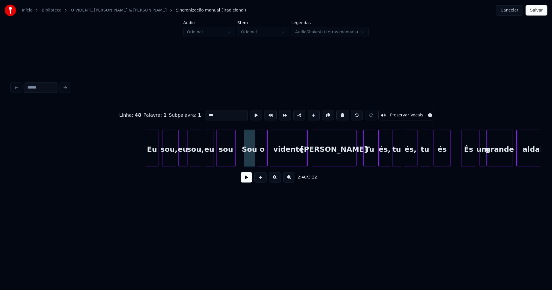
click at [206, 113] on input "***" at bounding box center [226, 115] width 43 height 10
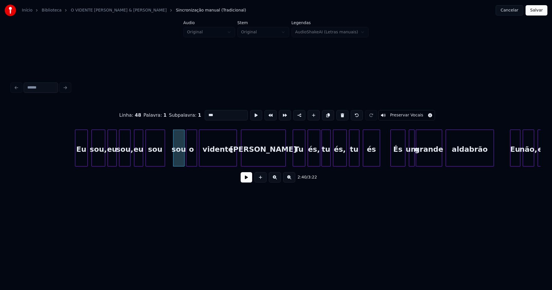
scroll to position [0, 9162]
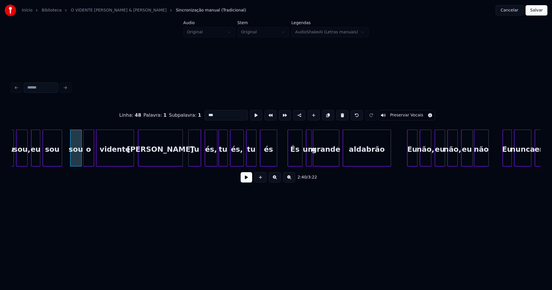
click at [193, 161] on div "Tu" at bounding box center [195, 149] width 12 height 39
click at [206, 163] on div "és," at bounding box center [208, 149] width 12 height 39
click at [221, 162] on div "tu" at bounding box center [221, 149] width 9 height 39
click at [233, 160] on div "és," at bounding box center [233, 149] width 13 height 39
click at [251, 161] on div "tu" at bounding box center [250, 149] width 10 height 39
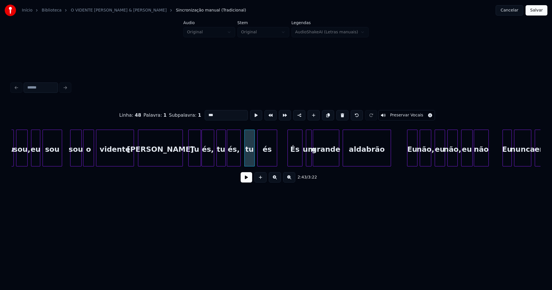
click at [258, 163] on div at bounding box center [259, 148] width 2 height 36
click at [290, 162] on div "És" at bounding box center [290, 149] width 14 height 39
click at [301, 162] on div at bounding box center [301, 148] width 2 height 36
click at [286, 160] on div "És" at bounding box center [290, 149] width 14 height 39
click at [206, 112] on input "**" at bounding box center [226, 115] width 43 height 10
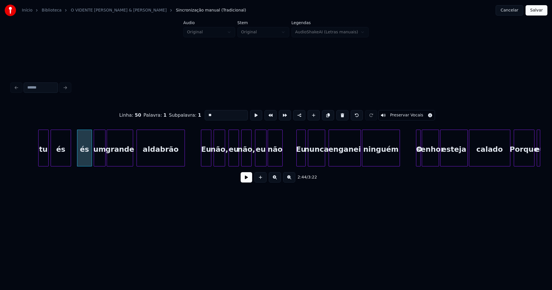
scroll to position [0, 9394]
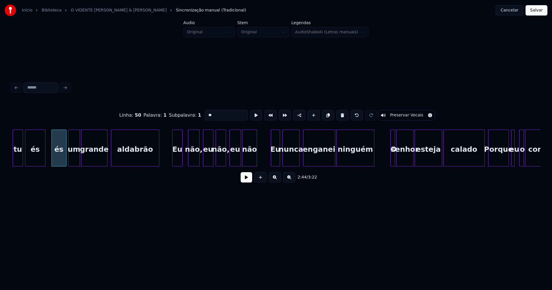
click at [179, 164] on div "Eu" at bounding box center [177, 149] width 10 height 39
click at [192, 160] on div "não," at bounding box center [190, 149] width 11 height 39
click at [203, 160] on div "eu" at bounding box center [204, 149] width 10 height 39
click at [210, 155] on div at bounding box center [210, 148] width 2 height 36
click at [220, 163] on div "não," at bounding box center [220, 149] width 10 height 39
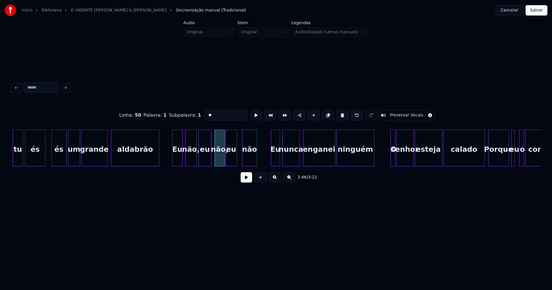
click at [231, 162] on div "eu" at bounding box center [231, 149] width 11 height 39
click at [241, 164] on div at bounding box center [241, 148] width 2 height 36
click at [269, 164] on div "tu és és um grande aldabrão Eu não, eu não, eu não Eu nunca enganei ninguém O s…" at bounding box center [275, 148] width 529 height 37
click at [270, 158] on div "Eu" at bounding box center [274, 149] width 12 height 39
click at [277, 159] on div "Eu" at bounding box center [273, 149] width 12 height 39
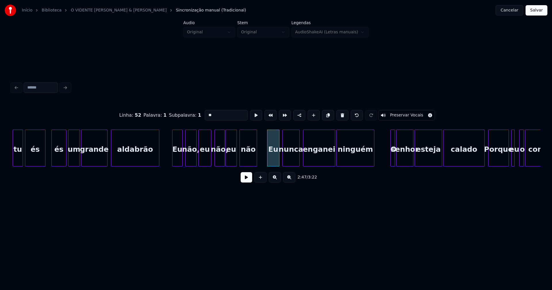
click at [206, 112] on input "**" at bounding box center [226, 115] width 43 height 10
click at [308, 161] on div at bounding box center [309, 148] width 2 height 36
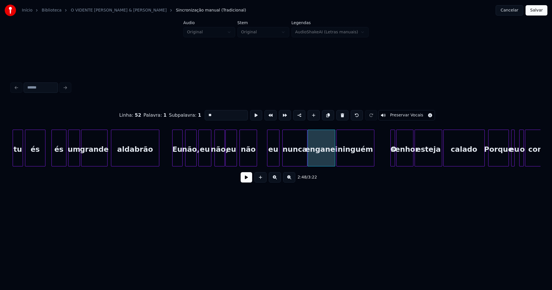
click at [306, 163] on div at bounding box center [306, 148] width 2 height 36
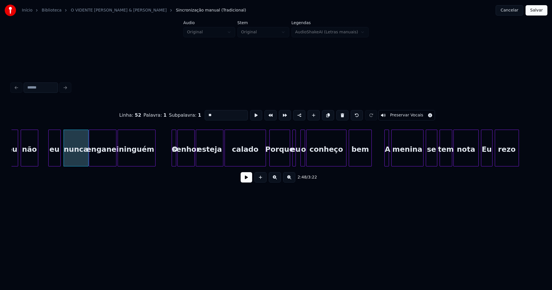
scroll to position [0, 9639]
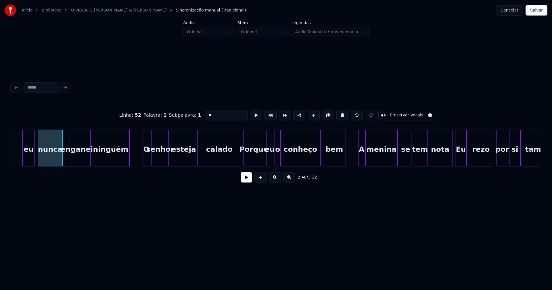
click at [144, 161] on div at bounding box center [144, 148] width 2 height 36
click at [236, 163] on div at bounding box center [236, 148] width 2 height 36
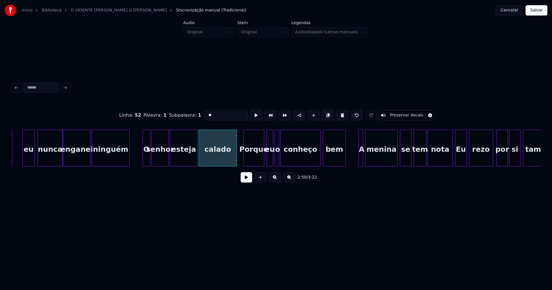
click at [272, 160] on div at bounding box center [272, 148] width 2 height 36
click at [251, 158] on div "Porque" at bounding box center [254, 149] width 20 height 39
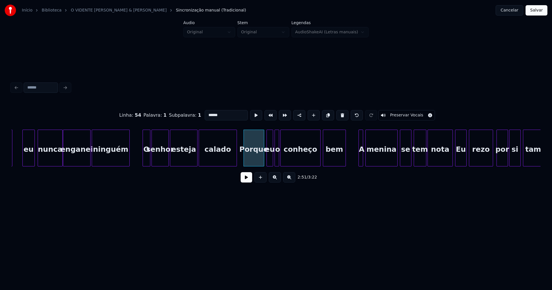
click at [206, 113] on input "******" at bounding box center [226, 115] width 43 height 10
click at [358, 156] on div at bounding box center [357, 148] width 2 height 36
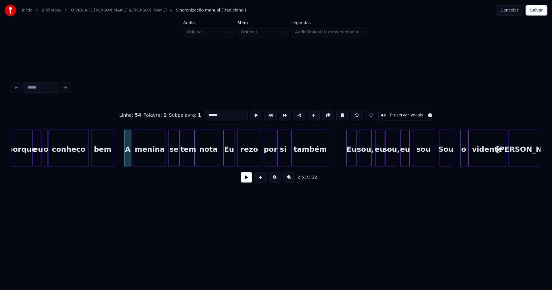
scroll to position [0, 9896]
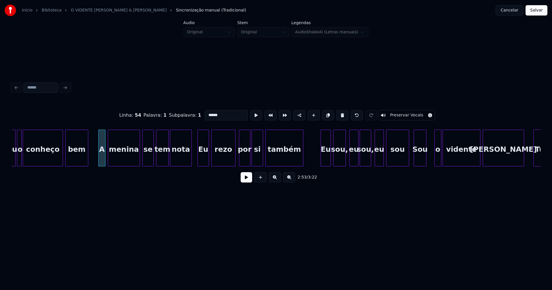
click at [191, 163] on div at bounding box center [191, 148] width 2 height 36
click at [202, 158] on div "Eu" at bounding box center [203, 149] width 11 height 39
click at [206, 112] on input "**" at bounding box center [226, 115] width 43 height 10
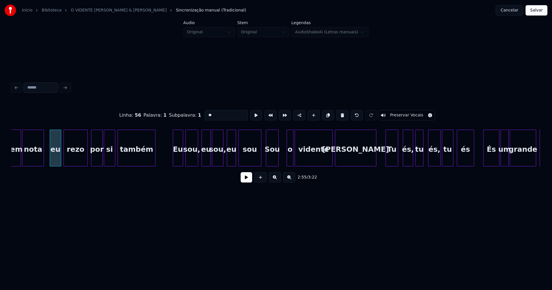
scroll to position [0, 10044]
click at [175, 159] on div "Eu" at bounding box center [174, 149] width 10 height 39
click at [190, 157] on div "sou," at bounding box center [190, 149] width 12 height 39
click at [203, 162] on div "eu" at bounding box center [202, 149] width 9 height 39
click at [228, 162] on div "eu" at bounding box center [228, 149] width 9 height 39
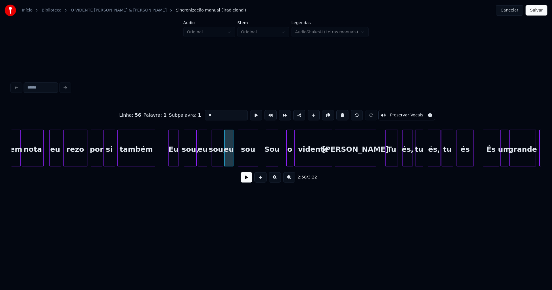
click at [257, 161] on div at bounding box center [257, 148] width 2 height 36
click at [234, 158] on div at bounding box center [234, 148] width 2 height 36
click at [284, 159] on div "o" at bounding box center [284, 149] width 6 height 39
click at [289, 157] on div at bounding box center [289, 148] width 2 height 36
click at [306, 160] on div "vidente" at bounding box center [310, 149] width 37 height 39
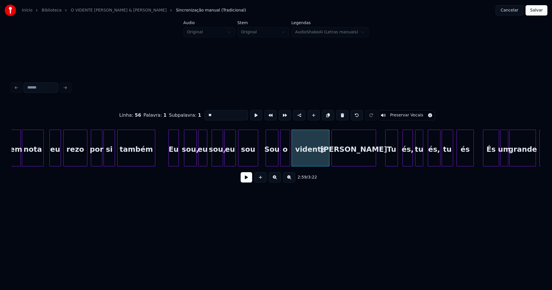
click at [333, 160] on div at bounding box center [333, 148] width 2 height 36
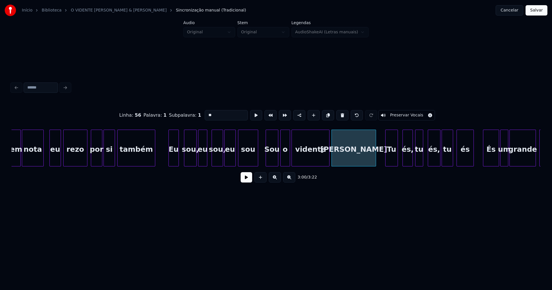
click at [272, 159] on div "Sou" at bounding box center [272, 149] width 12 height 39
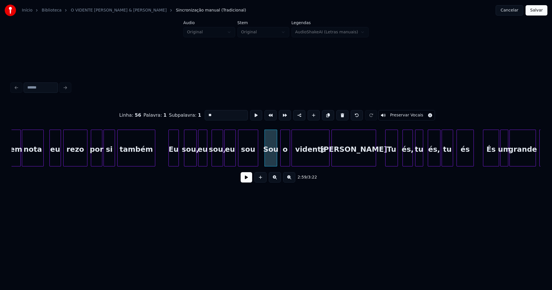
click at [273, 157] on div "Sou" at bounding box center [271, 149] width 12 height 39
click at [207, 112] on input "***" at bounding box center [226, 115] width 43 height 10
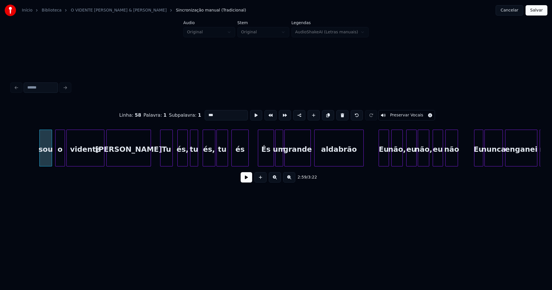
scroll to position [0, 10295]
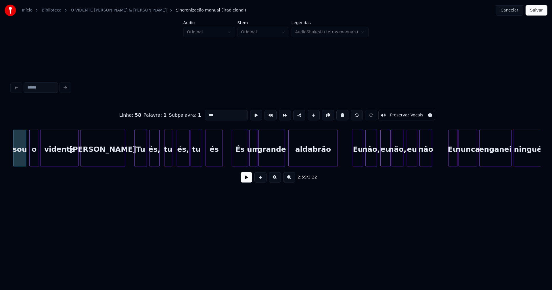
click at [155, 162] on div "és," at bounding box center [154, 149] width 10 height 39
click at [166, 162] on div "tu" at bounding box center [166, 149] width 7 height 39
click at [177, 162] on div "és," at bounding box center [178, 149] width 12 height 39
click at [194, 162] on div "tu" at bounding box center [194, 149] width 11 height 39
click at [202, 163] on div at bounding box center [203, 148] width 2 height 36
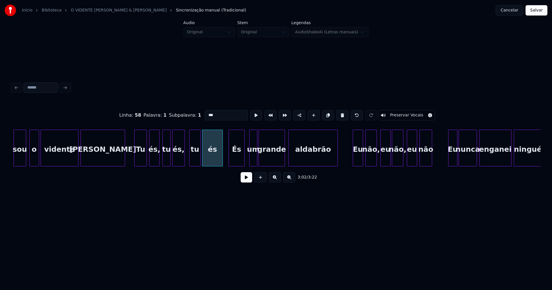
click at [239, 160] on div "És" at bounding box center [237, 149] width 16 height 39
click at [258, 158] on div at bounding box center [258, 148] width 2 height 36
click at [251, 161] on div "um" at bounding box center [251, 149] width 9 height 39
click at [235, 157] on div "És" at bounding box center [237, 149] width 16 height 39
click at [206, 112] on input "**" at bounding box center [226, 115] width 43 height 10
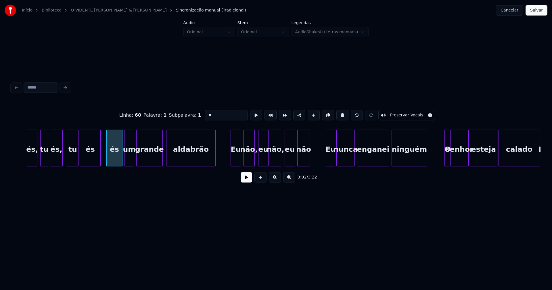
scroll to position [0, 10449]
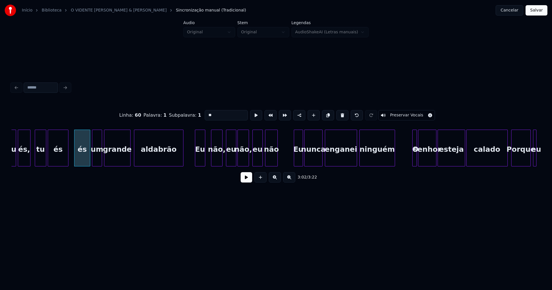
click at [199, 163] on div "Eu" at bounding box center [200, 149] width 10 height 39
click at [215, 163] on div "não," at bounding box center [213, 149] width 11 height 39
click at [227, 166] on div "tu és, tu és és um grande aldabrão Eu não, eu não, eu não Eu nunca enganei ning…" at bounding box center [275, 148] width 529 height 37
click at [243, 162] on div "não," at bounding box center [240, 149] width 11 height 39
click at [253, 163] on div "eu" at bounding box center [254, 149] width 10 height 39
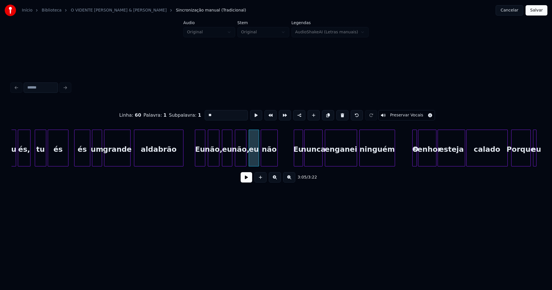
click at [261, 164] on div "não" at bounding box center [269, 148] width 17 height 37
click at [291, 164] on div "Eu" at bounding box center [296, 148] width 13 height 37
click at [332, 157] on div at bounding box center [331, 148] width 2 height 36
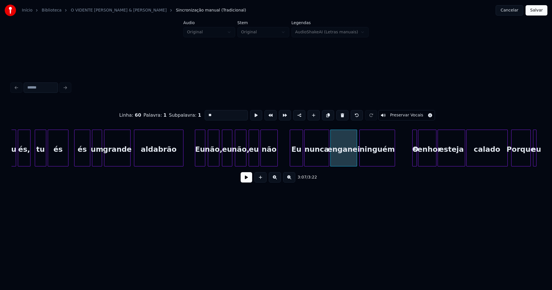
click at [328, 157] on div at bounding box center [328, 148] width 2 height 36
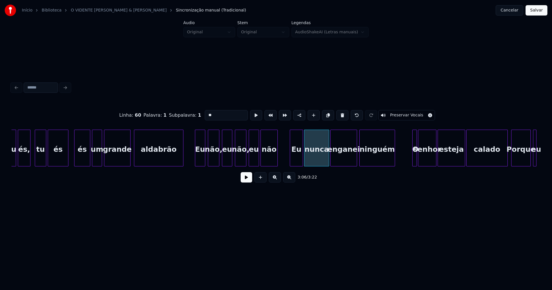
click at [296, 159] on div "Eu" at bounding box center [296, 149] width 13 height 39
click at [206, 112] on input "**" at bounding box center [226, 115] width 43 height 10
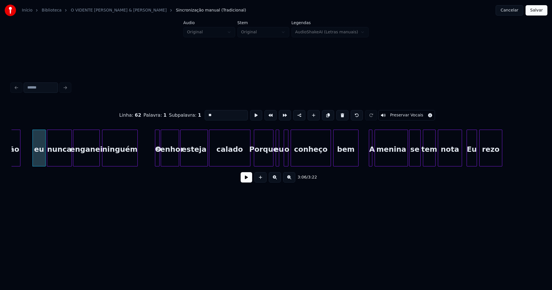
scroll to position [0, 10713]
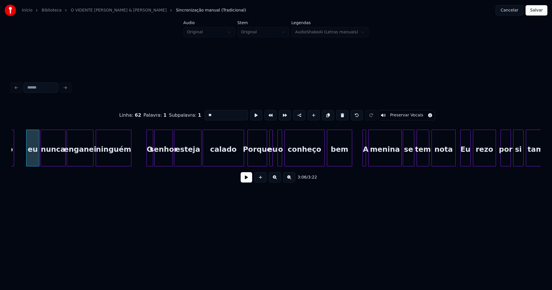
click at [147, 160] on div at bounding box center [148, 148] width 2 height 36
click at [239, 161] on div at bounding box center [239, 148] width 2 height 36
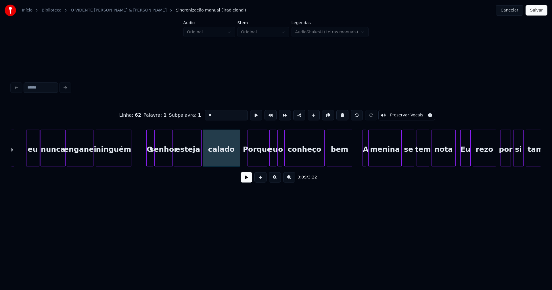
click at [275, 158] on div at bounding box center [275, 148] width 2 height 36
click at [256, 158] on div "Porque" at bounding box center [257, 149] width 19 height 39
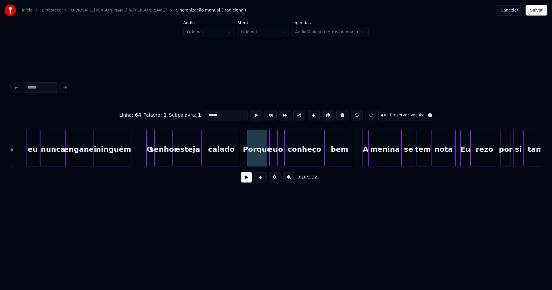
click at [206, 112] on input "******" at bounding box center [226, 115] width 43 height 10
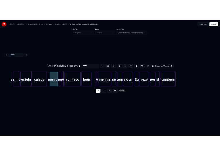
scroll to position [0, 10855]
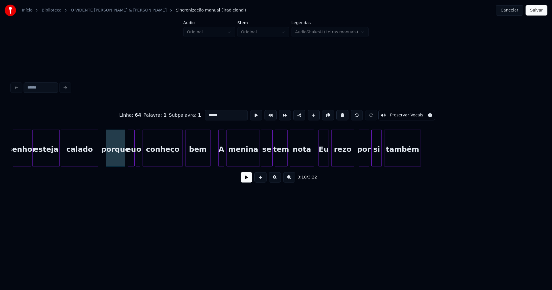
click at [219, 158] on div at bounding box center [219, 148] width 2 height 36
click at [224, 157] on div at bounding box center [225, 148] width 2 height 36
click at [310, 158] on div at bounding box center [310, 148] width 2 height 36
click at [323, 161] on div "Eu" at bounding box center [322, 149] width 10 height 39
click at [322, 160] on div "Eu" at bounding box center [322, 149] width 10 height 39
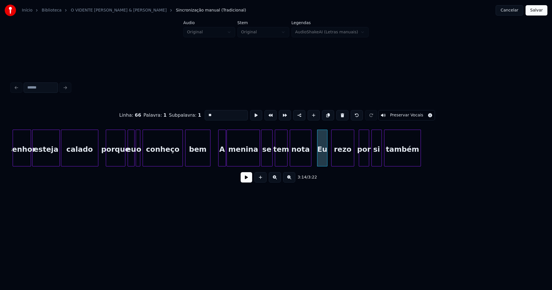
click at [207, 113] on input "**" at bounding box center [226, 115] width 43 height 10
click at [343, 159] on div "rezo" at bounding box center [341, 149] width 22 height 39
click at [357, 162] on div at bounding box center [358, 148] width 2 height 36
type input "**"
click at [537, 13] on button "Salvar" at bounding box center [536, 10] width 22 height 10
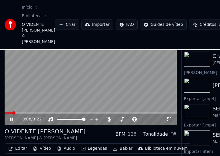
scroll to position [50, 0]
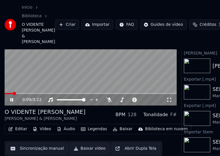
click at [12, 98] on icon at bounding box center [15, 100] width 13 height 5
click at [20, 125] on button "Editar" at bounding box center [17, 129] width 23 height 8
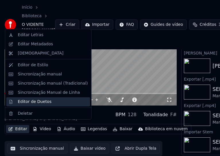
click at [26, 103] on div "Editor de Duetos" at bounding box center [35, 102] width 34 height 6
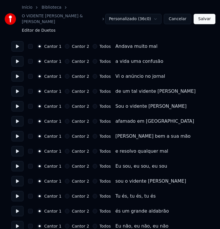
scroll to position [57, 0]
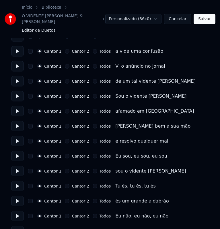
click at [66, 96] on button "Cantor 2" at bounding box center [67, 96] width 5 height 5
click at [65, 112] on button "Cantor 2" at bounding box center [67, 111] width 5 height 5
click at [65, 126] on button "Cantor 2" at bounding box center [67, 126] width 5 height 5
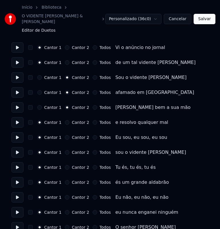
scroll to position [86, 0]
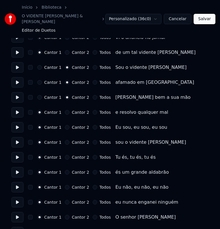
click at [66, 112] on button "Cantor 2" at bounding box center [67, 112] width 5 height 5
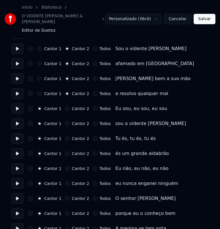
scroll to position [115, 0]
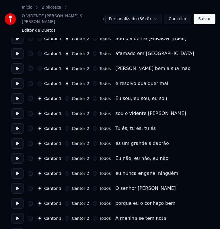
click at [93, 99] on button "Todos" at bounding box center [95, 98] width 5 height 5
click at [93, 114] on button "Todos" at bounding box center [95, 113] width 5 height 5
click at [66, 159] on button "Cantor 2" at bounding box center [67, 158] width 5 height 5
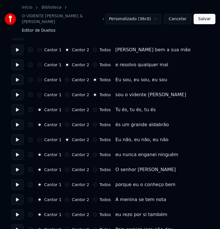
scroll to position [144, 0]
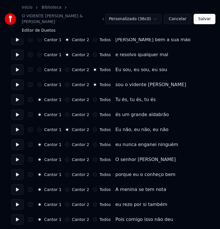
click at [65, 145] on button "Cantor 2" at bounding box center [67, 144] width 5 height 5
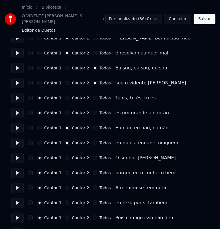
scroll to position [172, 0]
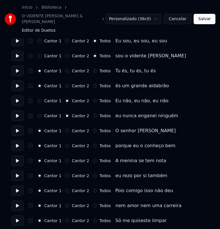
click at [65, 160] on button "Cantor 2" at bounding box center [67, 160] width 5 height 5
click at [66, 177] on button "Cantor 2" at bounding box center [67, 175] width 5 height 5
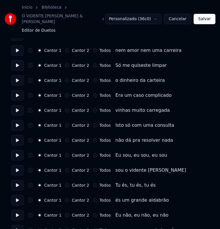
scroll to position [345, 0]
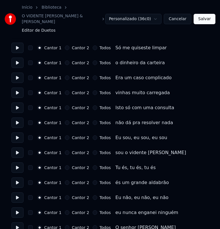
click at [66, 78] on button "Cantor 2" at bounding box center [67, 77] width 5 height 5
click at [65, 91] on button "Cantor 2" at bounding box center [67, 92] width 5 height 5
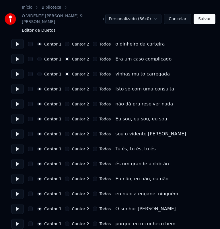
scroll to position [374, 0]
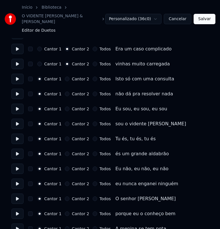
click at [65, 79] on button "Cantor 2" at bounding box center [67, 78] width 5 height 5
click at [65, 94] on button "Cantor 2" at bounding box center [67, 93] width 5 height 5
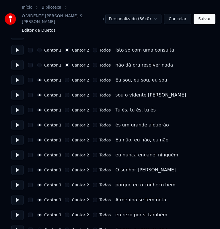
click at [66, 109] on button "Cantor 2" at bounding box center [67, 109] width 5 height 5
drag, startPoint x: 64, startPoint y: 126, endPoint x: 72, endPoint y: 117, distance: 12.0
click at [65, 125] on button "Cantor 2" at bounding box center [67, 124] width 5 height 5
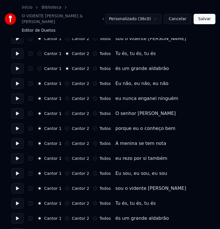
scroll to position [460, 0]
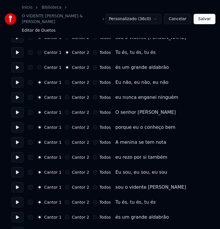
click at [66, 82] on button "Cantor 2" at bounding box center [67, 82] width 5 height 5
click at [66, 97] on button "Cantor 2" at bounding box center [67, 97] width 5 height 5
click at [67, 141] on button "Cantor 2" at bounding box center [67, 142] width 5 height 5
click at [66, 159] on button "Cantor 2" at bounding box center [67, 157] width 5 height 5
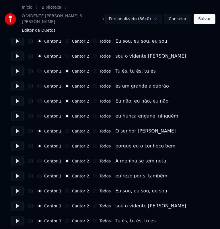
scroll to position [431, 0]
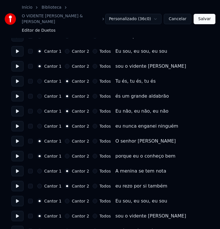
click at [39, 81] on button "Cantor 1" at bounding box center [39, 81] width 5 height 5
click at [39, 97] on button "Cantor 1" at bounding box center [39, 96] width 5 height 5
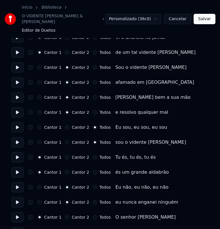
scroll to position [115, 0]
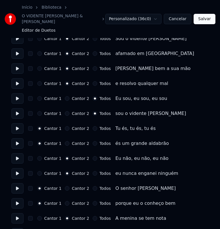
click at [65, 98] on button "Cantor 2" at bounding box center [67, 98] width 5 height 5
click at [65, 113] on button "Cantor 2" at bounding box center [67, 113] width 5 height 5
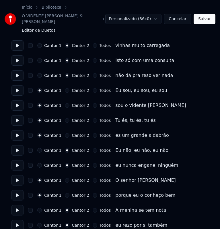
scroll to position [402, 0]
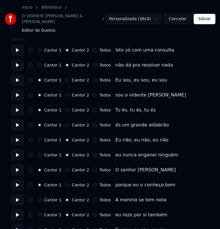
click at [65, 79] on button "Cantor 2" at bounding box center [67, 80] width 5 height 5
click at [66, 94] on button "Cantor 2" at bounding box center [67, 95] width 5 height 5
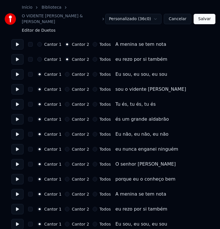
scroll to position [575, 0]
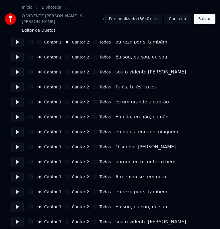
click at [66, 57] on button "Cantor 2" at bounding box center [67, 57] width 5 height 5
click at [66, 72] on button "Cantor 2" at bounding box center [67, 72] width 5 height 5
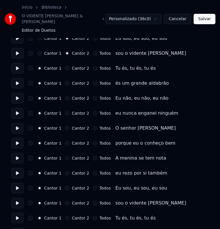
scroll to position [604, 0]
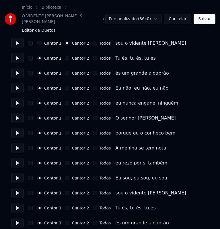
click at [65, 88] on button "Cantor 2" at bounding box center [67, 88] width 5 height 5
click at [65, 102] on button "Cantor 2" at bounding box center [67, 103] width 5 height 5
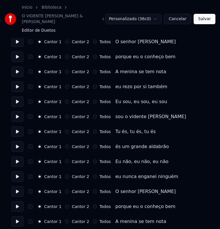
scroll to position [690, 0]
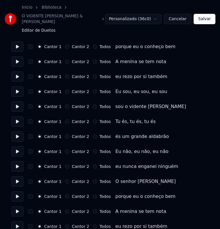
click at [65, 62] on button "Cantor 2" at bounding box center [67, 61] width 5 height 5
click at [65, 77] on button "Cantor 2" at bounding box center [67, 76] width 5 height 5
click at [65, 93] on button "Cantor 2" at bounding box center [67, 91] width 5 height 5
click at [66, 106] on button "Cantor 2" at bounding box center [67, 106] width 5 height 5
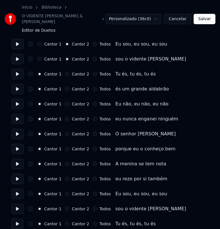
scroll to position [747, 0]
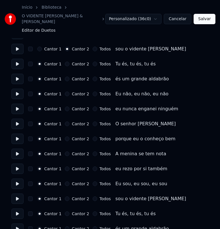
click at [65, 94] on button "Cantor 2" at bounding box center [67, 93] width 5 height 5
click at [65, 110] on button "Cantor 2" at bounding box center [67, 108] width 5 height 5
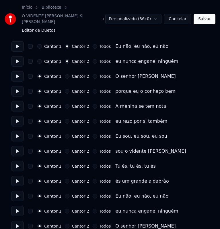
scroll to position [805, 0]
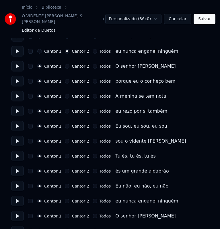
click at [65, 96] on button "Cantor 2" at bounding box center [67, 96] width 5 height 5
click at [65, 112] on button "Cantor 2" at bounding box center [67, 111] width 5 height 5
click at [66, 126] on button "Cantor 2" at bounding box center [67, 126] width 5 height 5
click at [65, 141] on button "Cantor 2" at bounding box center [67, 141] width 5 height 5
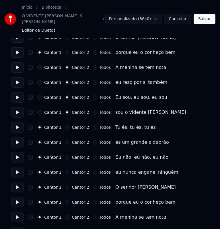
scroll to position [848, 0]
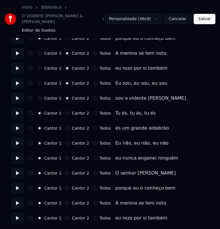
click at [65, 143] on button "Cantor 2" at bounding box center [67, 143] width 5 height 5
click at [65, 158] on button "Cantor 2" at bounding box center [67, 157] width 5 height 5
click at [66, 202] on button "Cantor 2" at bounding box center [67, 202] width 5 height 5
click at [66, 218] on button "Cantor 2" at bounding box center [67, 217] width 5 height 5
drag, startPoint x: 204, startPoint y: 22, endPoint x: 128, endPoint y: 3, distance: 78.1
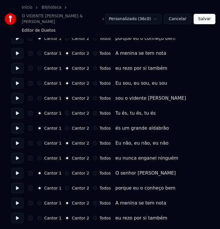
click at [204, 22] on button "Salvar" at bounding box center [205, 19] width 22 height 10
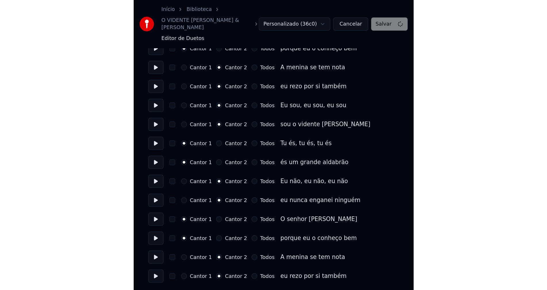
scroll to position [769, 0]
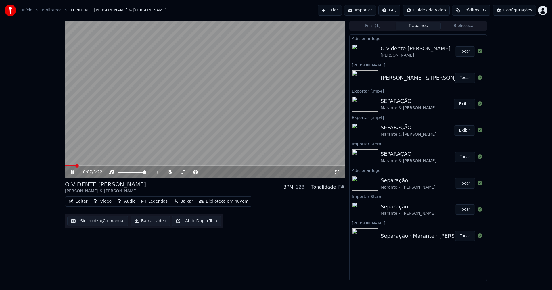
click at [336, 172] on icon at bounding box center [337, 172] width 6 height 5
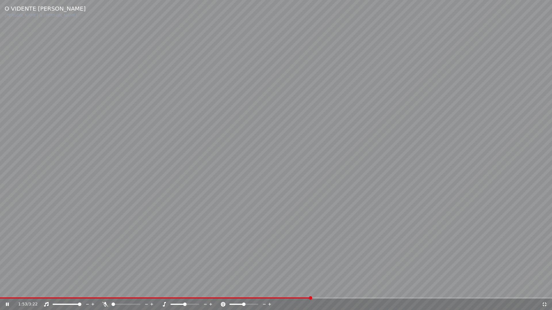
click at [545, 290] on icon at bounding box center [545, 304] width 6 height 5
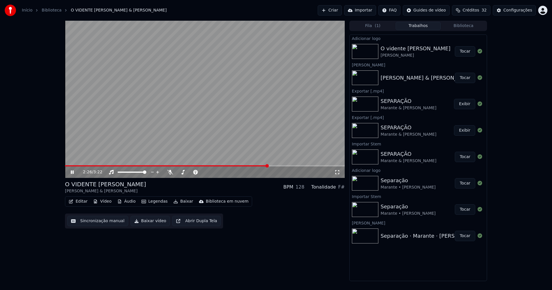
click at [337, 174] on icon at bounding box center [337, 172] width 6 height 5
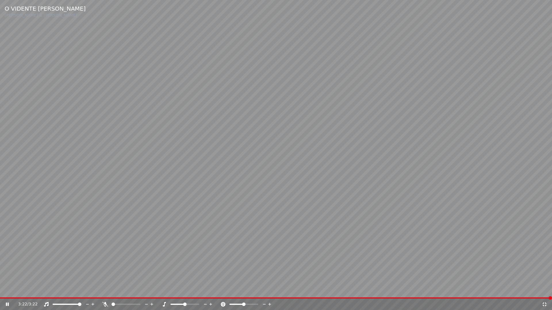
click at [545, 290] on icon at bounding box center [545, 304] width 6 height 5
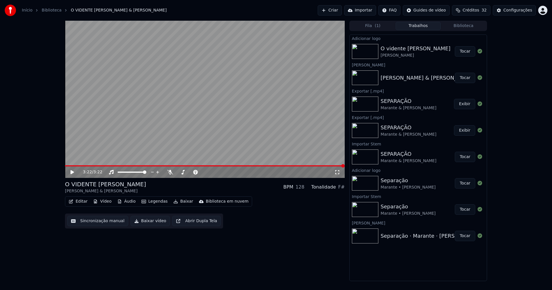
click at [137, 222] on button "Baixar vídeo" at bounding box center [149, 221] width 39 height 10
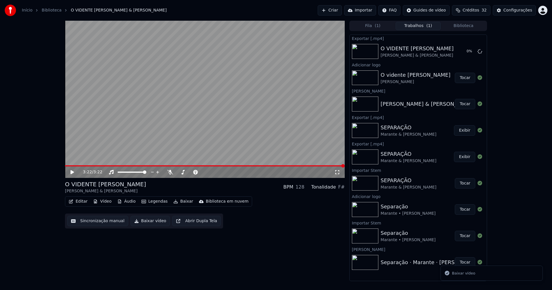
click at [456, 26] on button "Biblioteca" at bounding box center [463, 26] width 45 height 8
